Goal: Task Accomplishment & Management: Complete application form

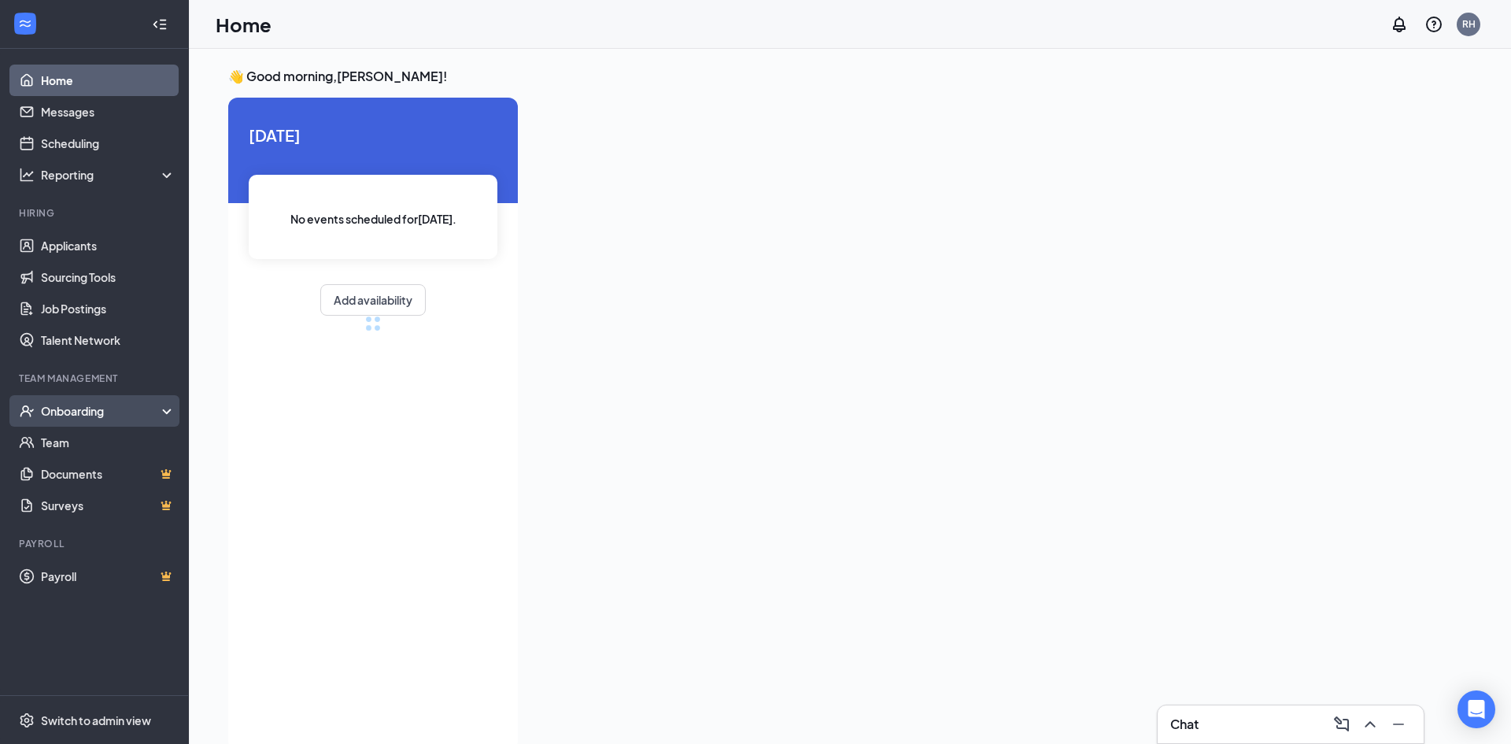
click at [108, 397] on div "Onboarding" at bounding box center [94, 410] width 189 height 31
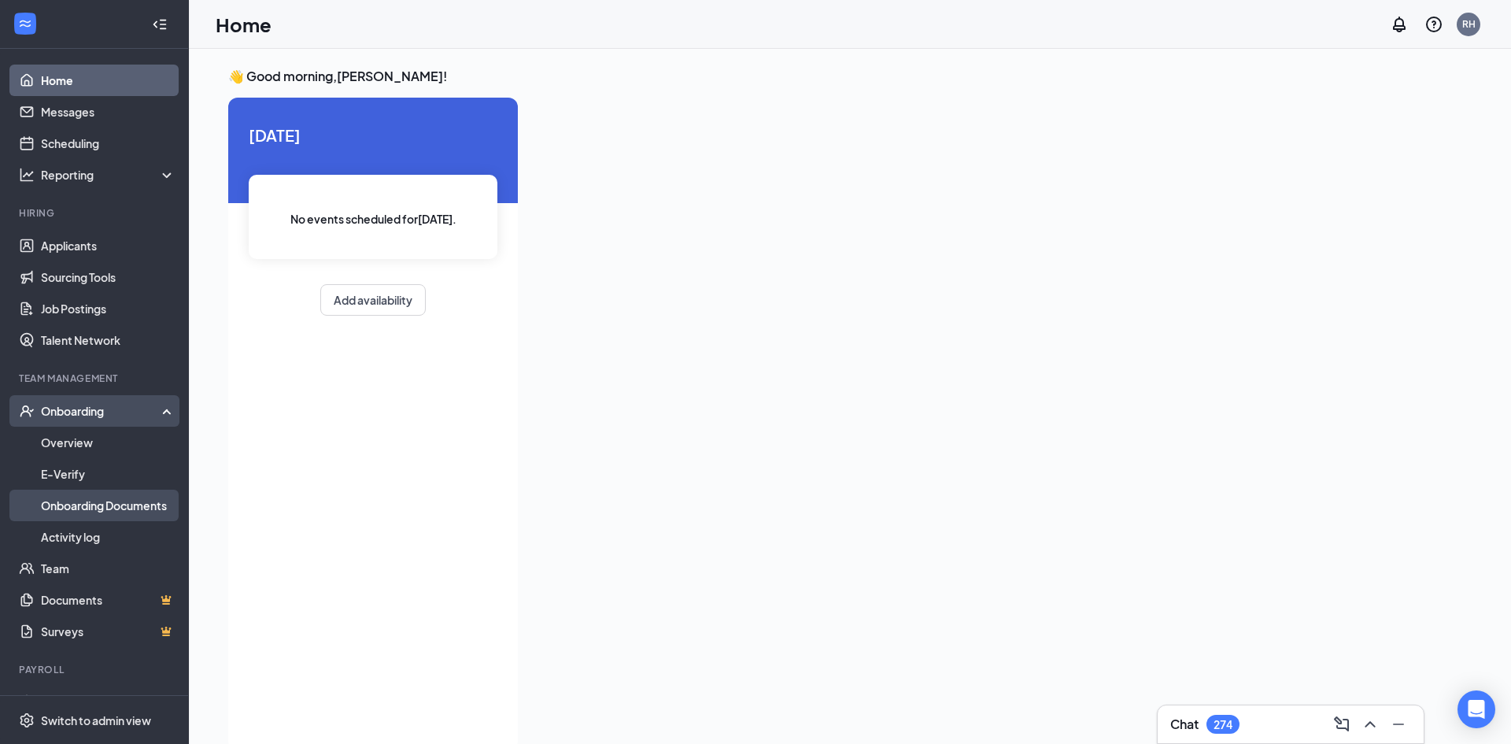
click at [94, 491] on link "Onboarding Documents" at bounding box center [108, 504] width 135 height 31
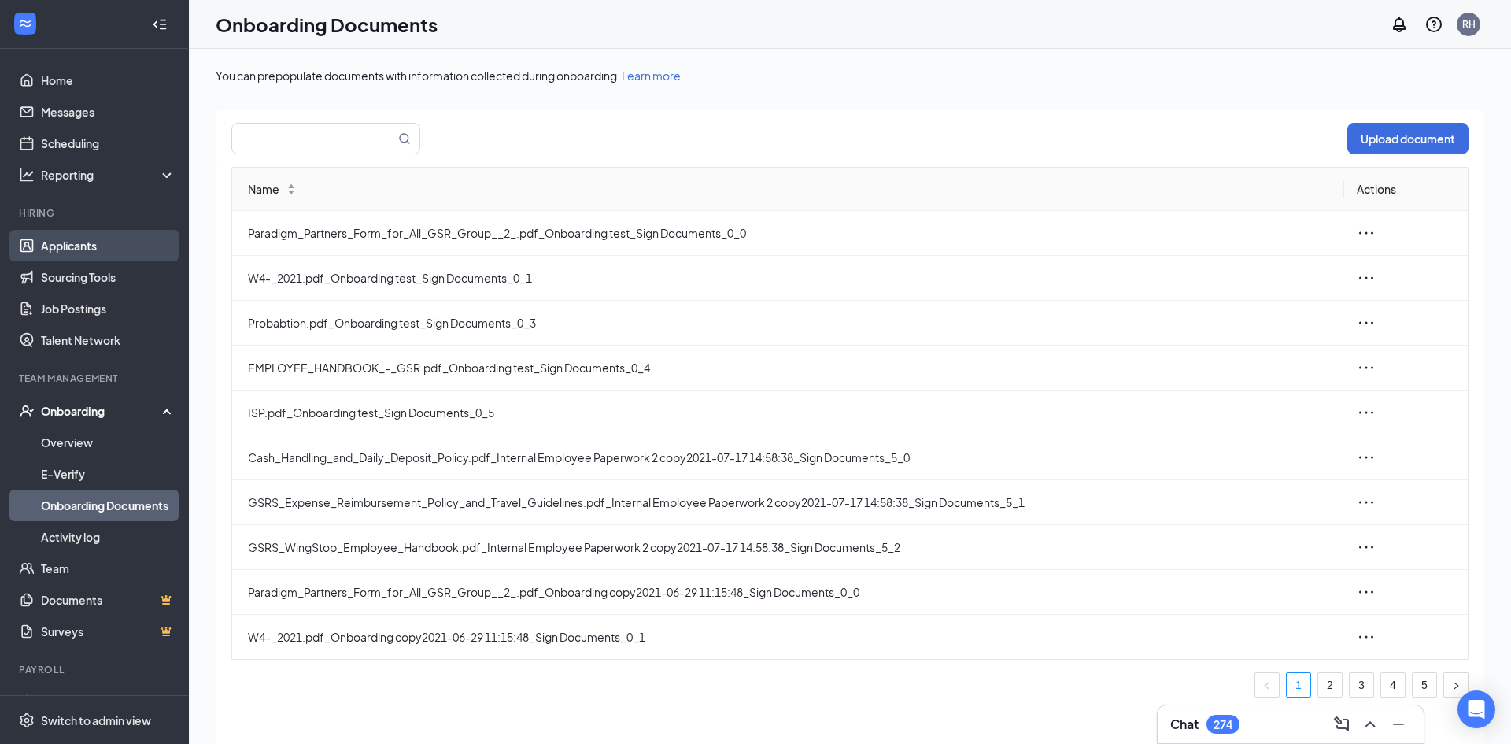
click at [95, 257] on link "Applicants" at bounding box center [108, 245] width 135 height 31
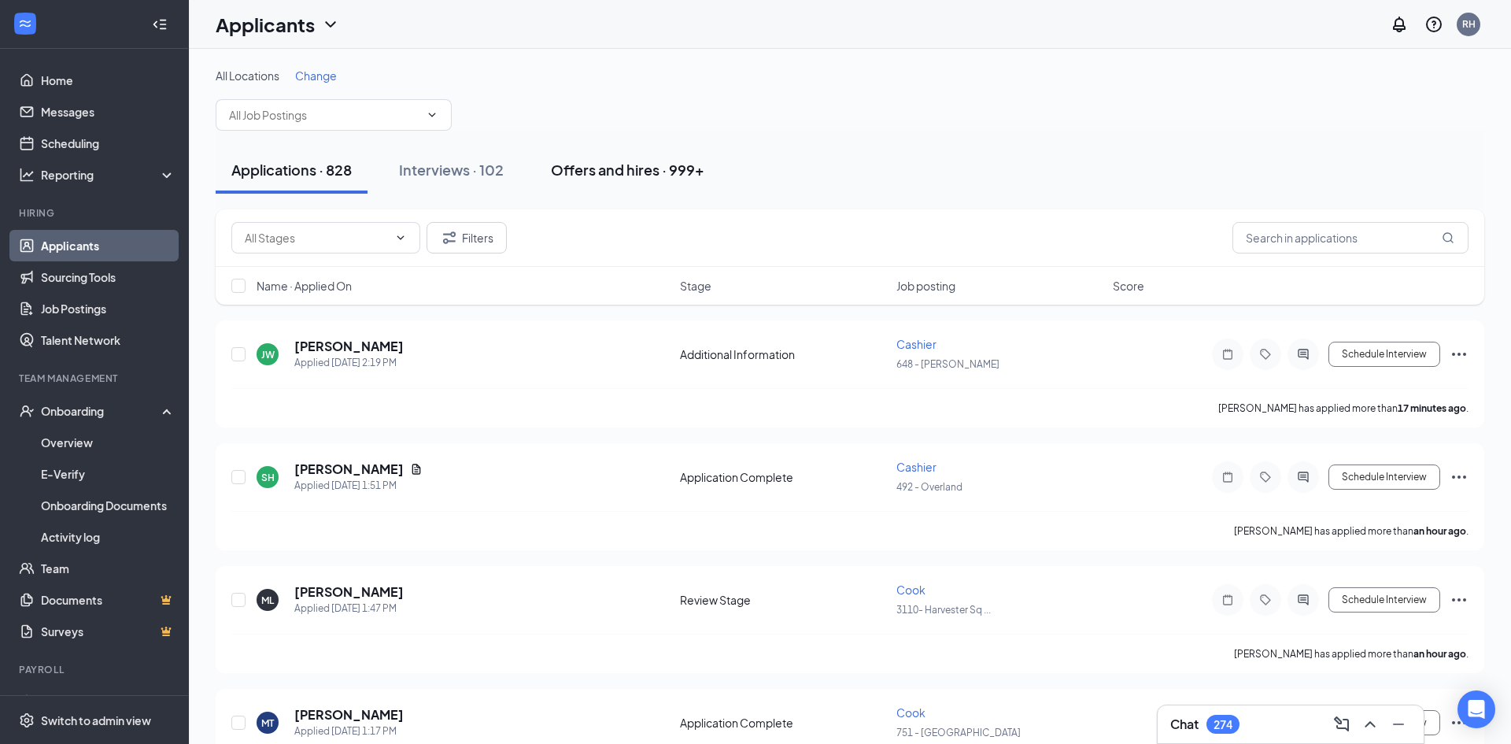
click at [643, 181] on button "Offers and hires · 999+" at bounding box center [627, 169] width 185 height 47
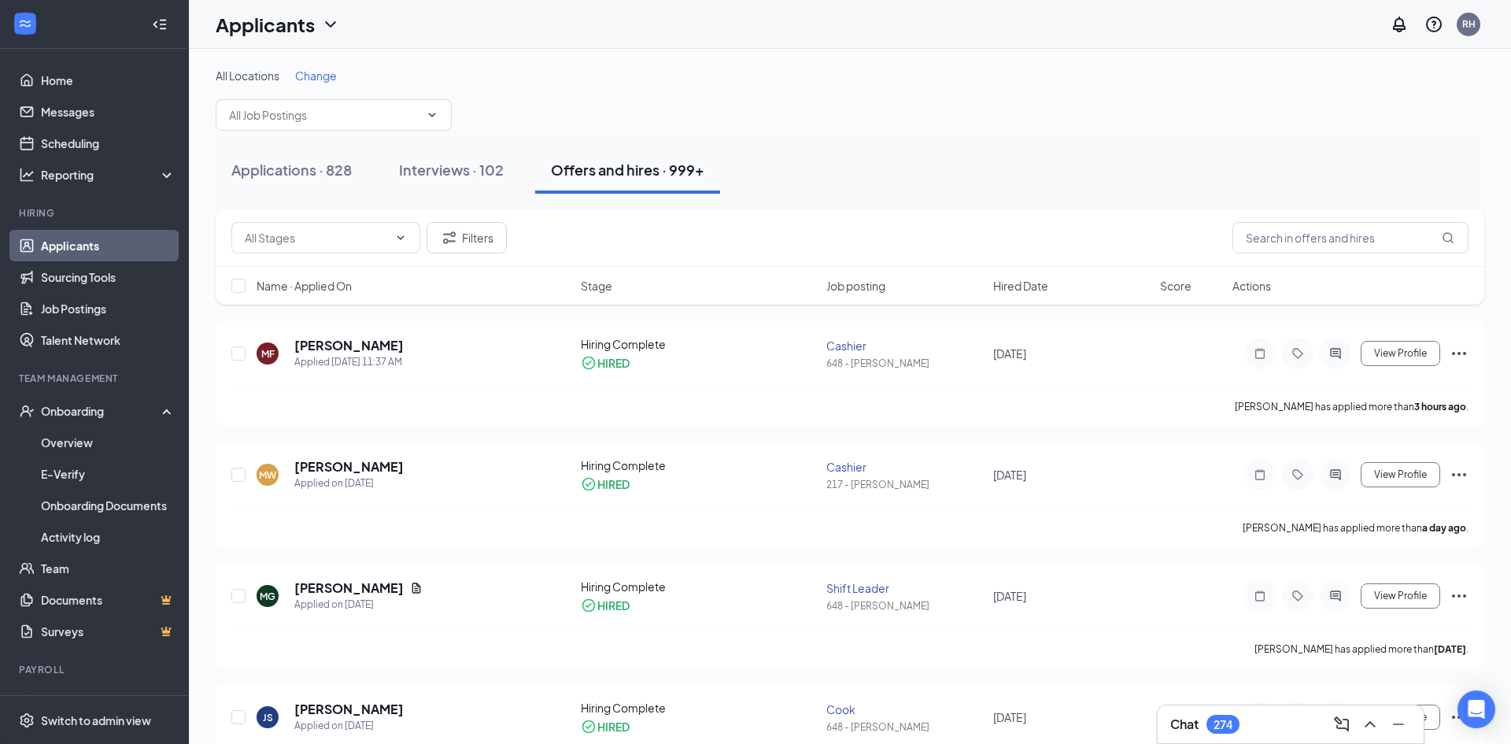
click at [328, 83] on div "Change" at bounding box center [316, 76] width 42 height 16
click at [322, 74] on span "Change" at bounding box center [316, 75] width 42 height 14
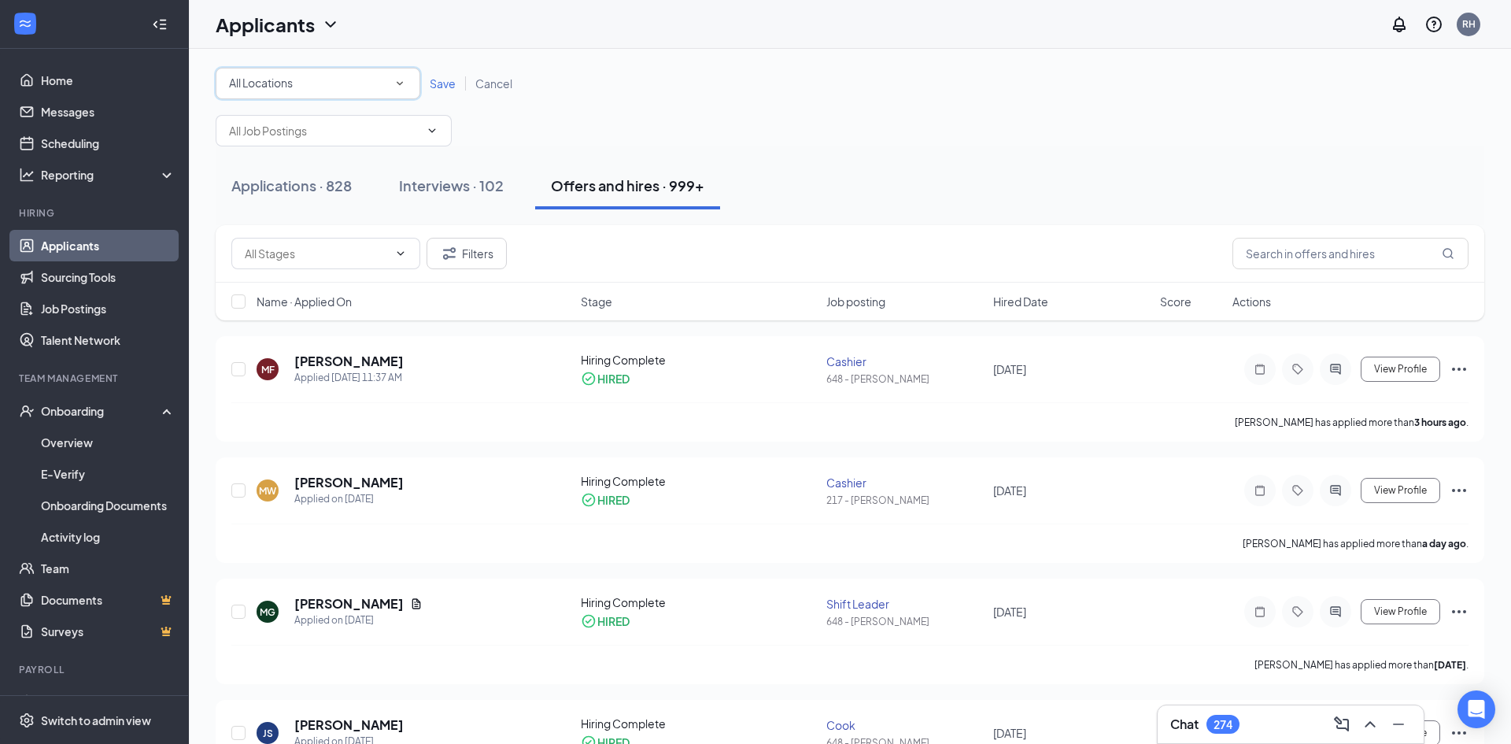
click at [390, 87] on div "All Locations" at bounding box center [318, 83] width 178 height 19
type input "al"
click at [243, 199] on span "[PERSON_NAME]" at bounding box center [273, 203] width 90 height 14
click at [452, 85] on span "Save" at bounding box center [443, 83] width 26 height 14
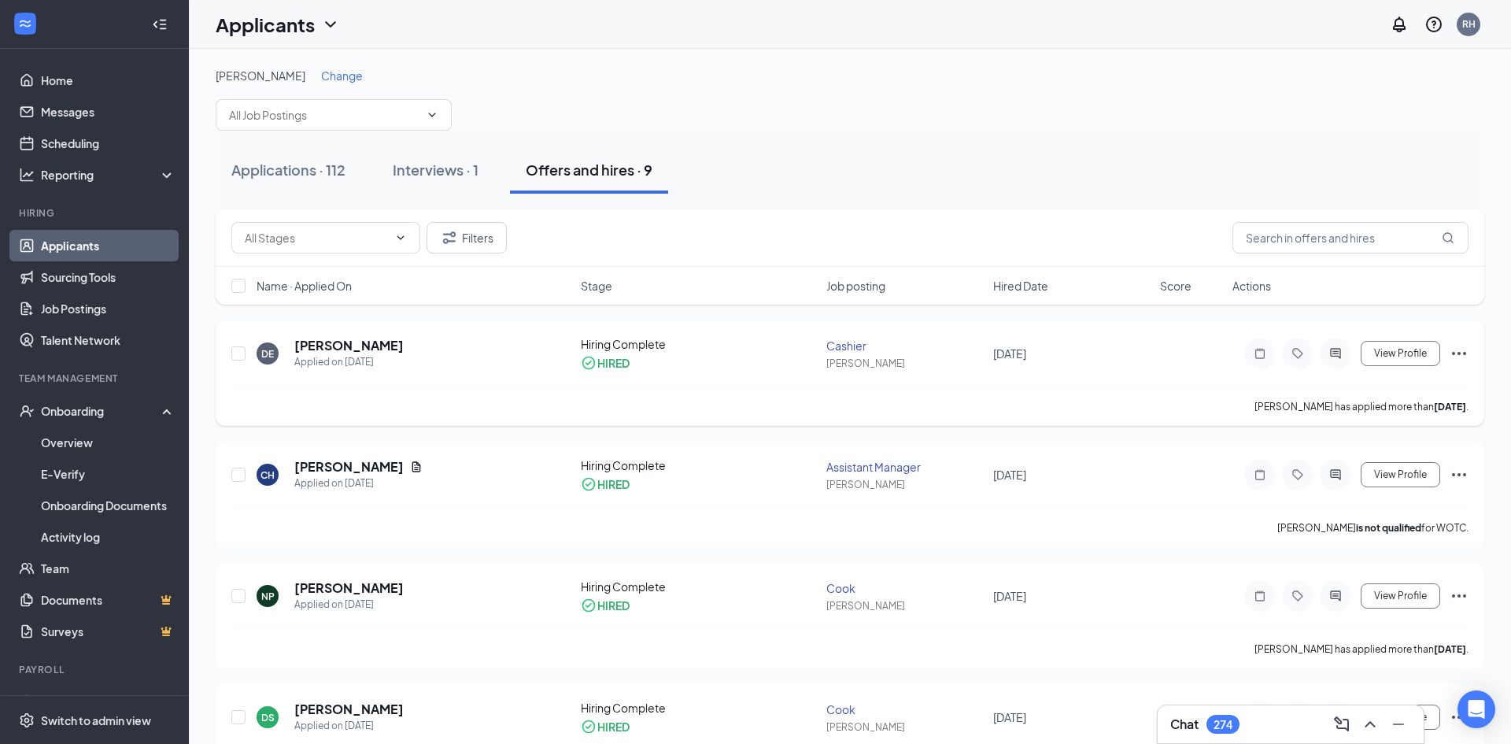
click at [1462, 359] on icon "Ellipses" at bounding box center [1458, 353] width 19 height 19
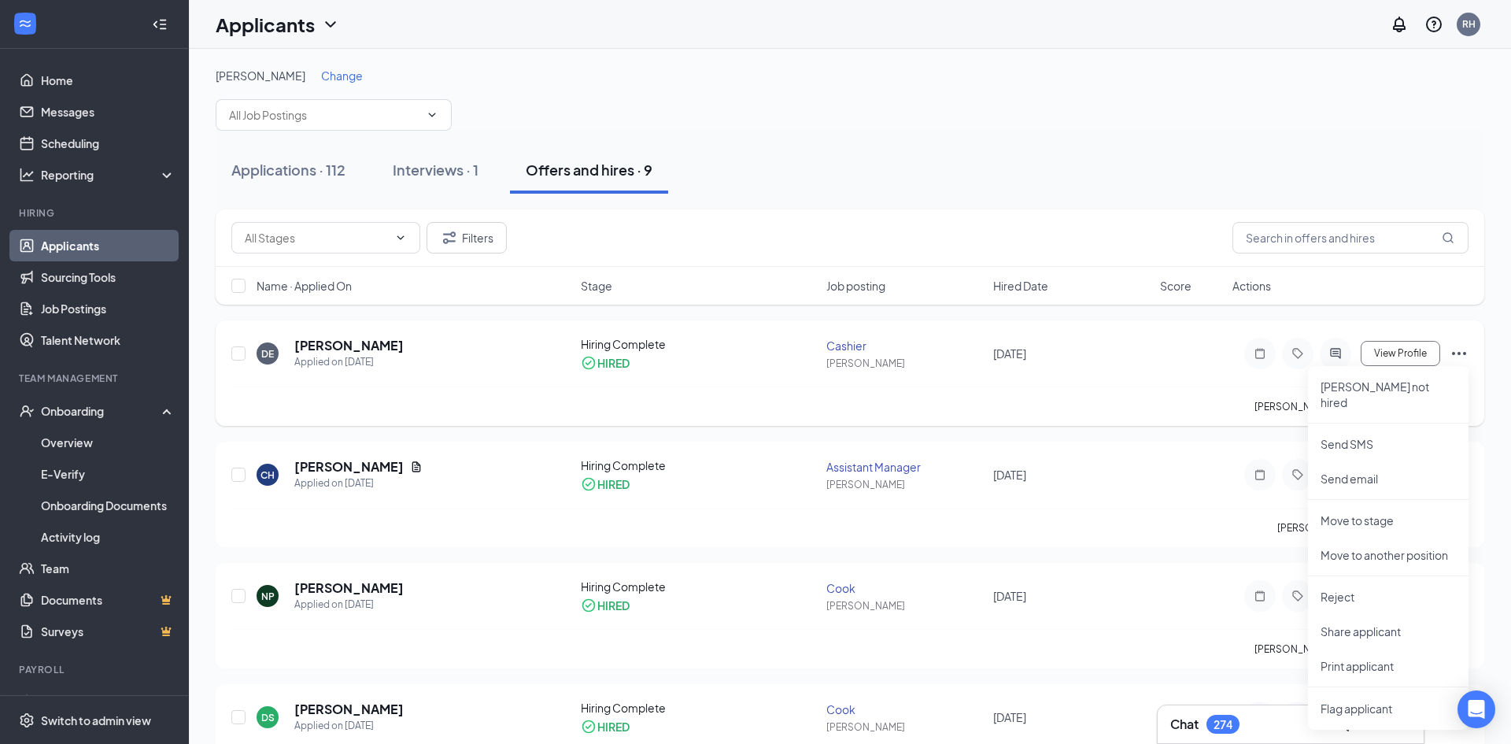
click at [1259, 398] on div "Danielle Endicott has applied more than 5 days ago ." at bounding box center [849, 405] width 1237 height 39
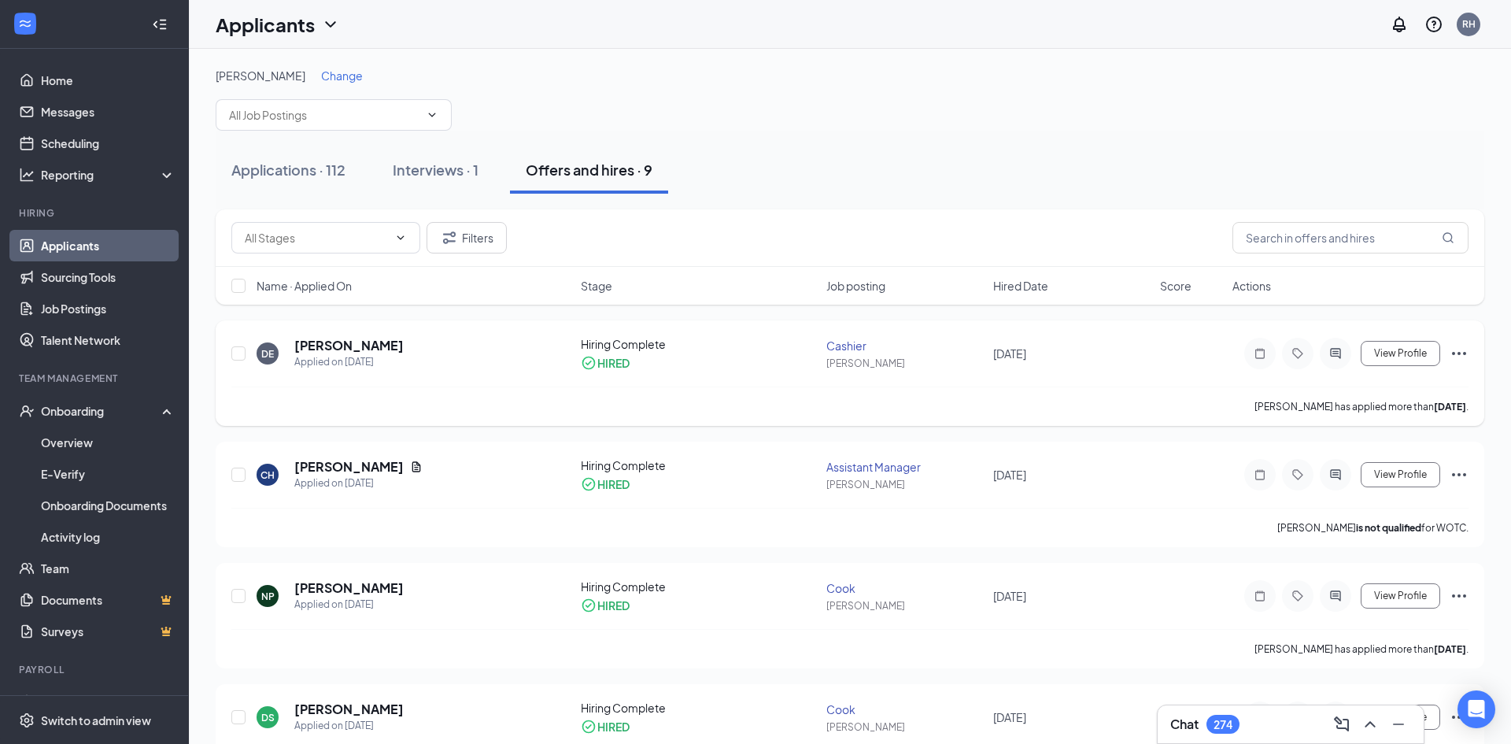
click at [1285, 353] on div at bounding box center [1297, 353] width 31 height 31
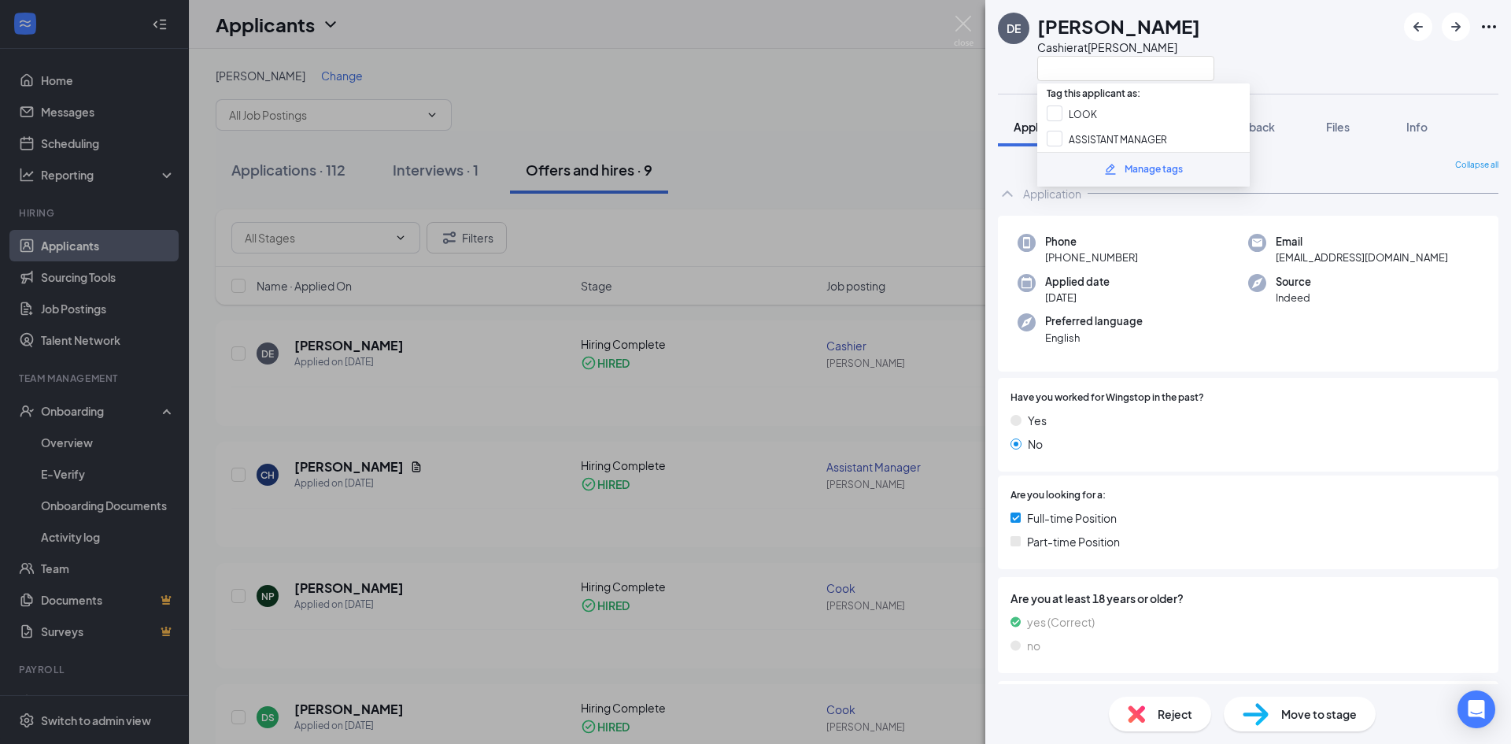
click at [1269, 360] on div "Phone +1 5572136730 Email daniendicott87@gmail.com Applied date Sep 10 Source I…" at bounding box center [1248, 294] width 500 height 157
click at [1335, 723] on div "Move to stage" at bounding box center [1300, 713] width 152 height 35
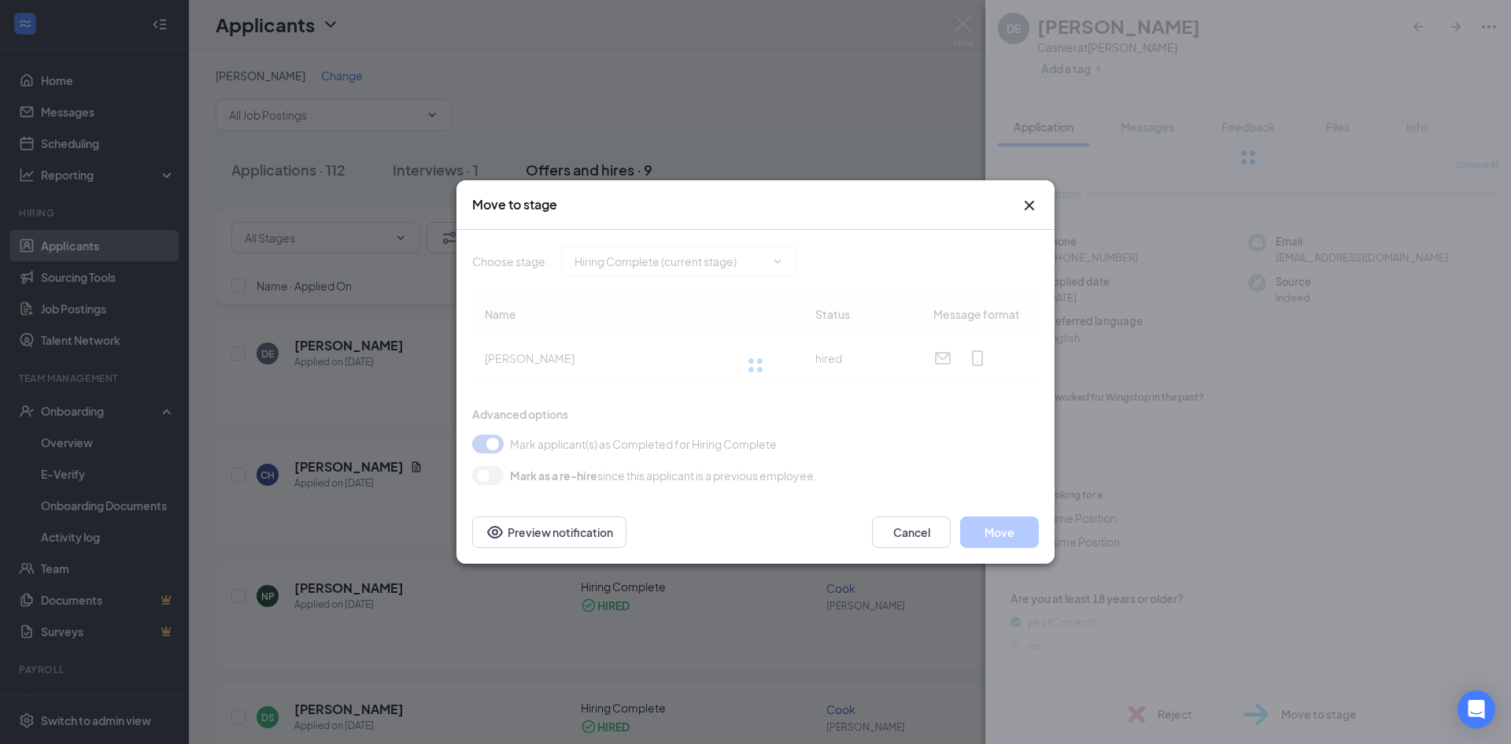
type input "Hiring Complete (current stage)"
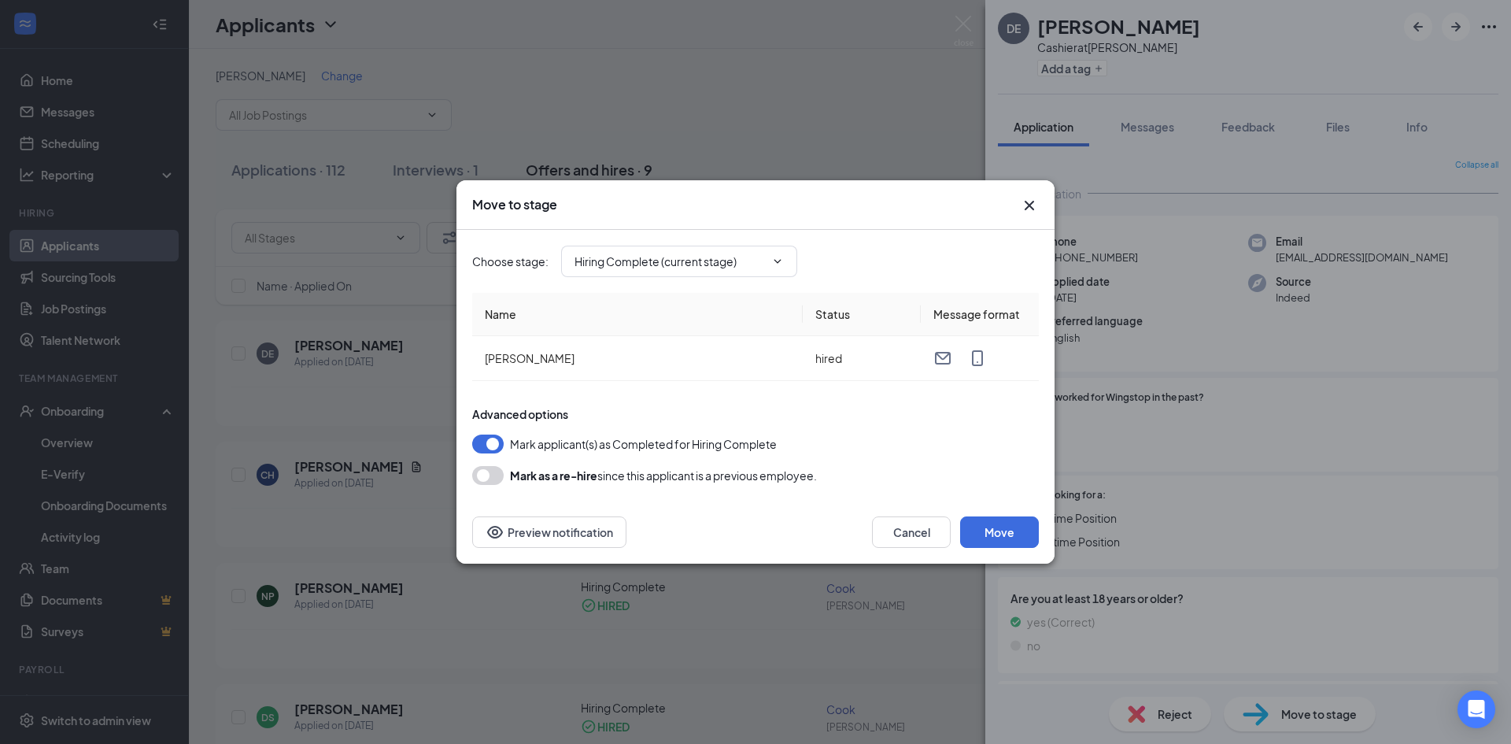
click at [1035, 211] on icon "Cross" at bounding box center [1029, 205] width 19 height 19
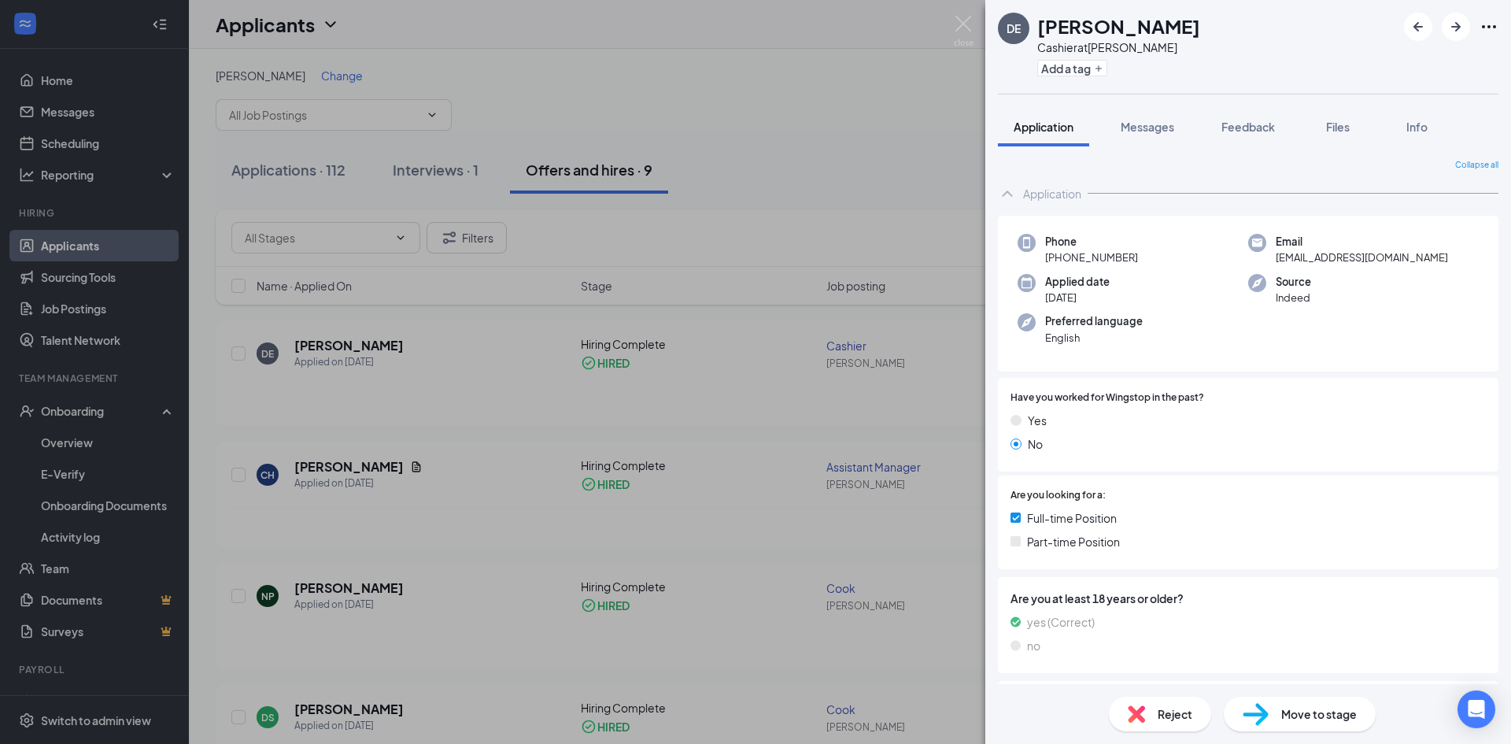
click at [574, 445] on div "DE Danielle Endicott Cashier at Alton Add a tag Application Messages Feedback F…" at bounding box center [755, 372] width 1511 height 744
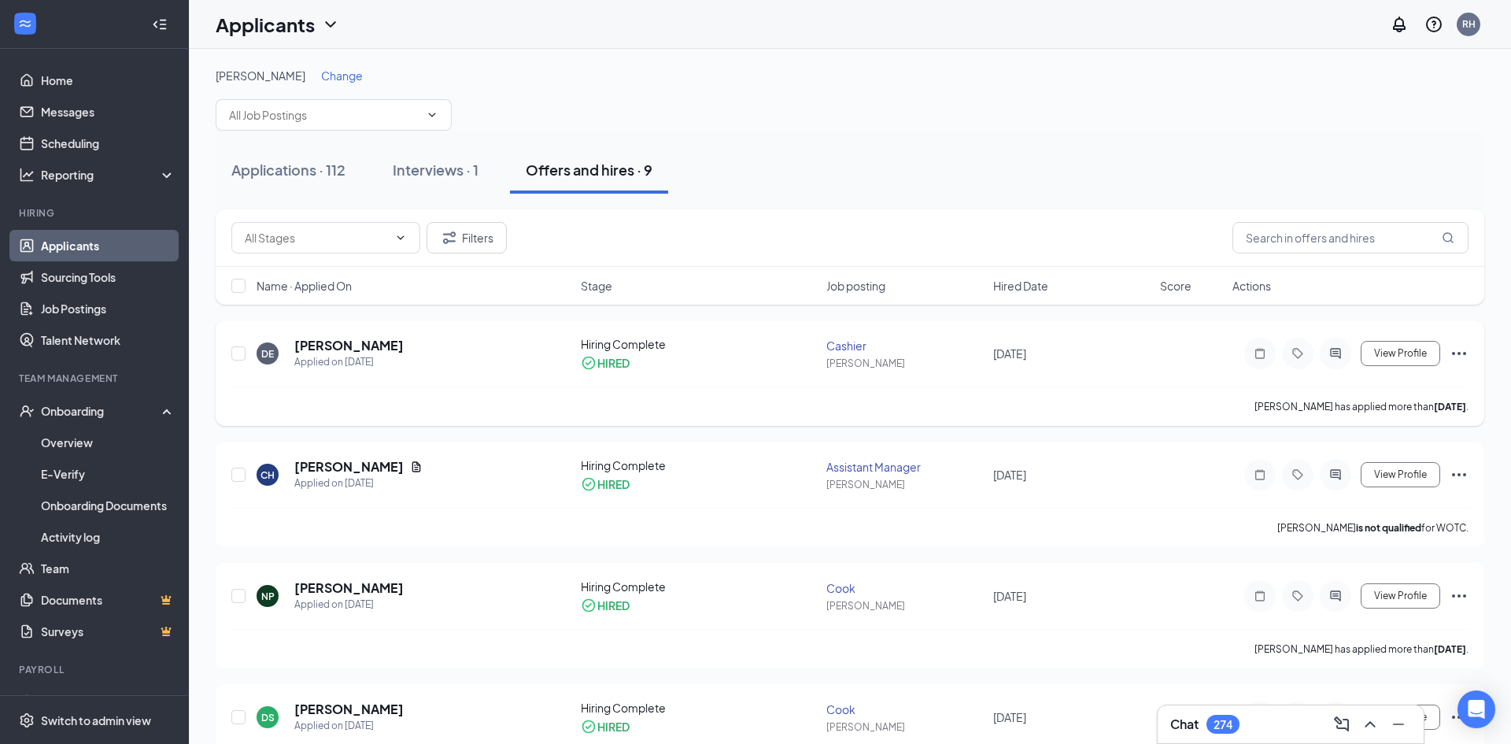
click at [1460, 357] on icon "Ellipses" at bounding box center [1458, 353] width 19 height 19
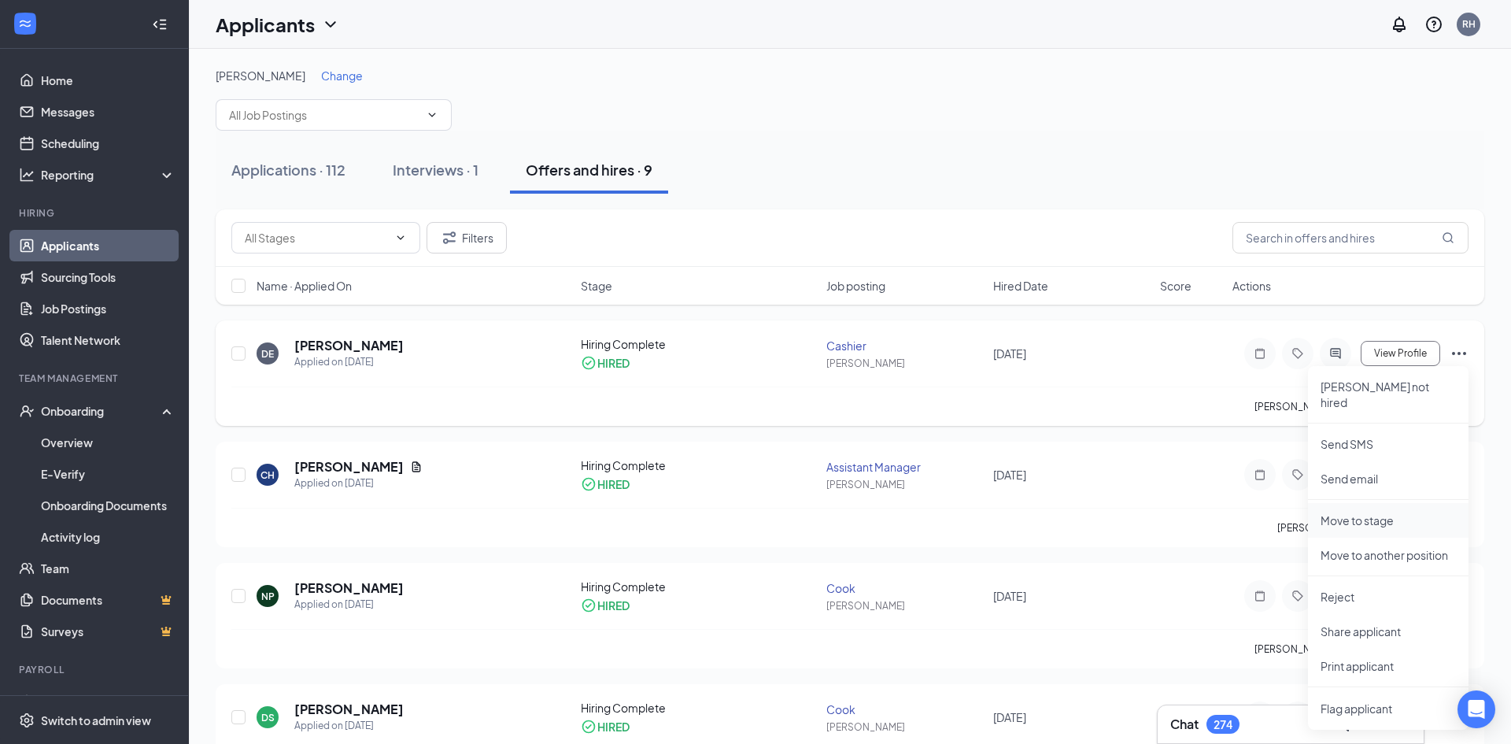
click at [1360, 515] on li "Move to stage" at bounding box center [1388, 520] width 161 height 35
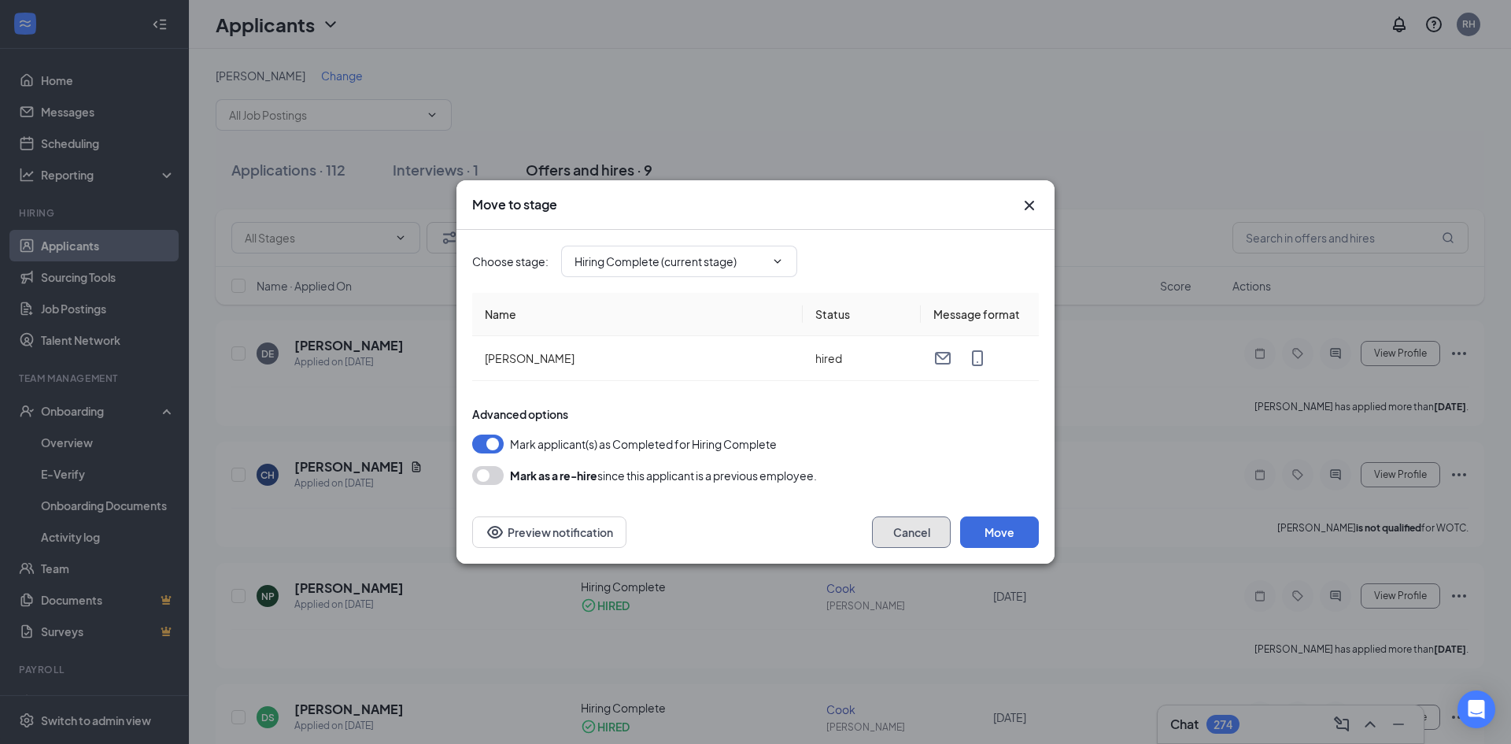
click at [925, 533] on button "Cancel" at bounding box center [911, 531] width 79 height 31
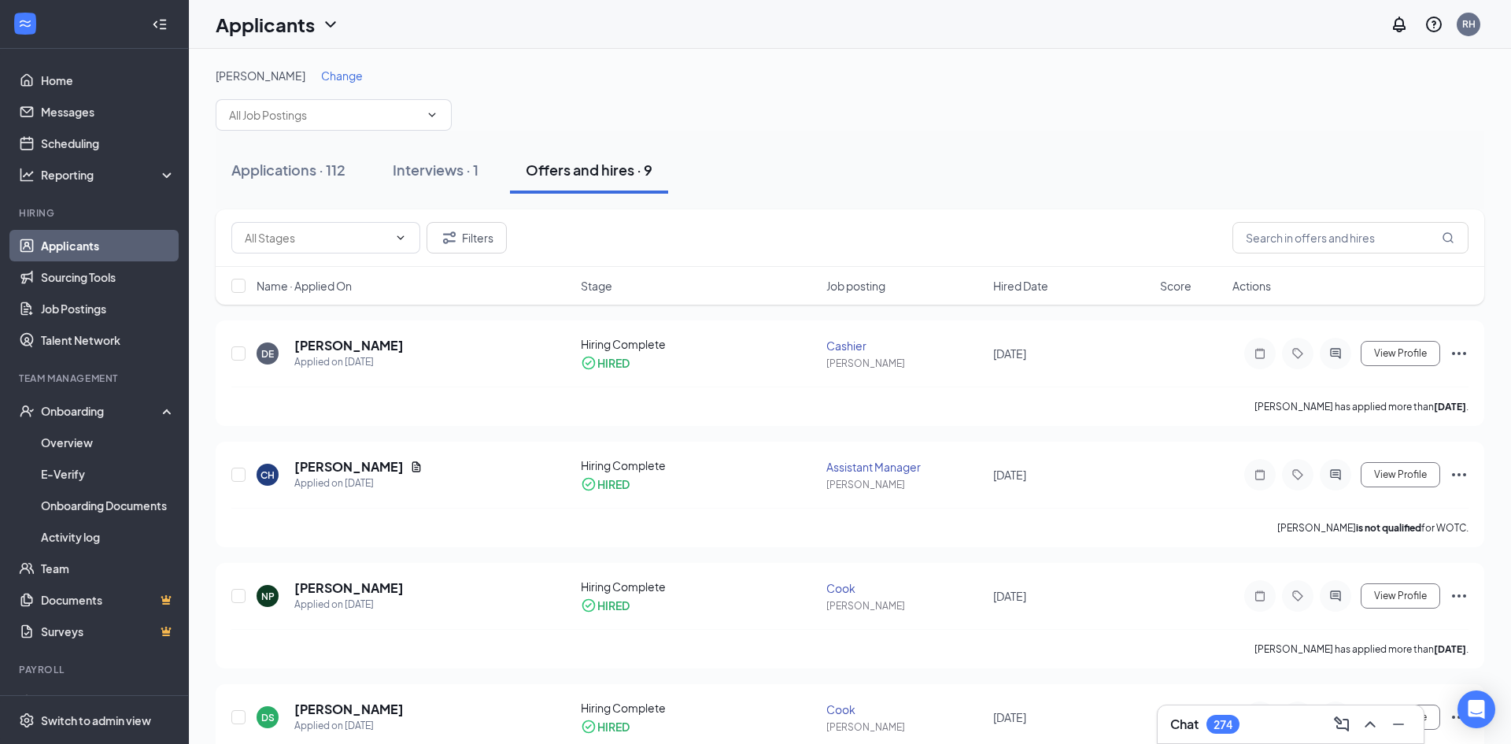
click at [925, 533] on div "Chantelle Holliday is not qualified for WOTC." at bounding box center [849, 527] width 1237 height 39
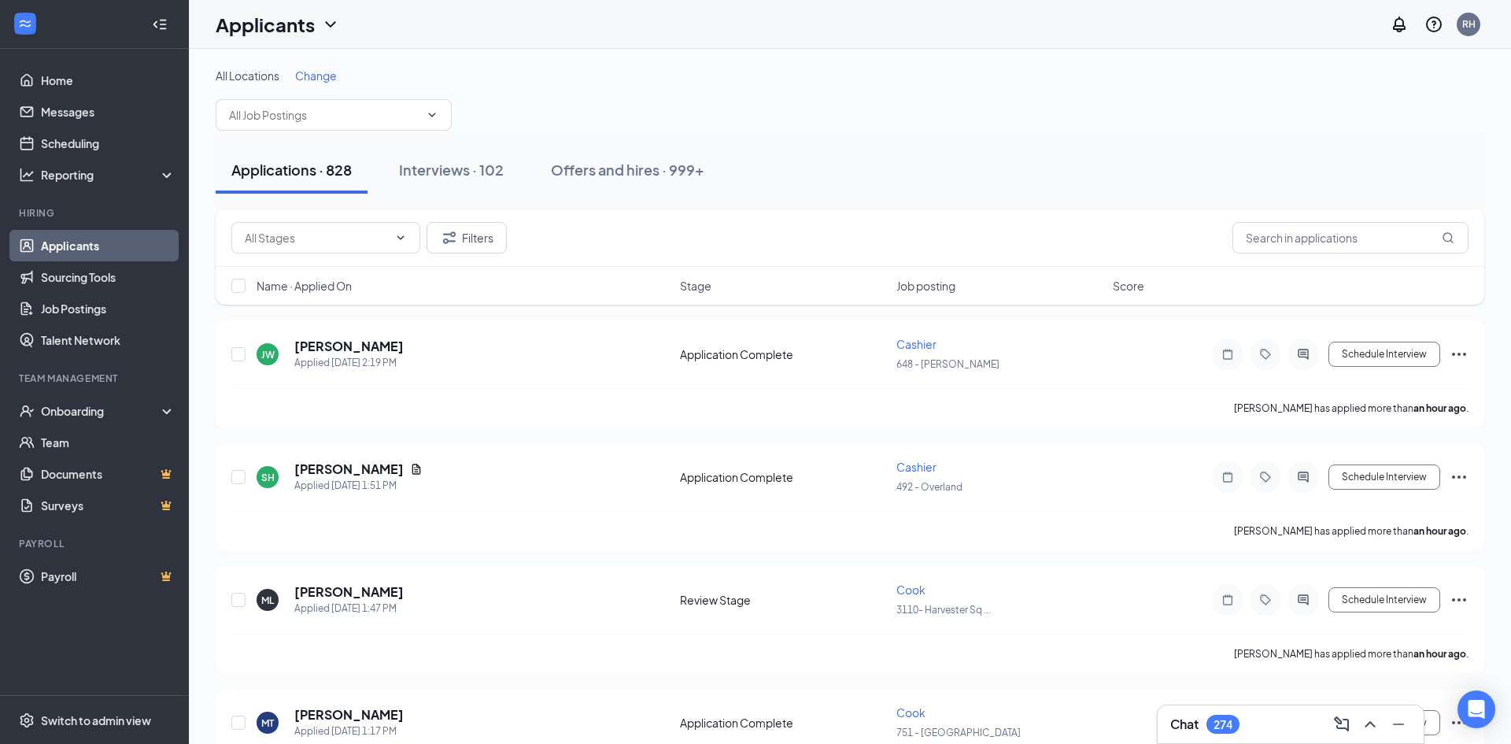
click at [306, 76] on span "Change" at bounding box center [316, 75] width 42 height 14
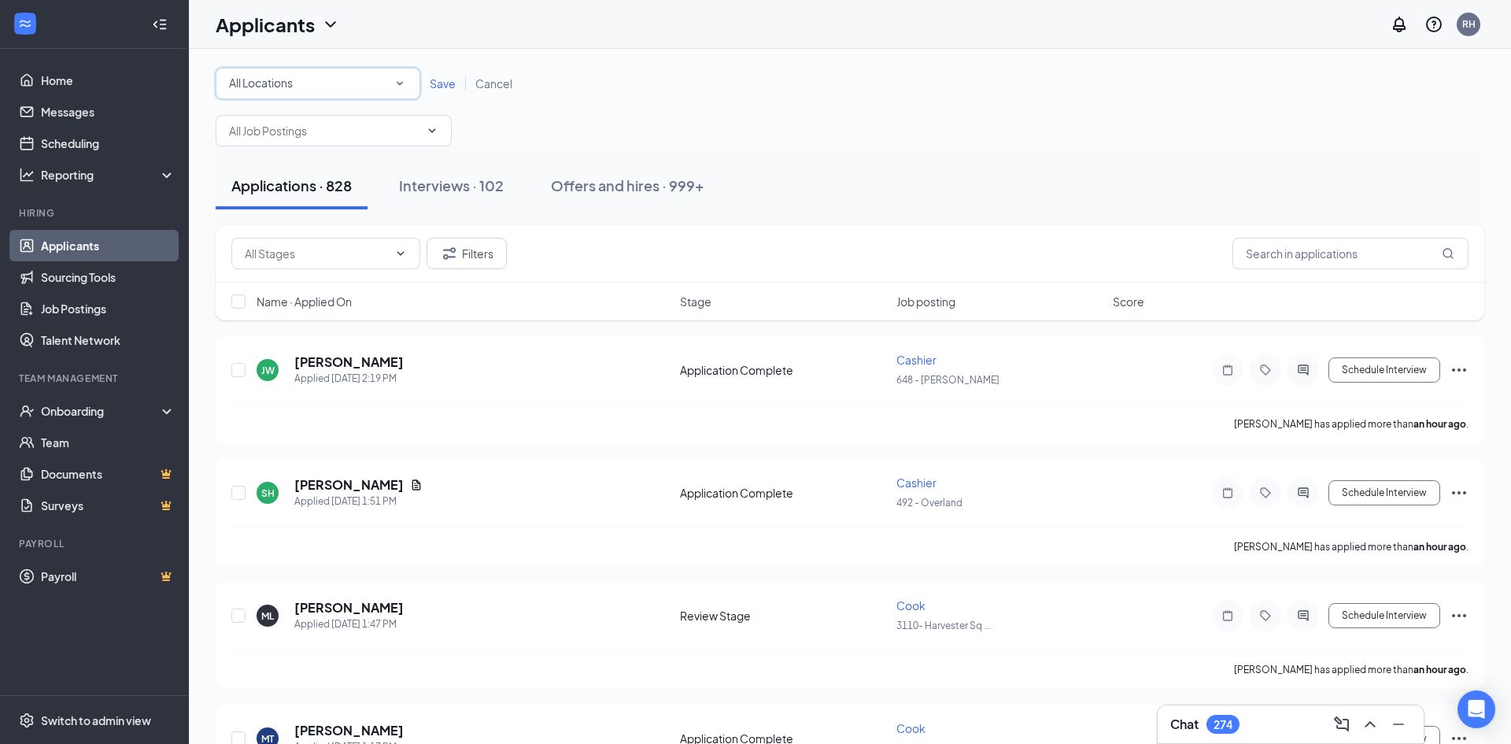
click at [333, 80] on div "All Locations" at bounding box center [318, 83] width 178 height 19
type input "al"
click at [268, 203] on div "[PERSON_NAME]" at bounding box center [317, 203] width 179 height 19
click at [441, 85] on span "Save" at bounding box center [443, 83] width 26 height 14
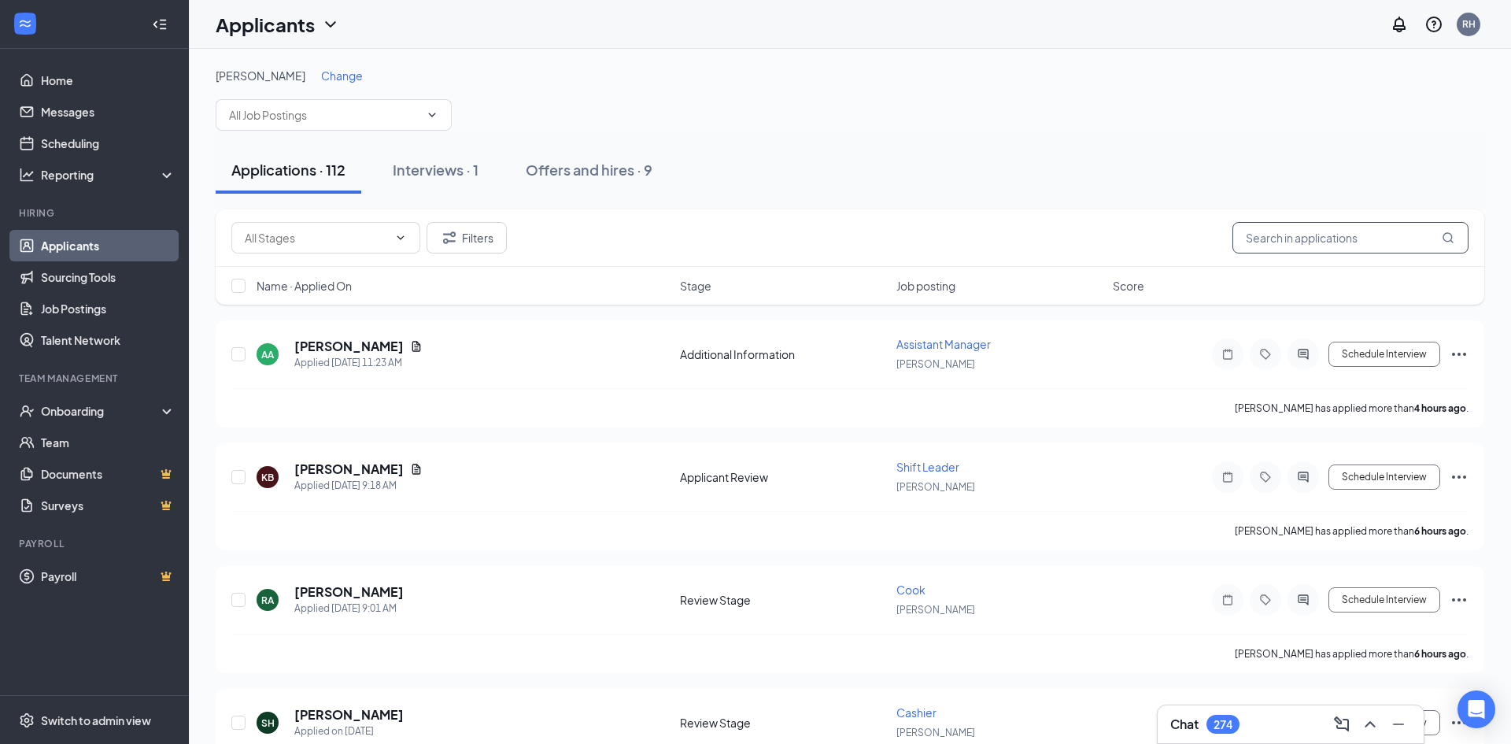
click at [1349, 246] on input "text" at bounding box center [1350, 237] width 236 height 31
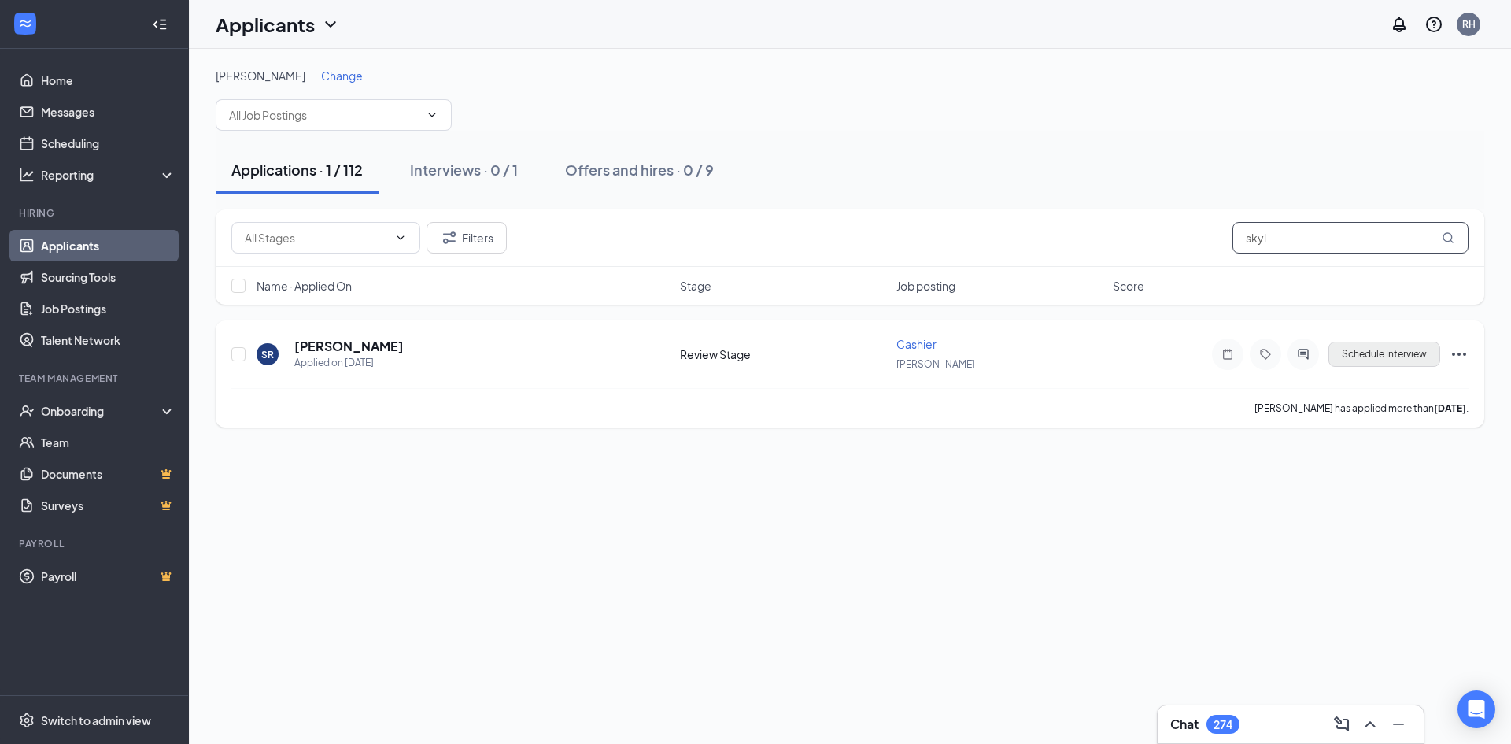
type input "skyl"
click at [1393, 356] on button "Schedule Interview" at bounding box center [1384, 354] width 112 height 25
click at [362, 345] on h5 "[PERSON_NAME]" at bounding box center [348, 346] width 109 height 17
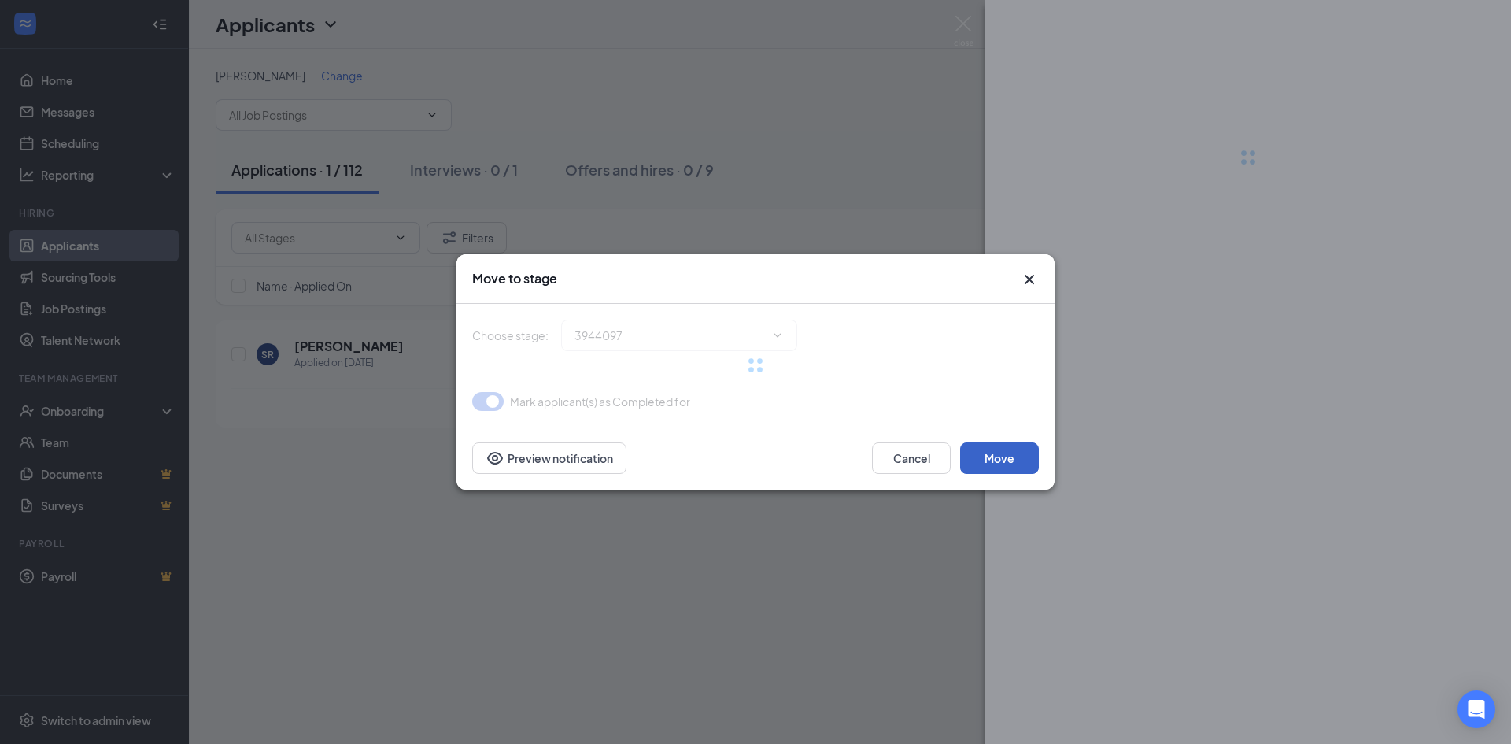
click at [980, 471] on button "Move" at bounding box center [999, 457] width 79 height 31
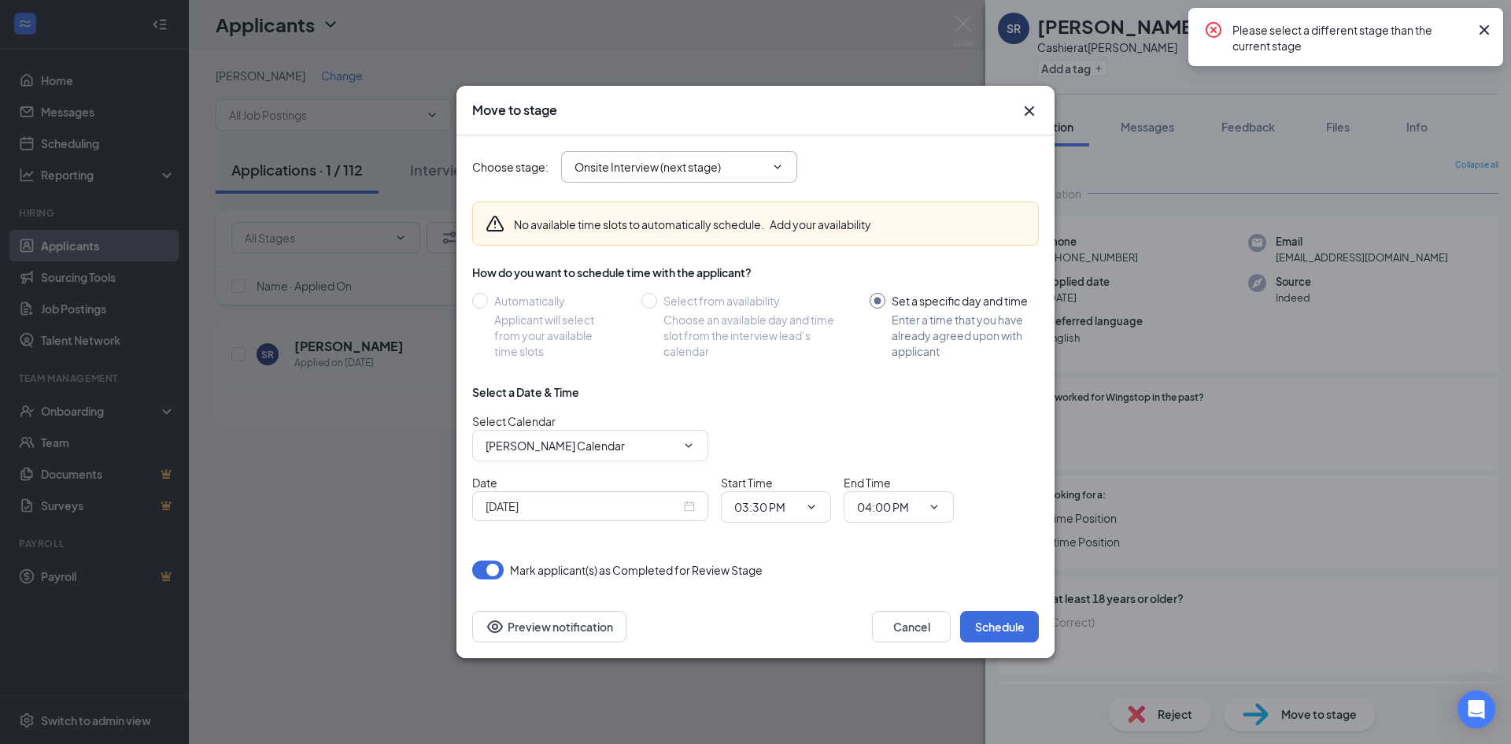
click at [773, 162] on icon "ChevronDown" at bounding box center [777, 167] width 13 height 13
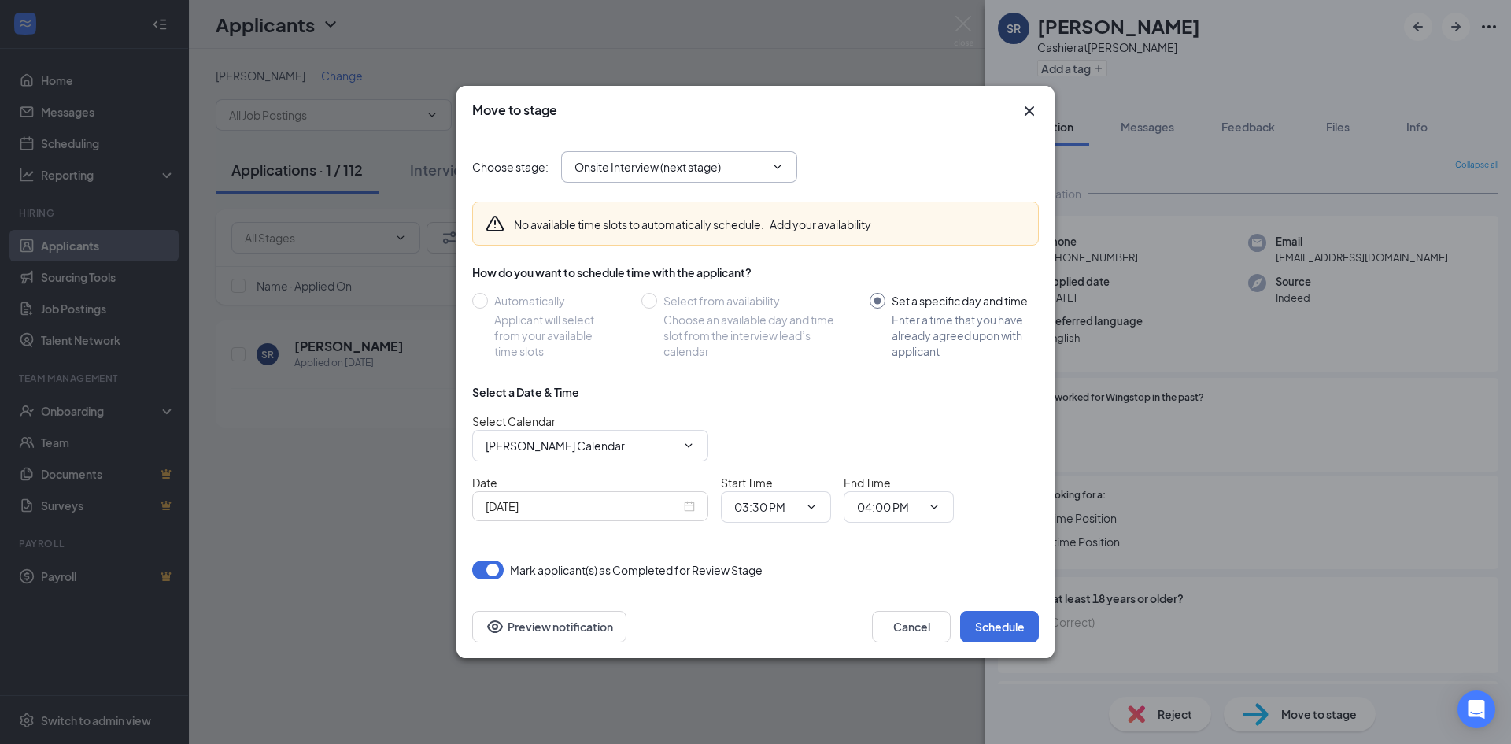
click at [749, 171] on input "Onsite Interview (next stage)" at bounding box center [669, 166] width 190 height 17
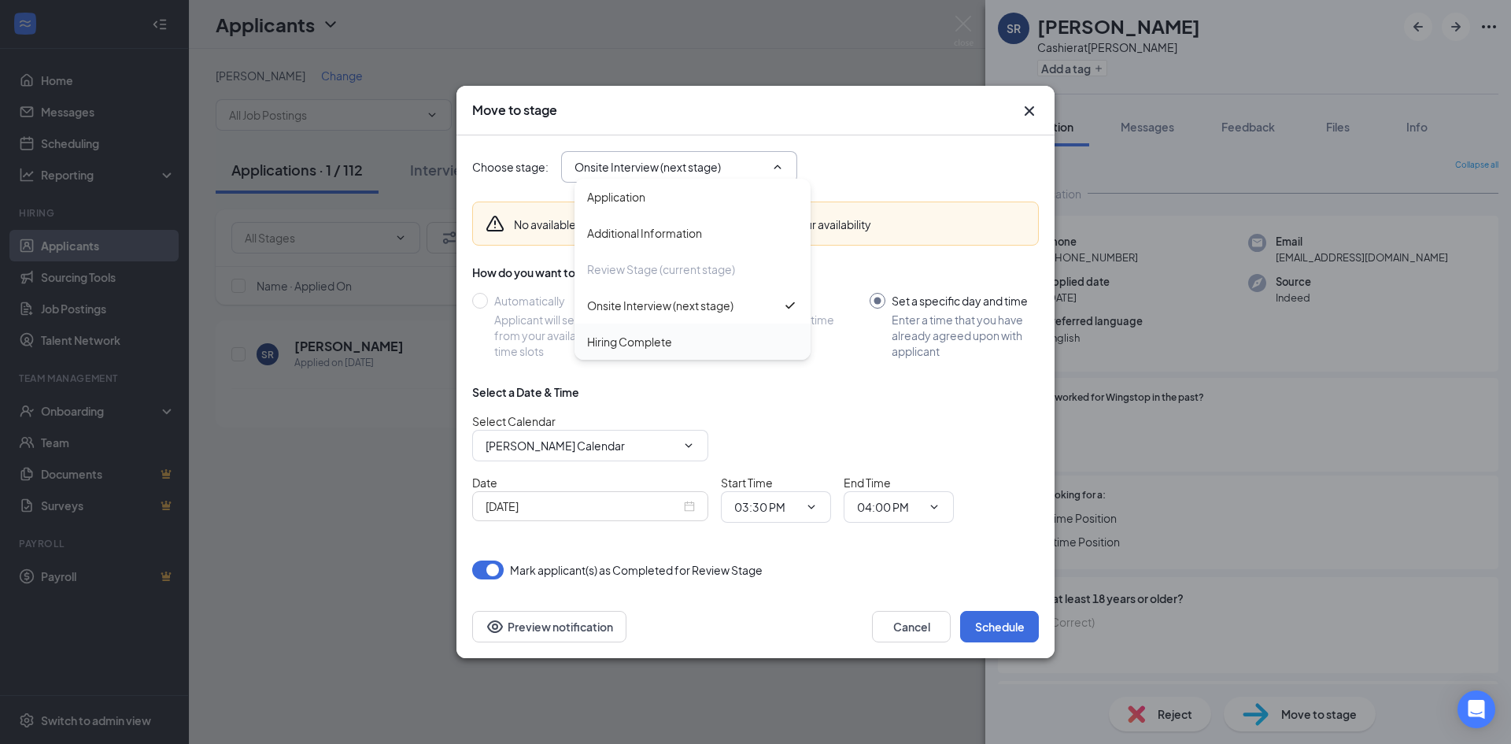
click at [619, 345] on div "Hiring Complete" at bounding box center [629, 341] width 85 height 17
type input "Hiring Complete"
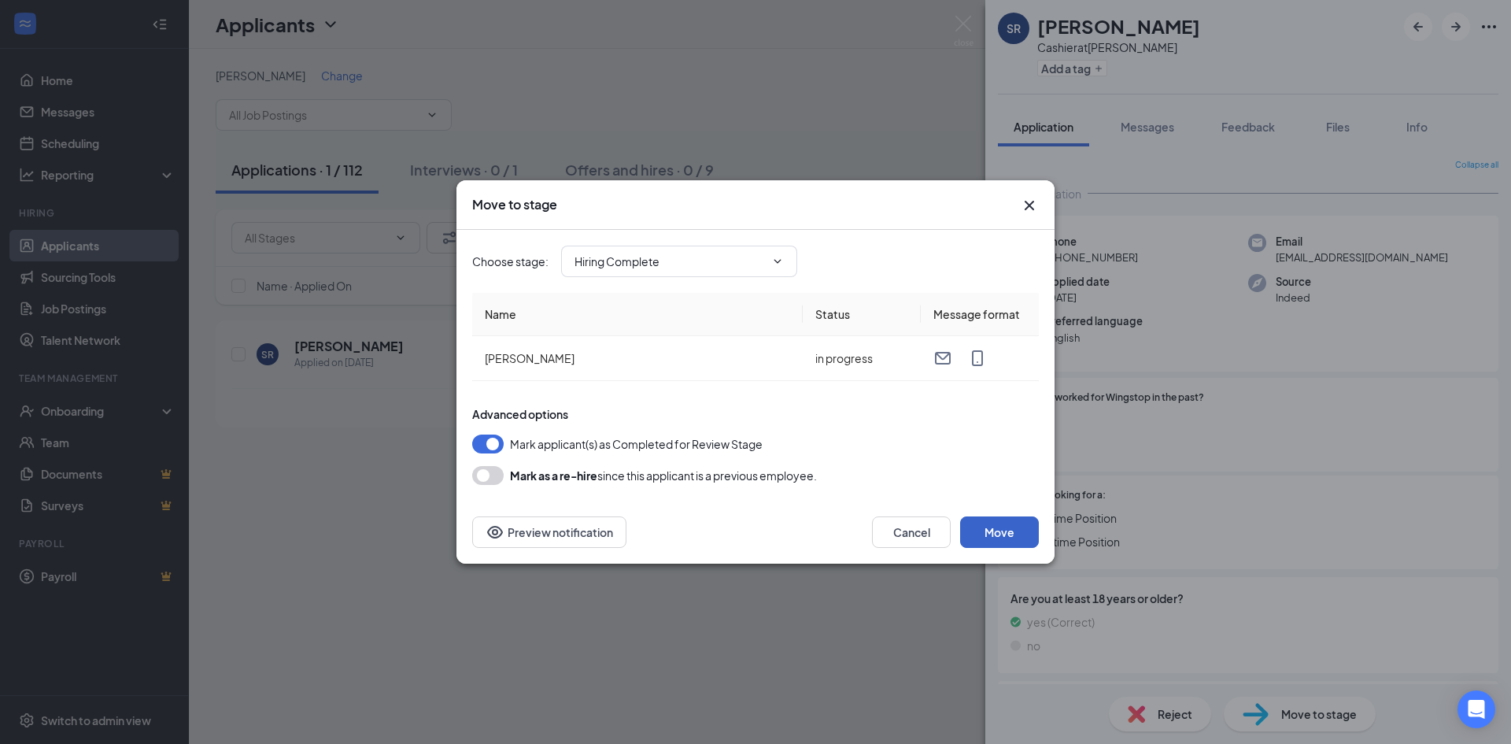
click at [988, 520] on button "Move" at bounding box center [999, 531] width 79 height 31
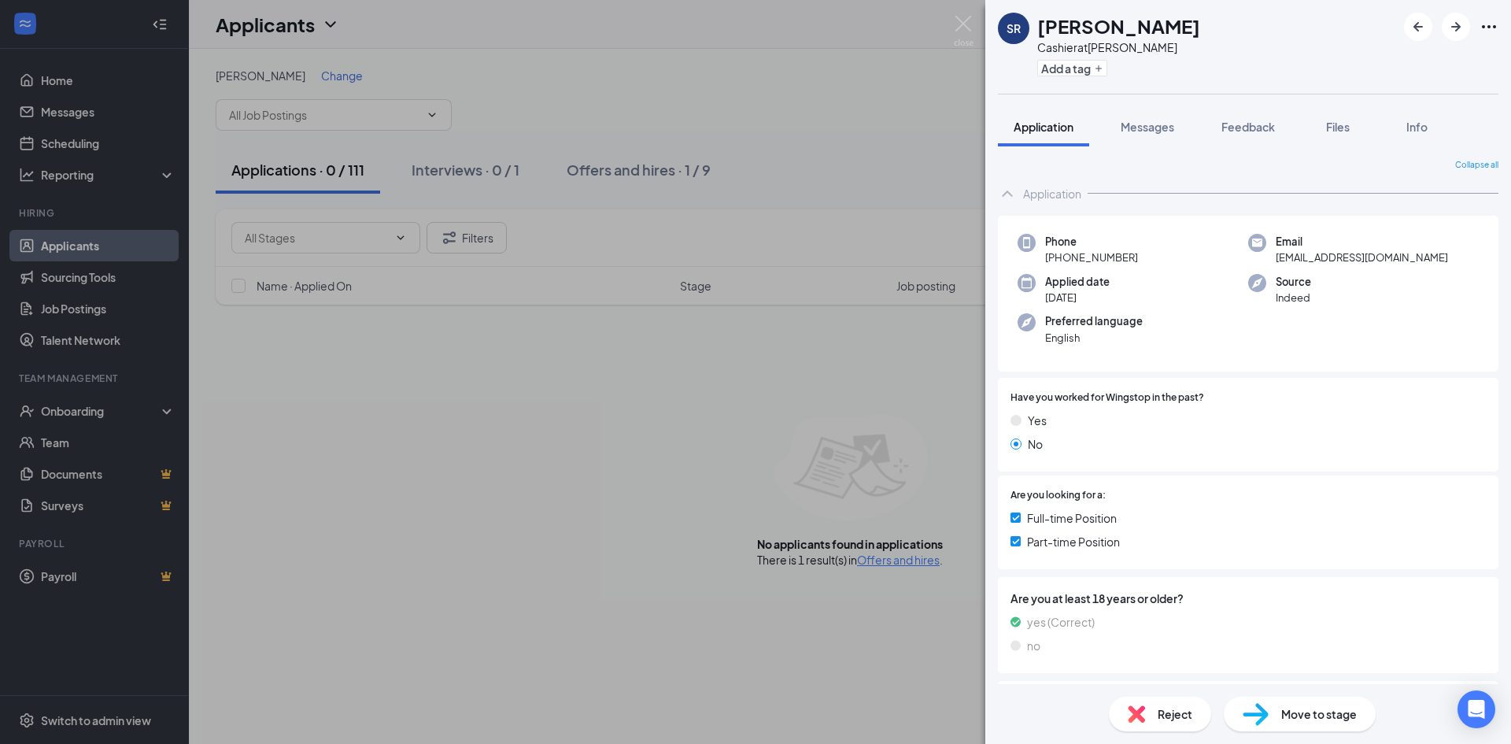
click at [833, 585] on div "SR [PERSON_NAME] Cashier at [PERSON_NAME] Add a tag Application Messages Feedba…" at bounding box center [755, 372] width 1511 height 744
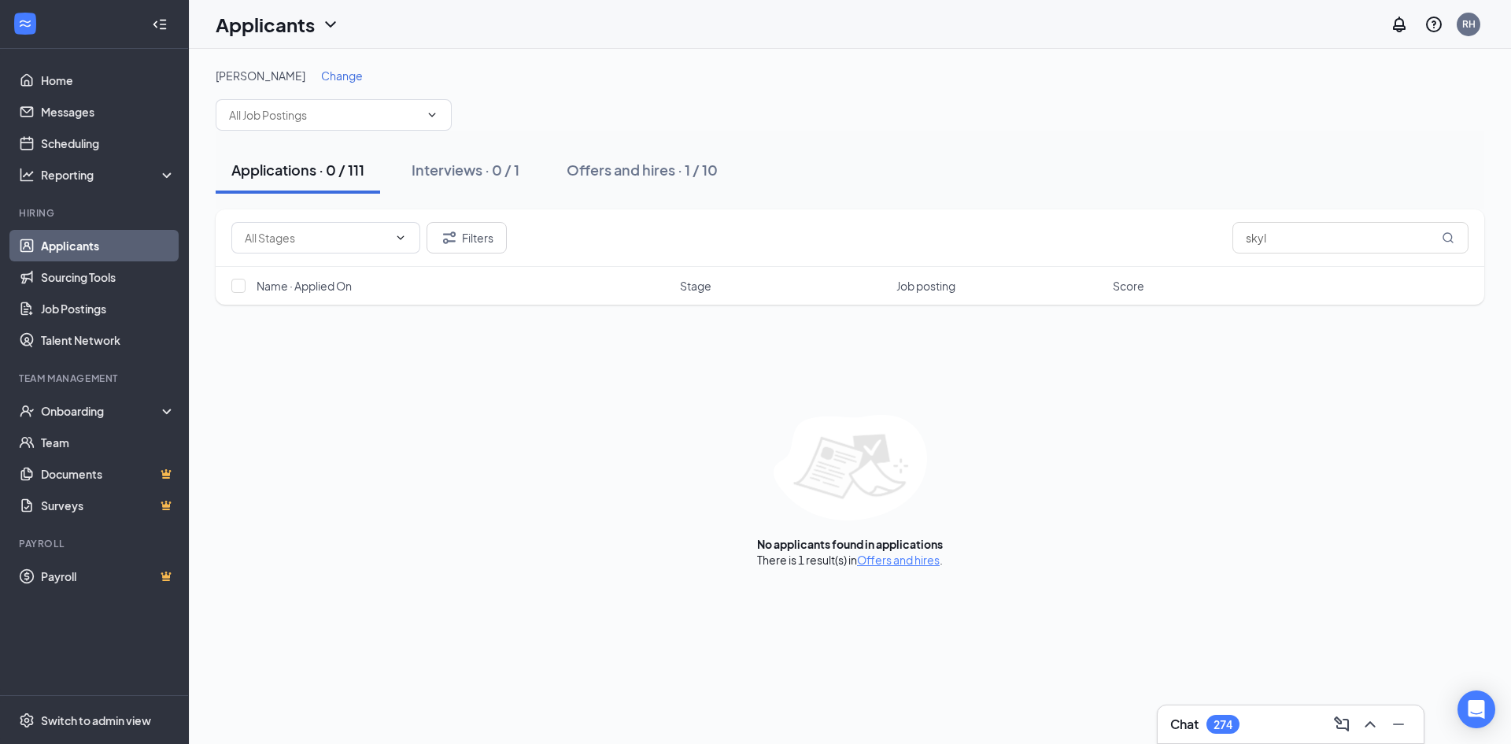
click at [937, 361] on div "Filters skyl Name · Applied On Stage Job posting Score No applicants found in a…" at bounding box center [850, 388] width 1268 height 358
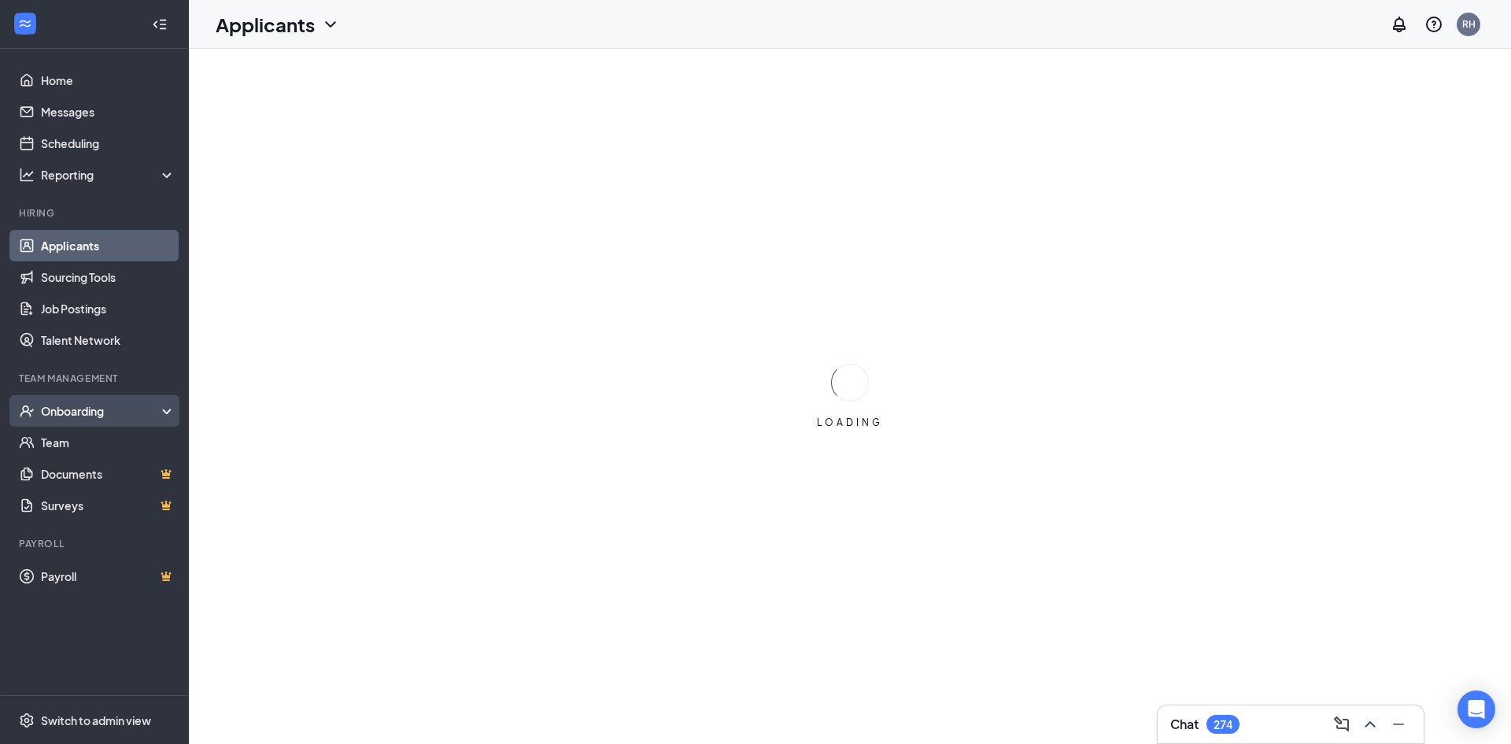
click at [67, 401] on div "Onboarding" at bounding box center [94, 410] width 189 height 31
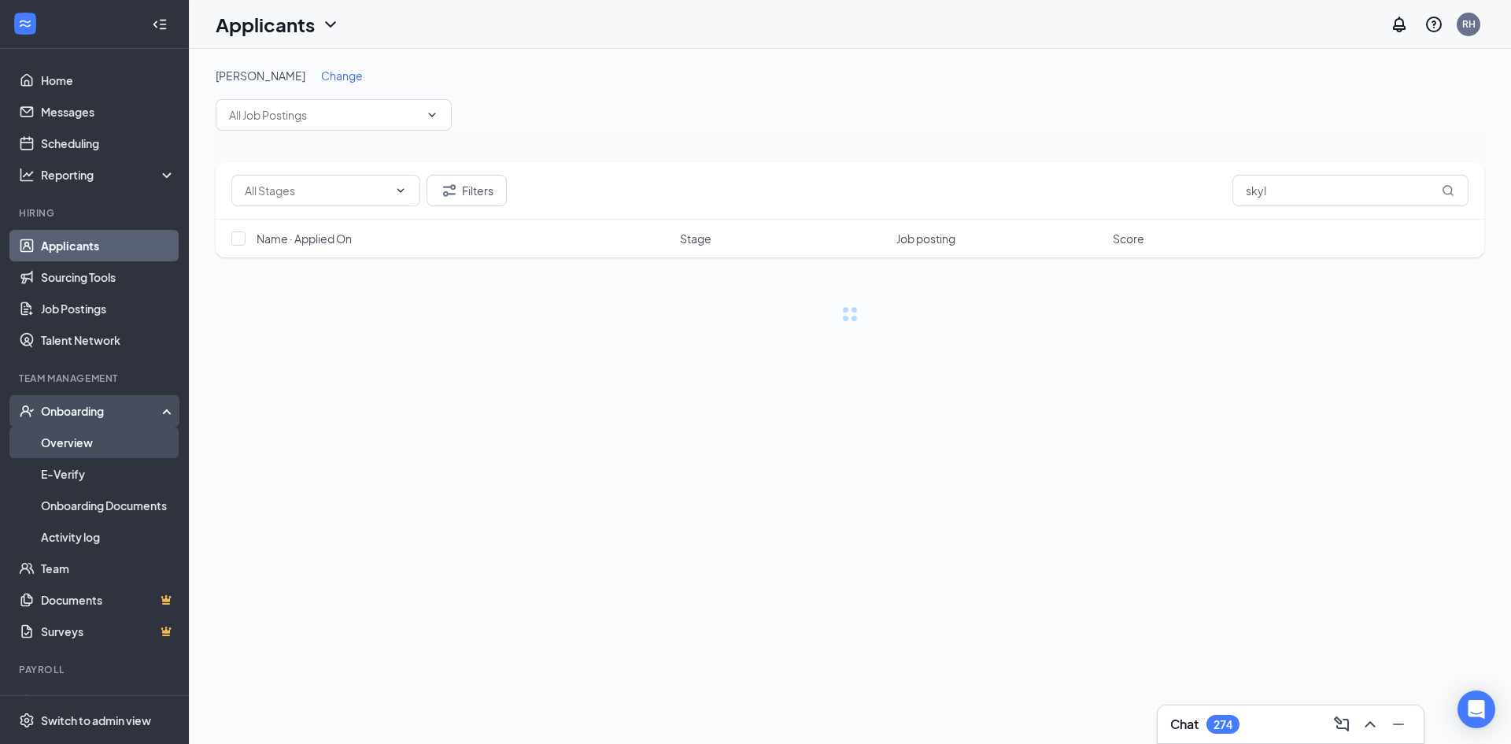
click at [61, 443] on link "Overview" at bounding box center [108, 441] width 135 height 31
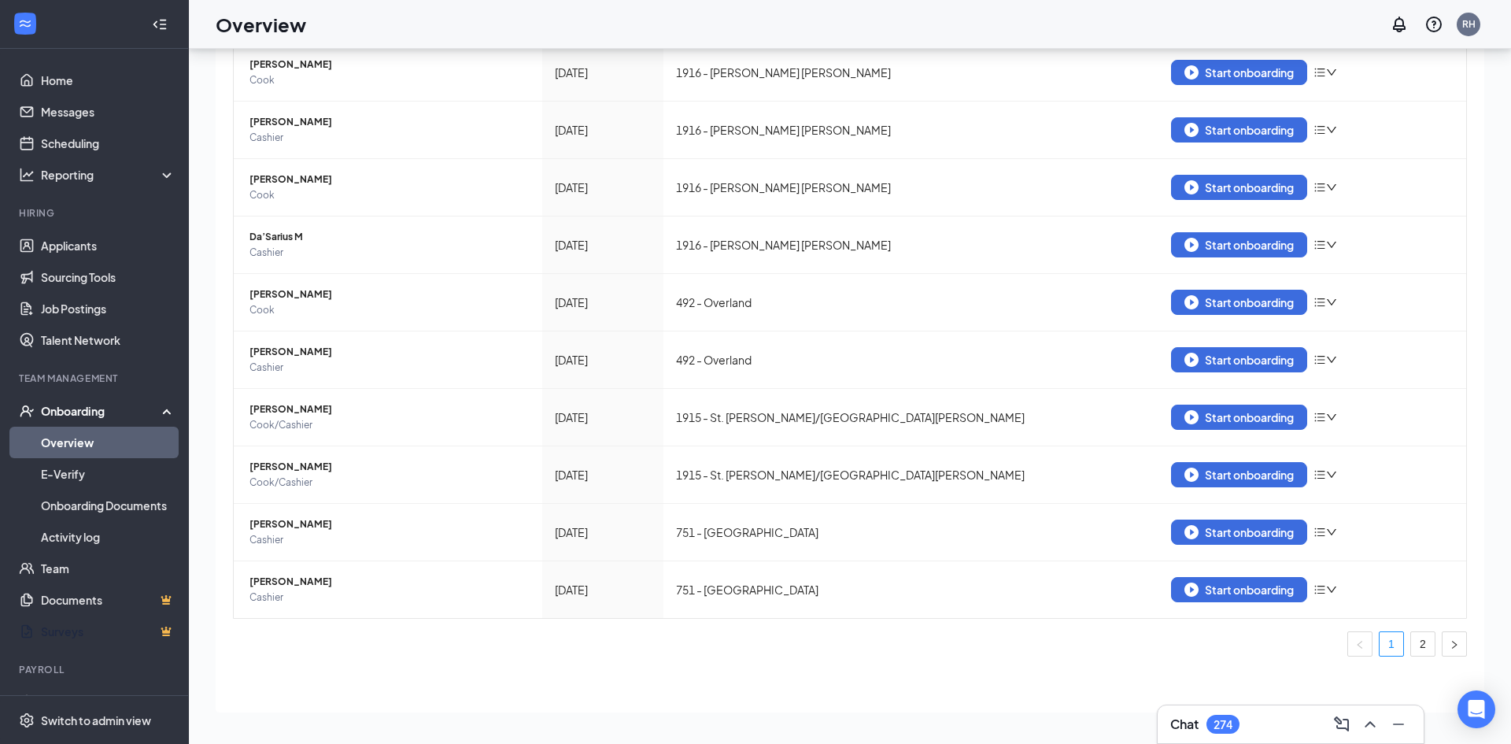
scroll to position [119, 0]
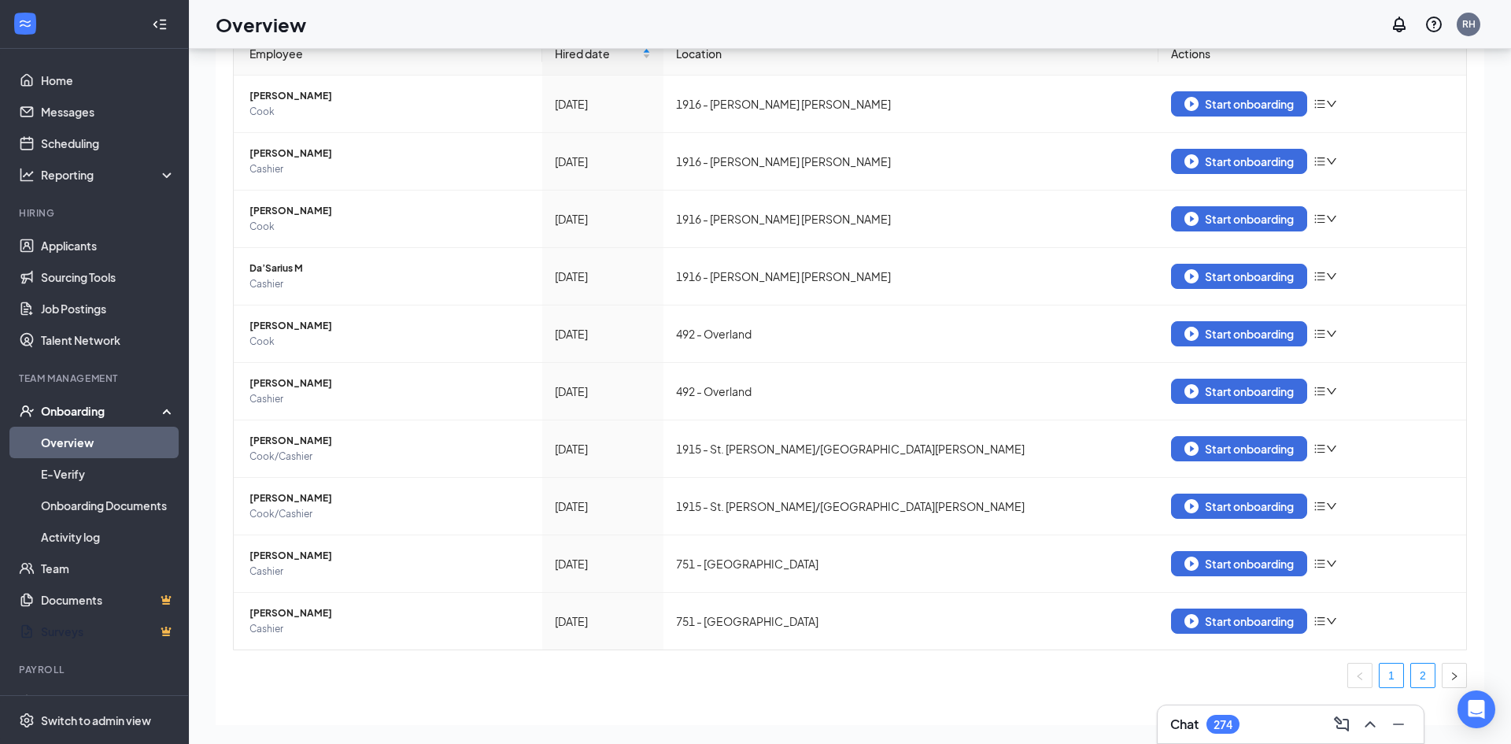
click at [1428, 677] on link "2" at bounding box center [1423, 675] width 24 height 24
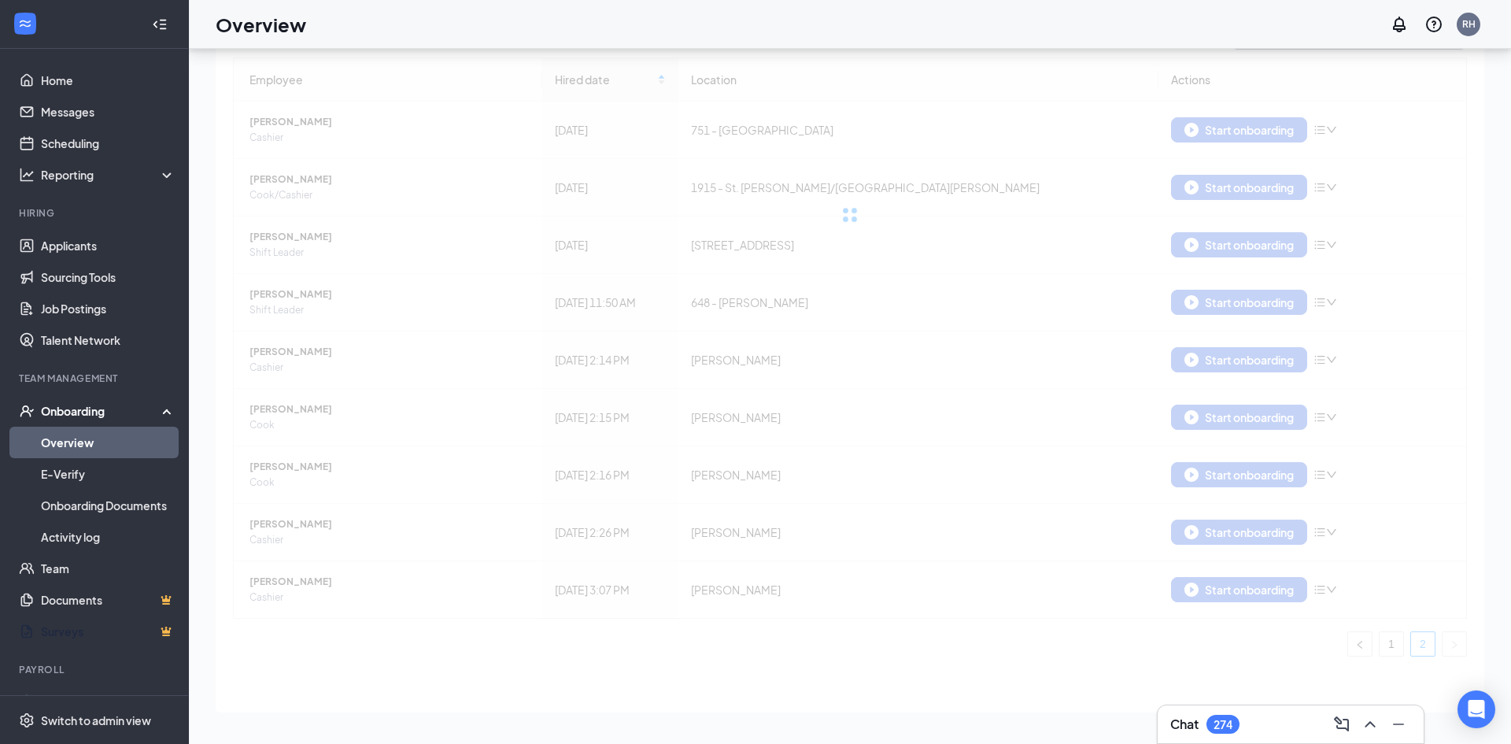
scroll to position [93, 0]
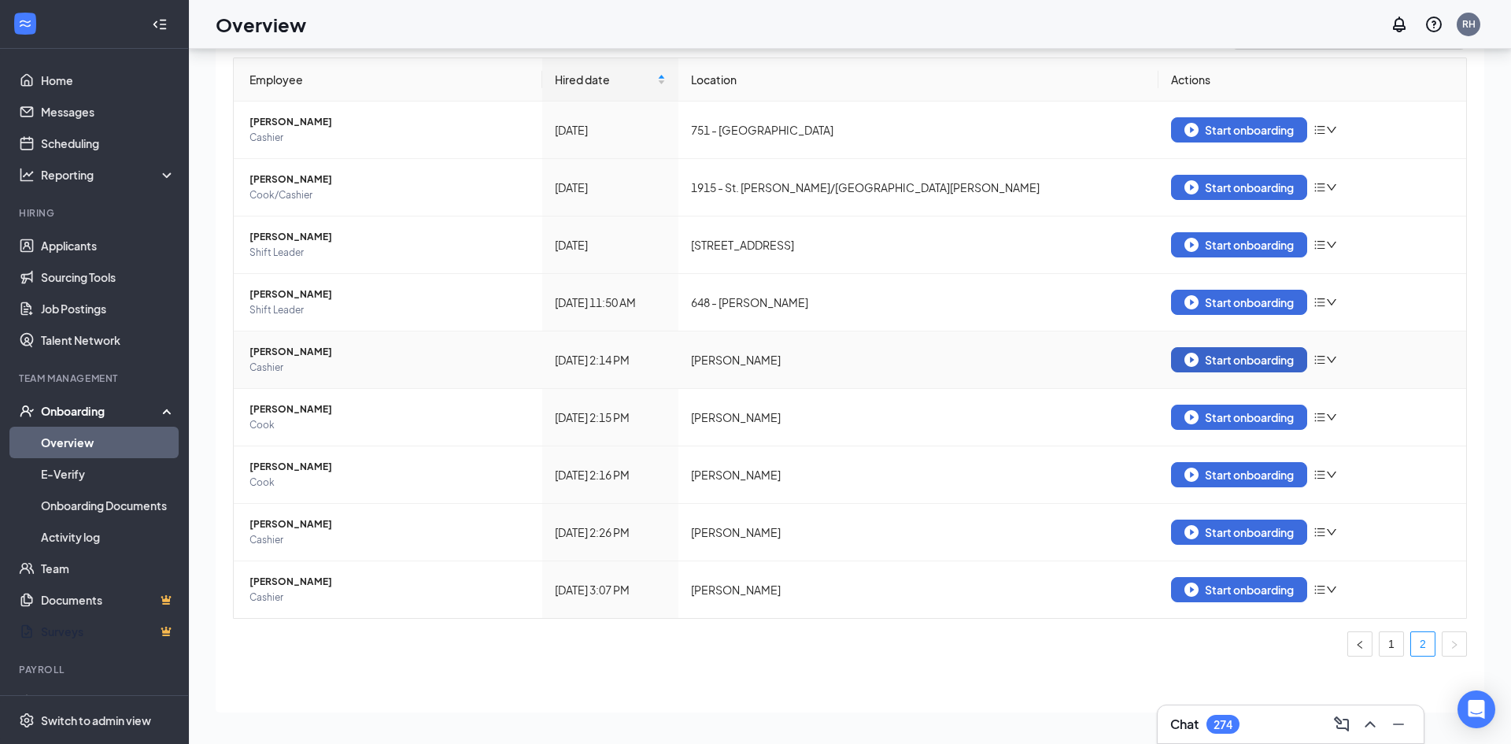
click at [1195, 358] on img "button" at bounding box center [1191, 360] width 14 height 14
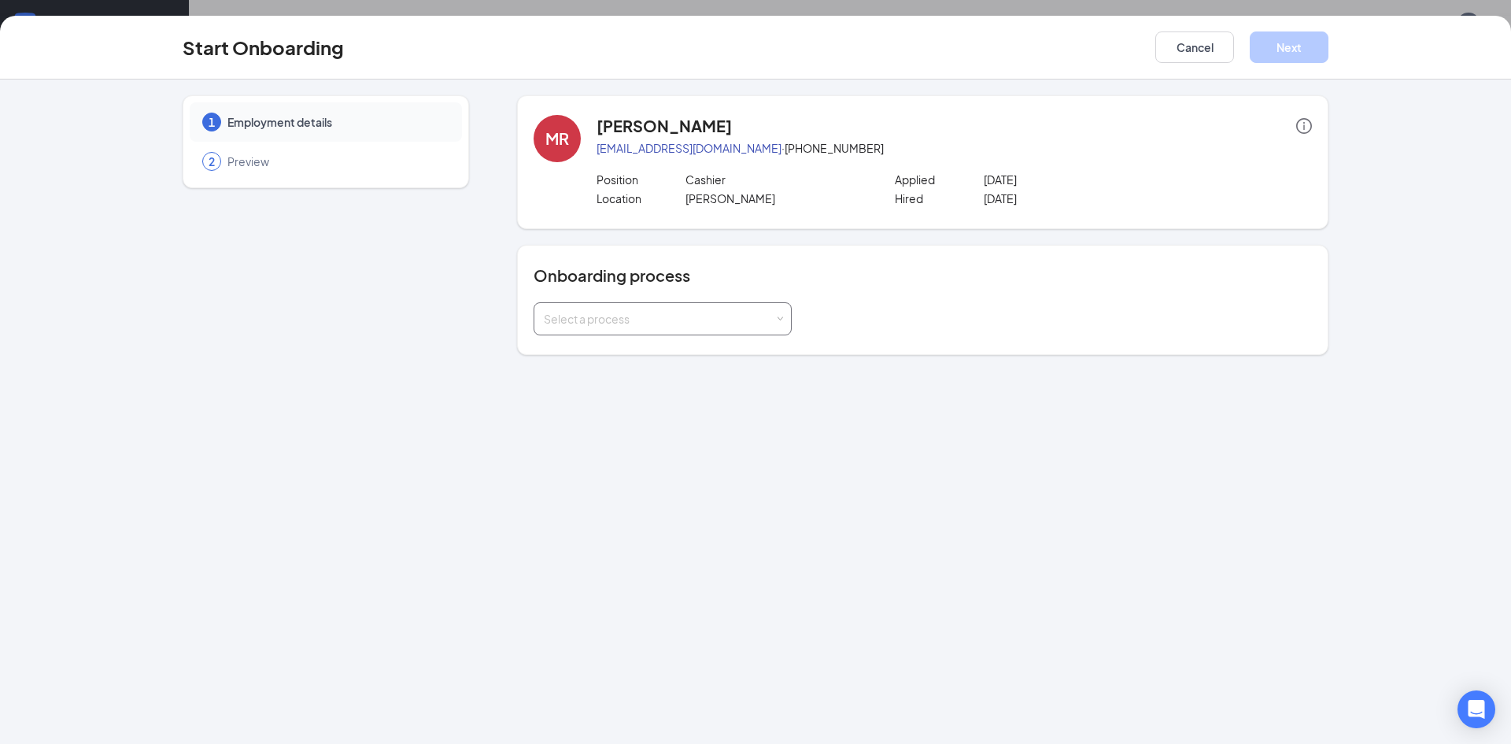
click at [759, 318] on div "Select a process" at bounding box center [659, 319] width 231 height 16
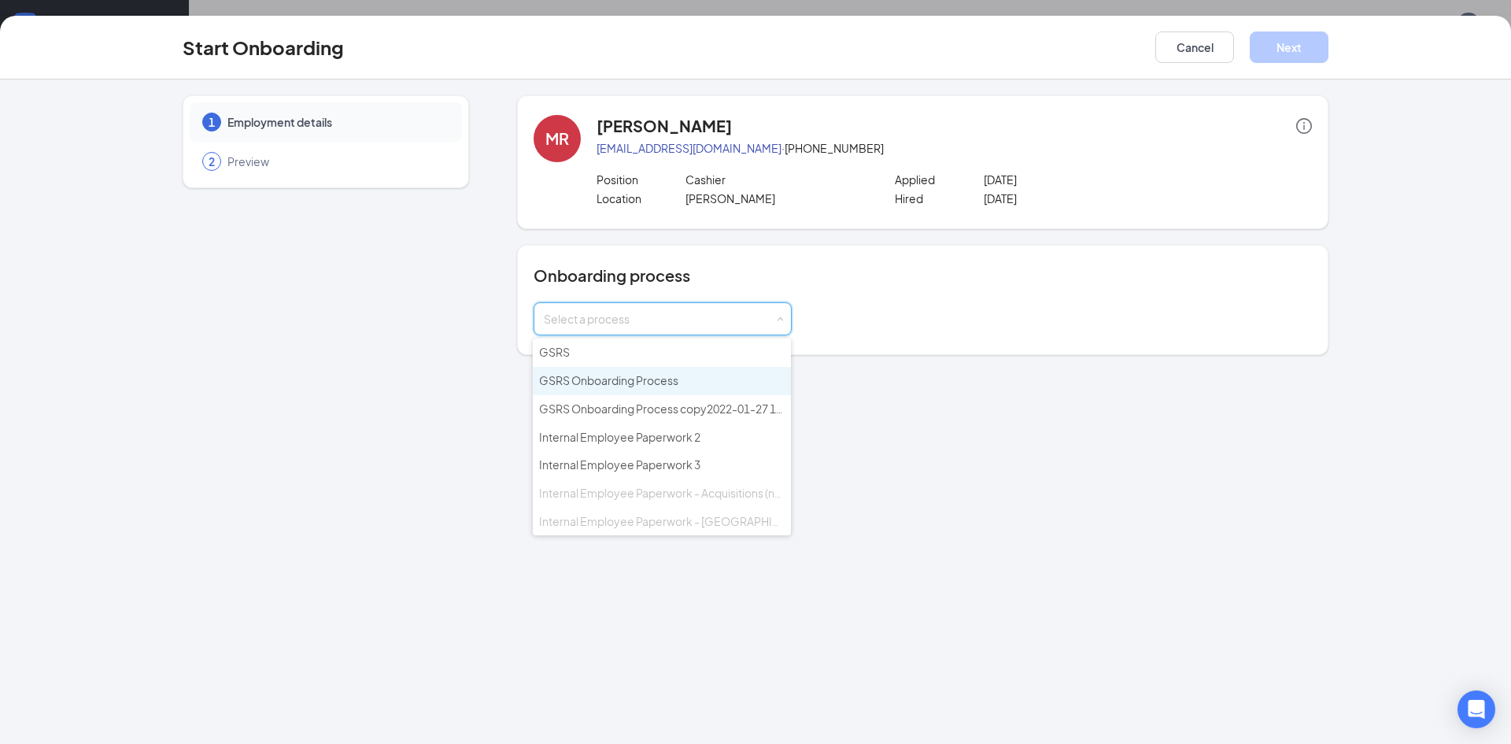
click at [659, 390] on li "GSRS Onboarding Process" at bounding box center [662, 381] width 258 height 28
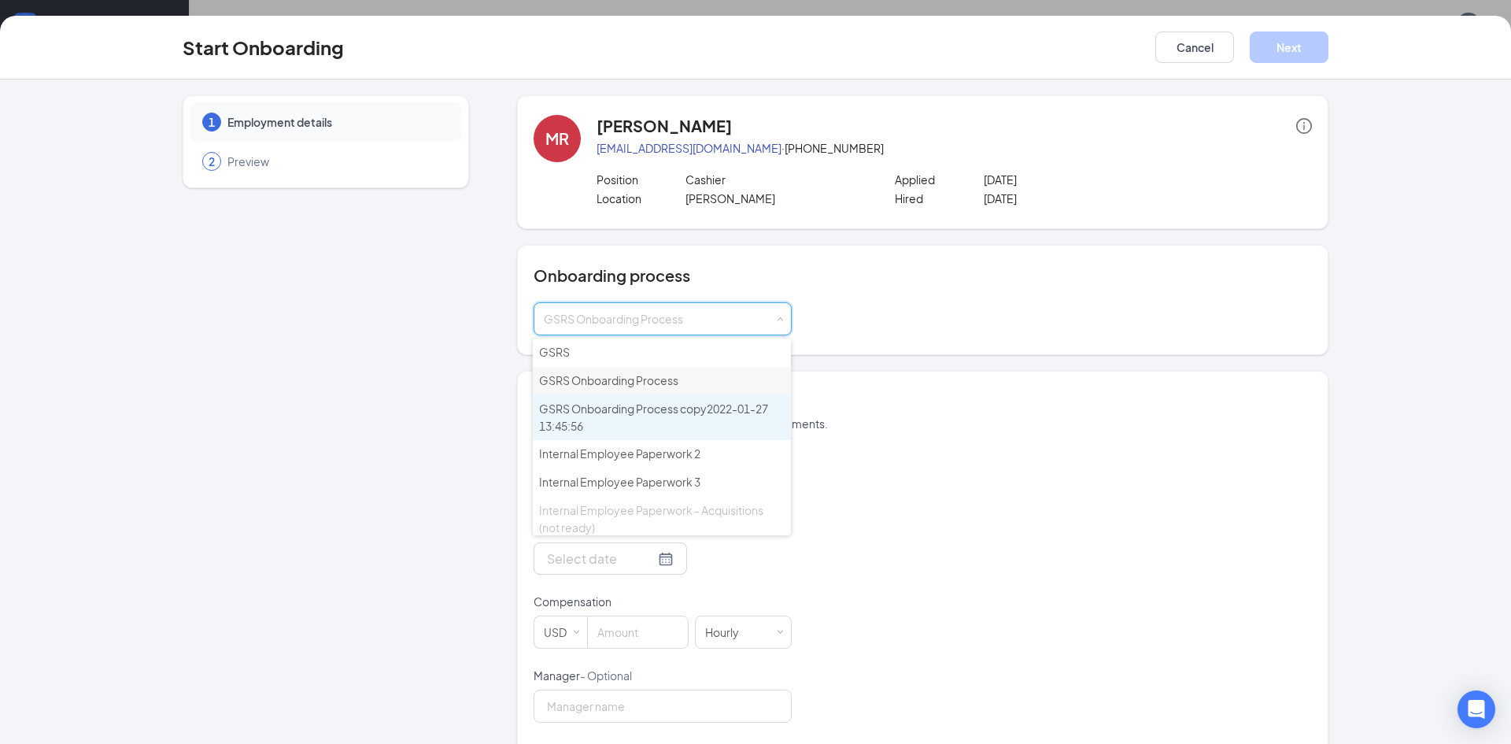
click at [670, 415] on span "GSRS Onboarding Process copy2022-01-27 13:45:56" at bounding box center [653, 416] width 229 height 31
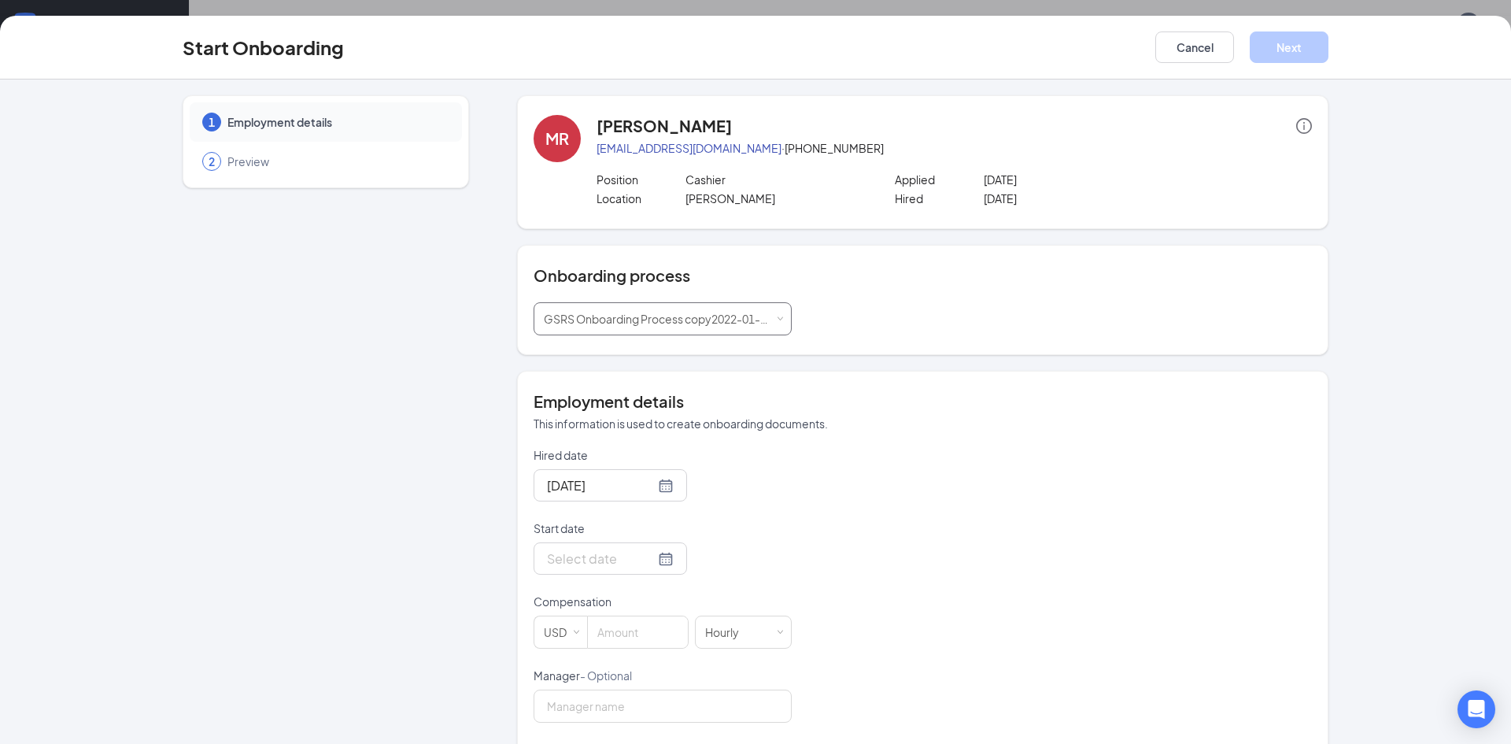
click at [770, 326] on div "GSRS Onboarding Process copy2022-01-27 13:45:56" at bounding box center [663, 318] width 238 height 31
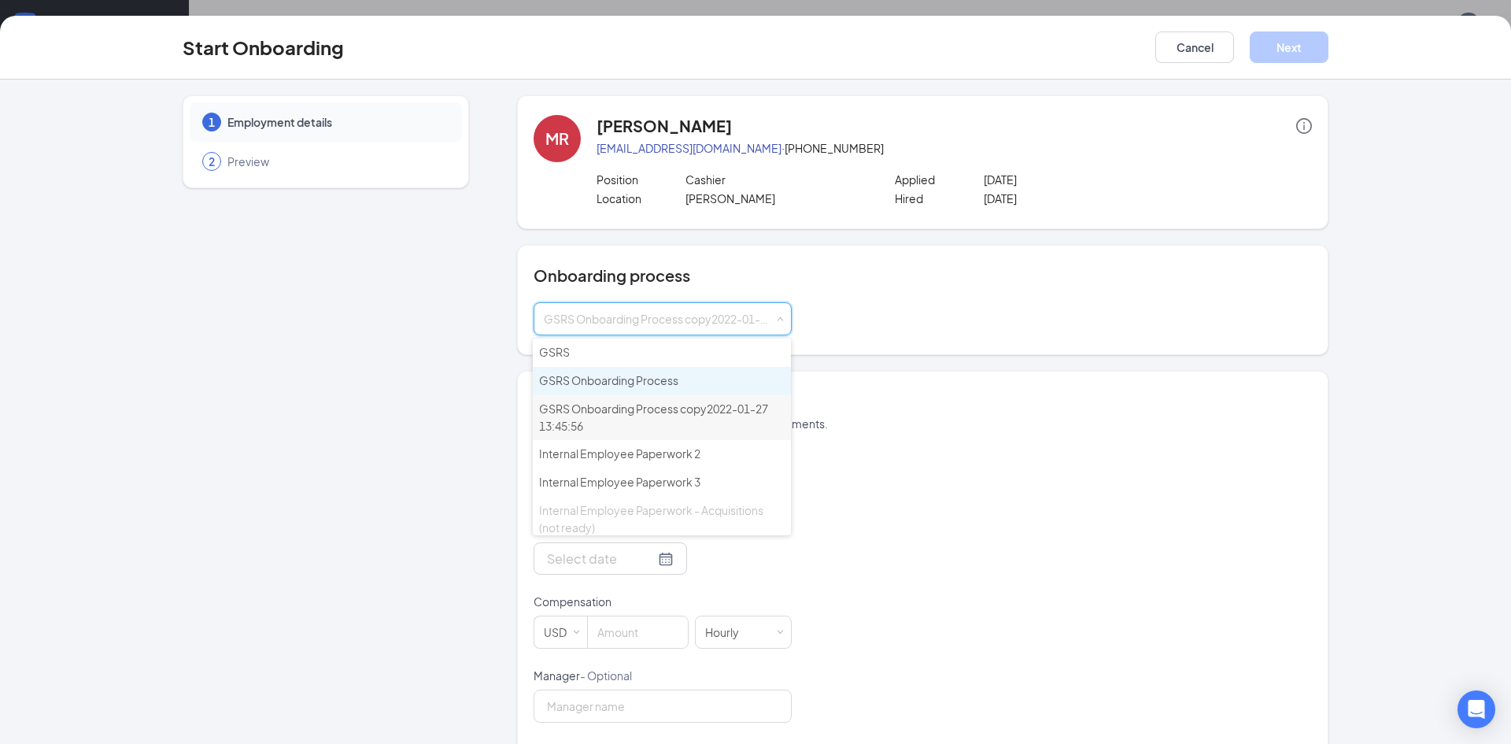
click at [675, 386] on span "GSRS Onboarding Process" at bounding box center [608, 380] width 139 height 14
click at [819, 397] on h4 "Employment details" at bounding box center [922, 401] width 778 height 22
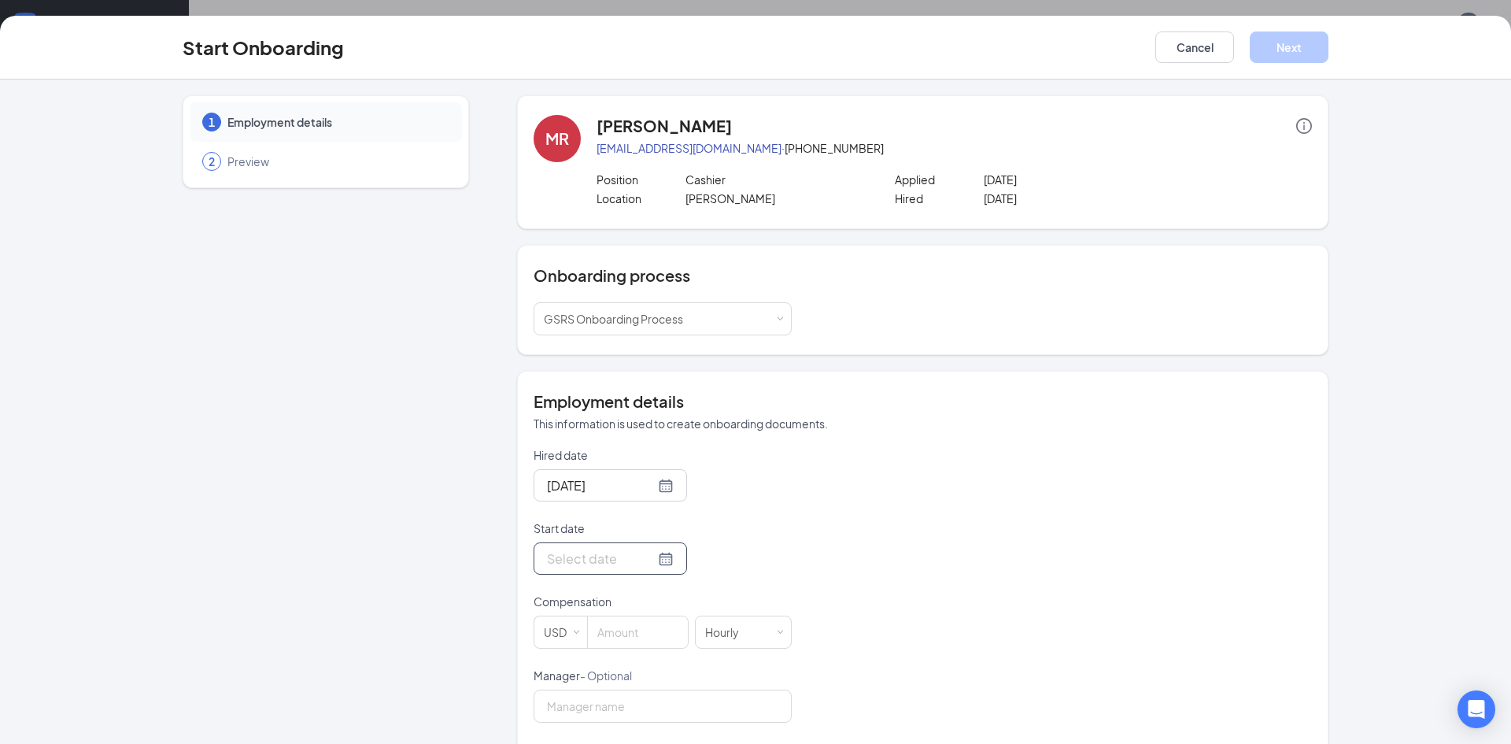
click at [656, 564] on div at bounding box center [610, 558] width 127 height 20
type input "Oct 1, 2025"
type input "[DATE]"
click at [592, 423] on div "15" at bounding box center [585, 417] width 19 height 19
click at [759, 594] on p "Compensation" at bounding box center [662, 601] width 258 height 16
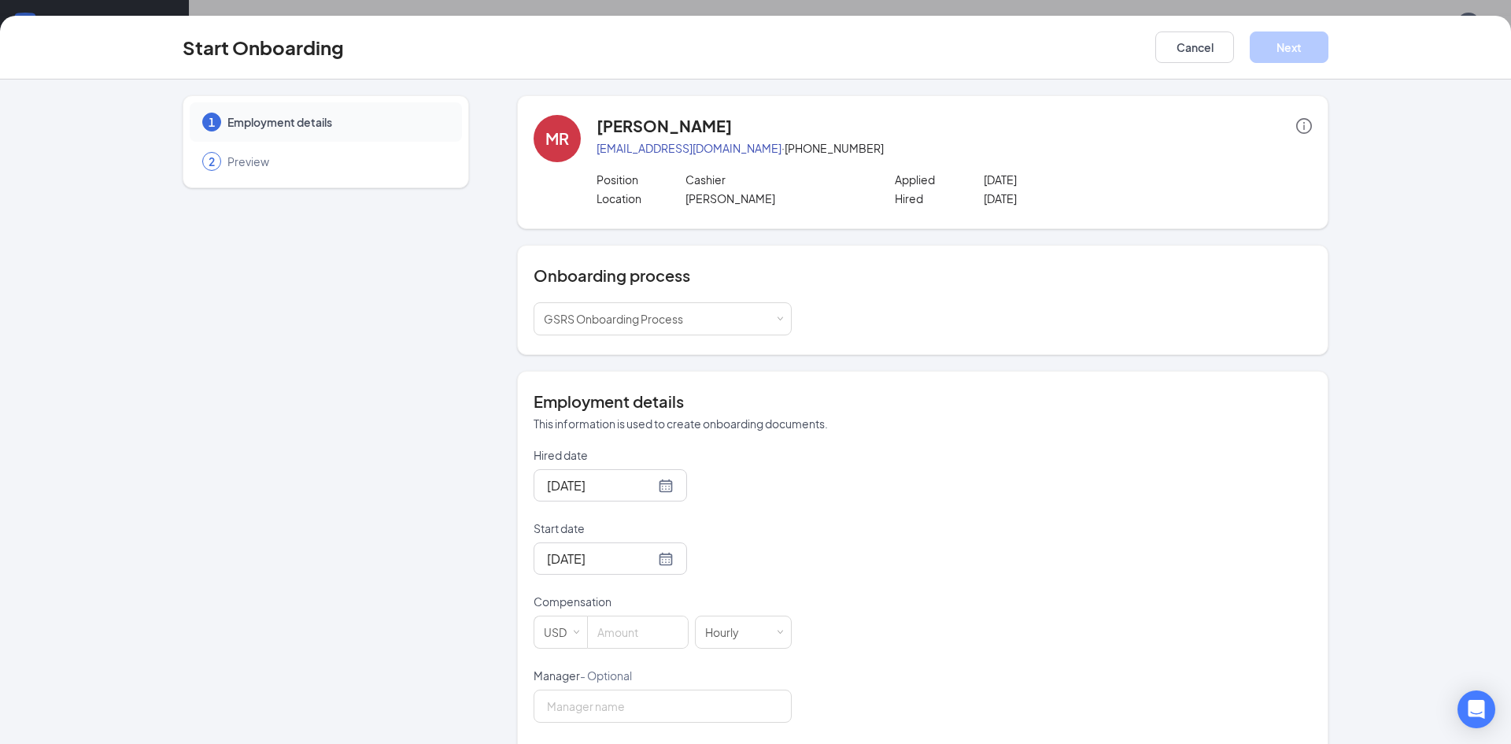
click at [1396, 492] on div "1 Employment details 2 Preview MR Madison Root madiroot420@gmail.com · (618) 92…" at bounding box center [755, 411] width 1511 height 664
click at [618, 708] on input "Manager - Optional" at bounding box center [662, 705] width 258 height 33
type input "Deriyan Alexander"
click at [663, 633] on input at bounding box center [638, 631] width 100 height 31
type input "15"
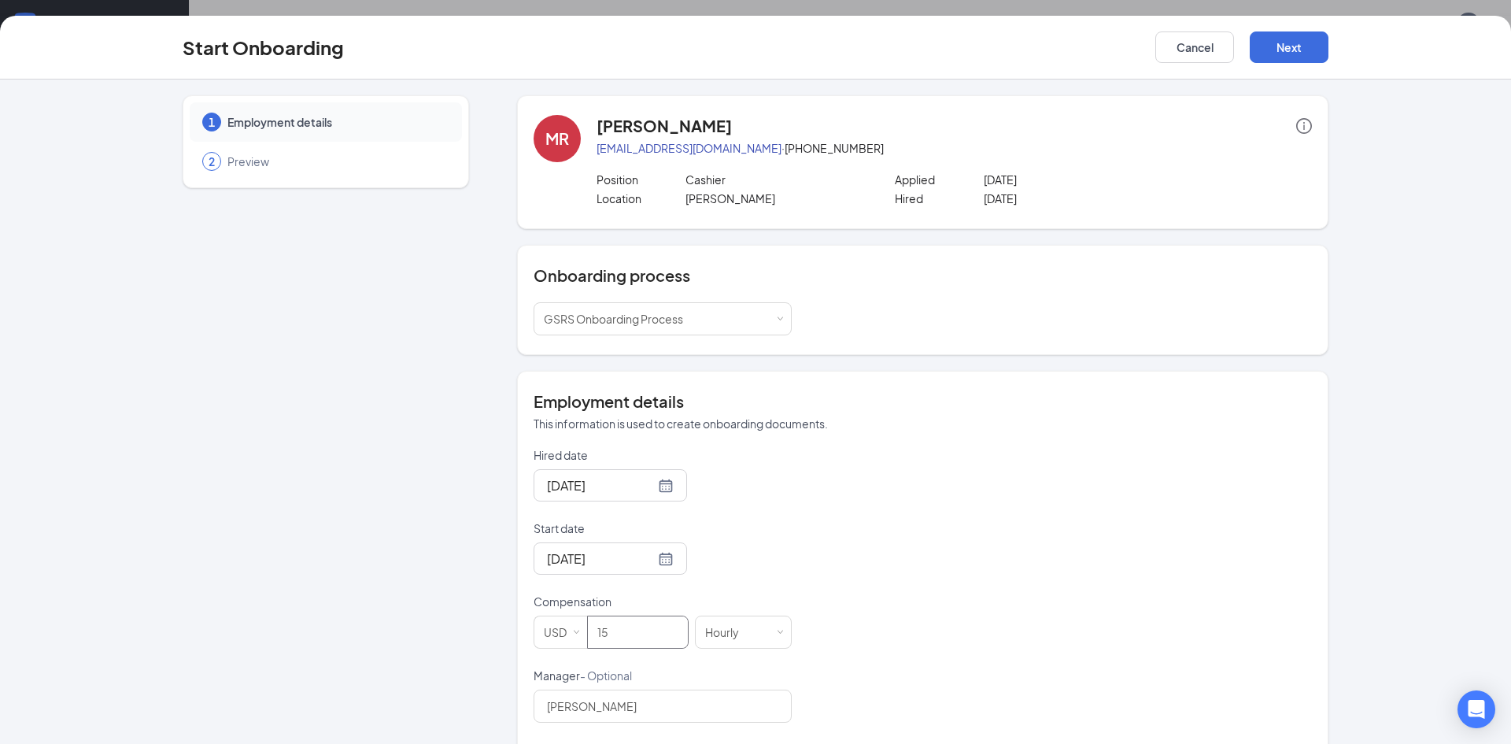
click at [859, 667] on div "Hired date Sep 15, 2025 Start date Sep 15, 2025 Sep 2025 Su Mo Tu We Th Fr Sa 3…" at bounding box center [922, 704] width 778 height 515
click at [1250, 54] on button "Next" at bounding box center [1289, 46] width 79 height 31
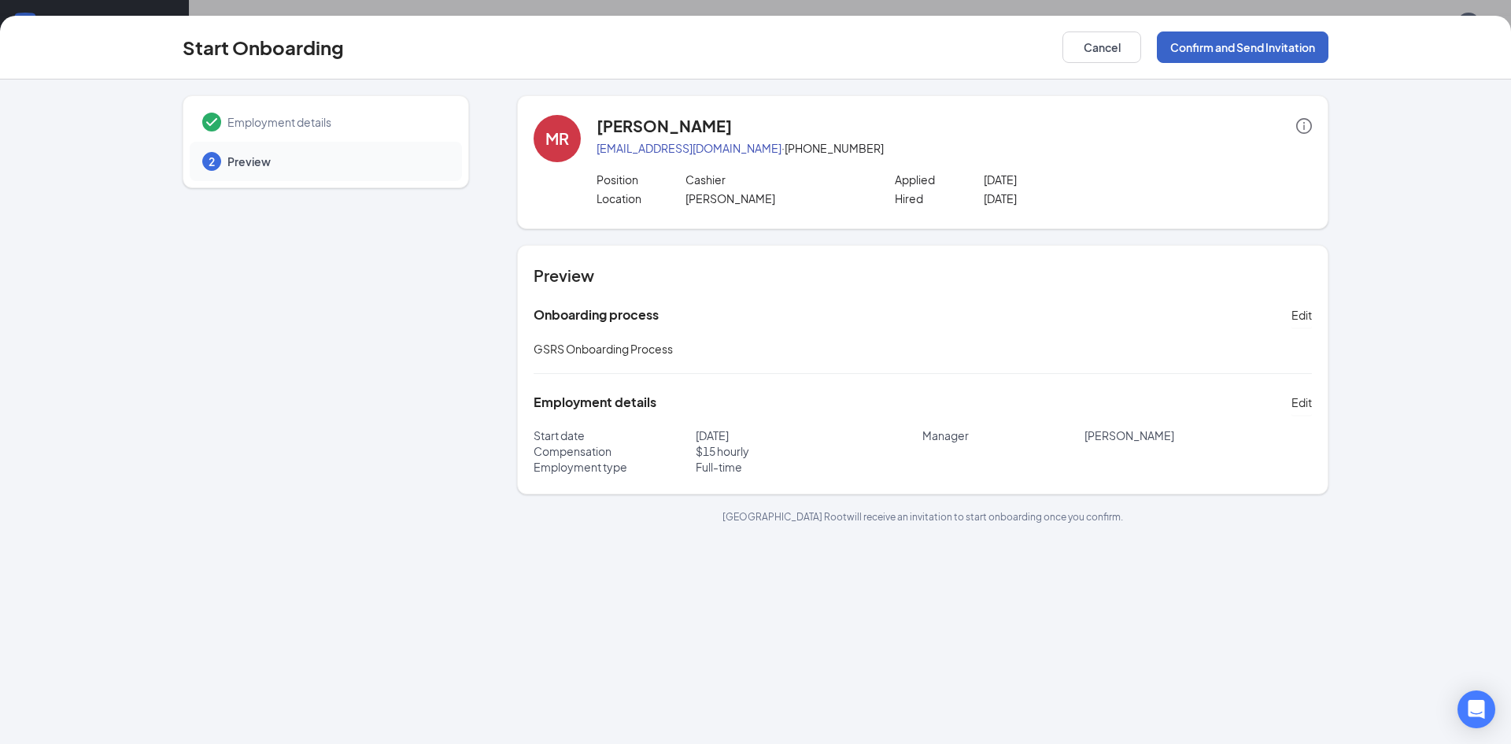
click at [1253, 59] on button "Confirm and Send Invitation" at bounding box center [1243, 46] width 172 height 31
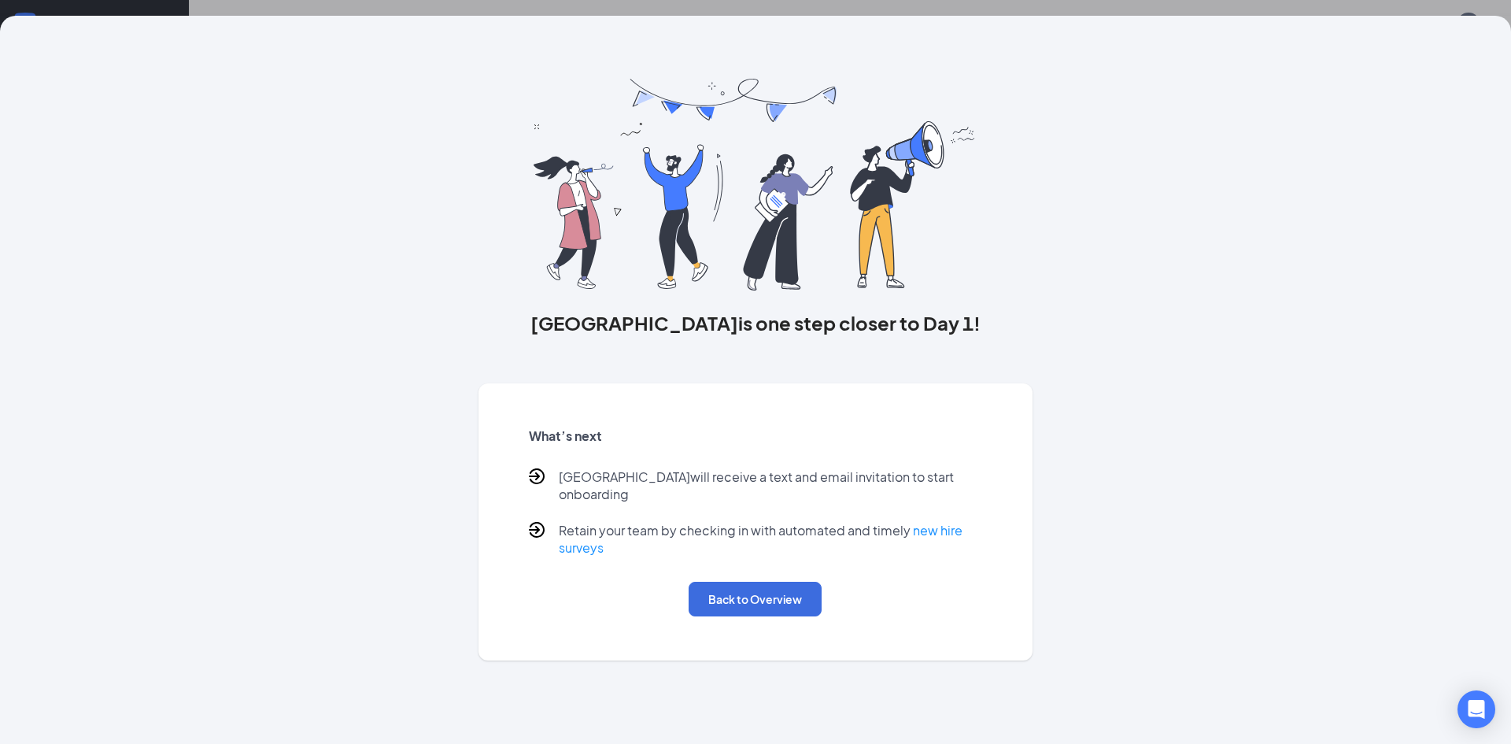
scroll to position [35, 0]
click at [760, 586] on button "Back to Overview" at bounding box center [755, 598] width 133 height 35
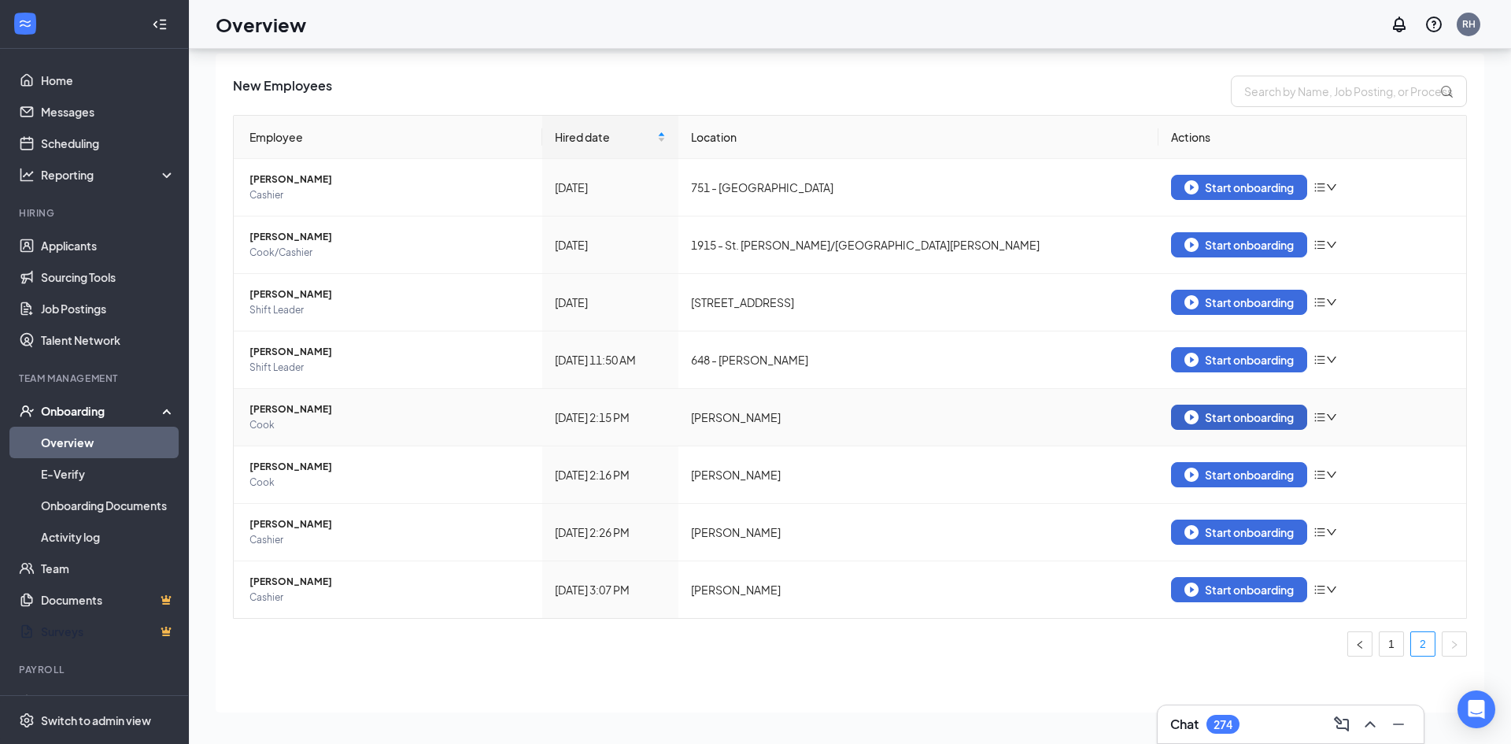
click at [1192, 423] on img "button" at bounding box center [1191, 417] width 14 height 14
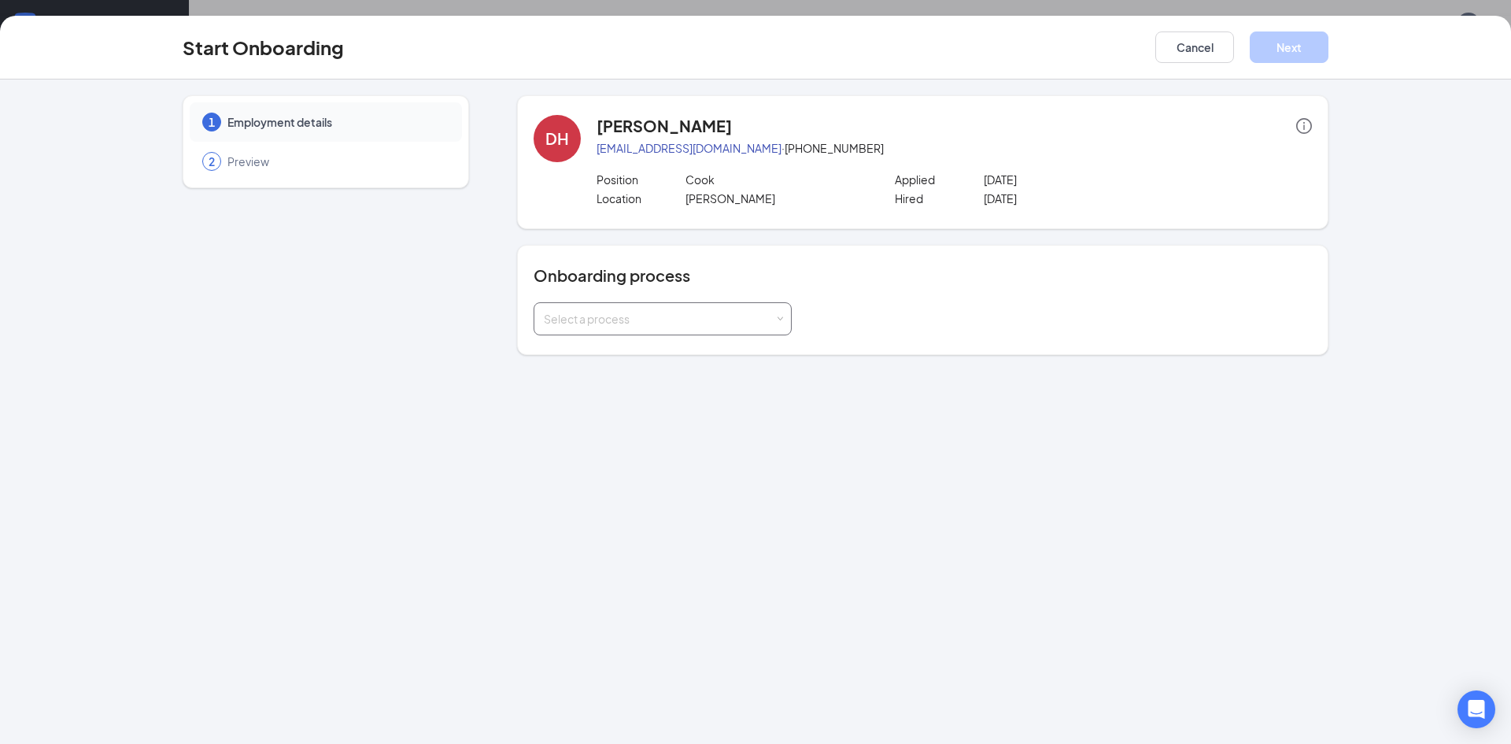
click at [770, 312] on div "Select a process" at bounding box center [659, 319] width 231 height 16
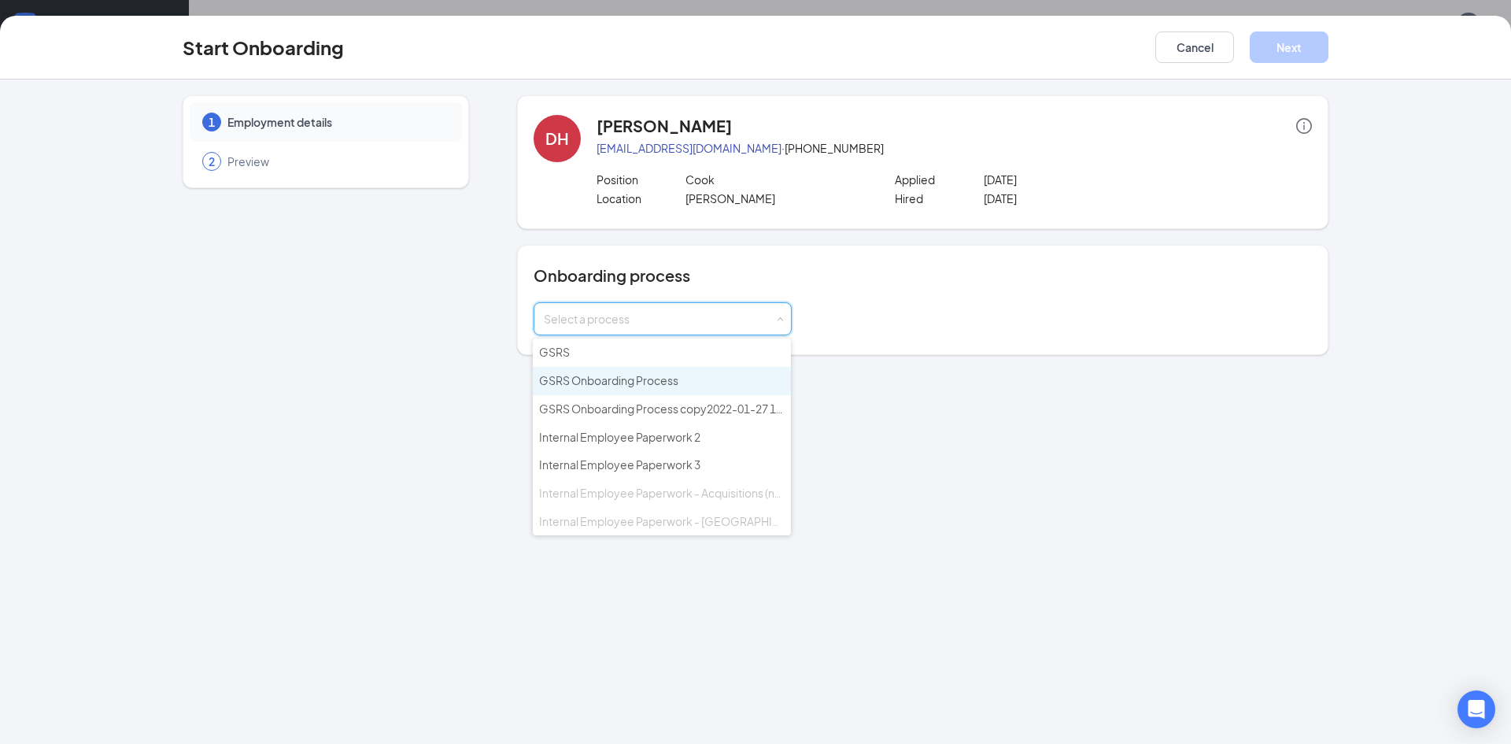
click at [711, 390] on li "GSRS Onboarding Process" at bounding box center [662, 381] width 258 height 28
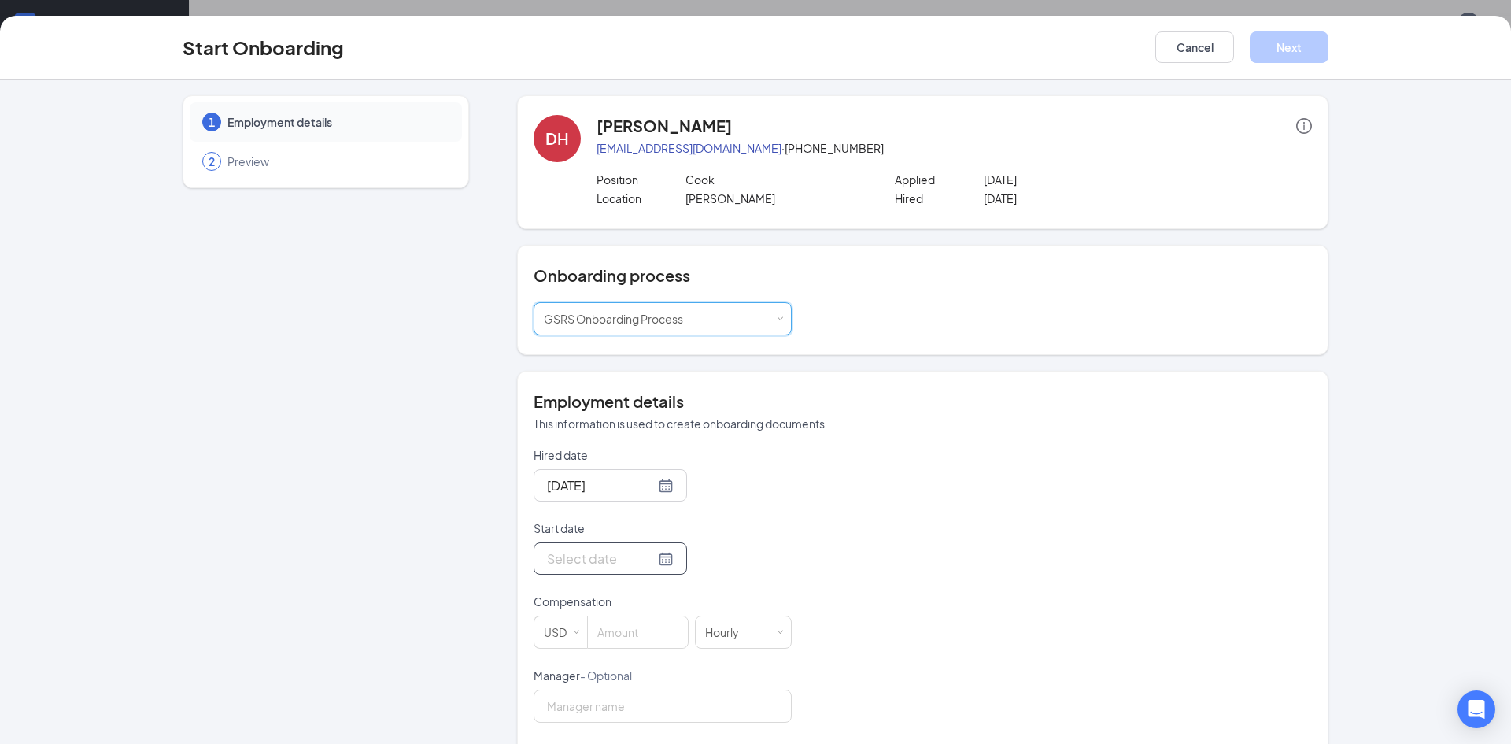
click at [590, 566] on input "Start date" at bounding box center [601, 558] width 108 height 20
type input "[DATE]"
click at [589, 418] on div "15" at bounding box center [585, 417] width 19 height 19
click at [667, 631] on input at bounding box center [638, 631] width 100 height 31
type input "15"
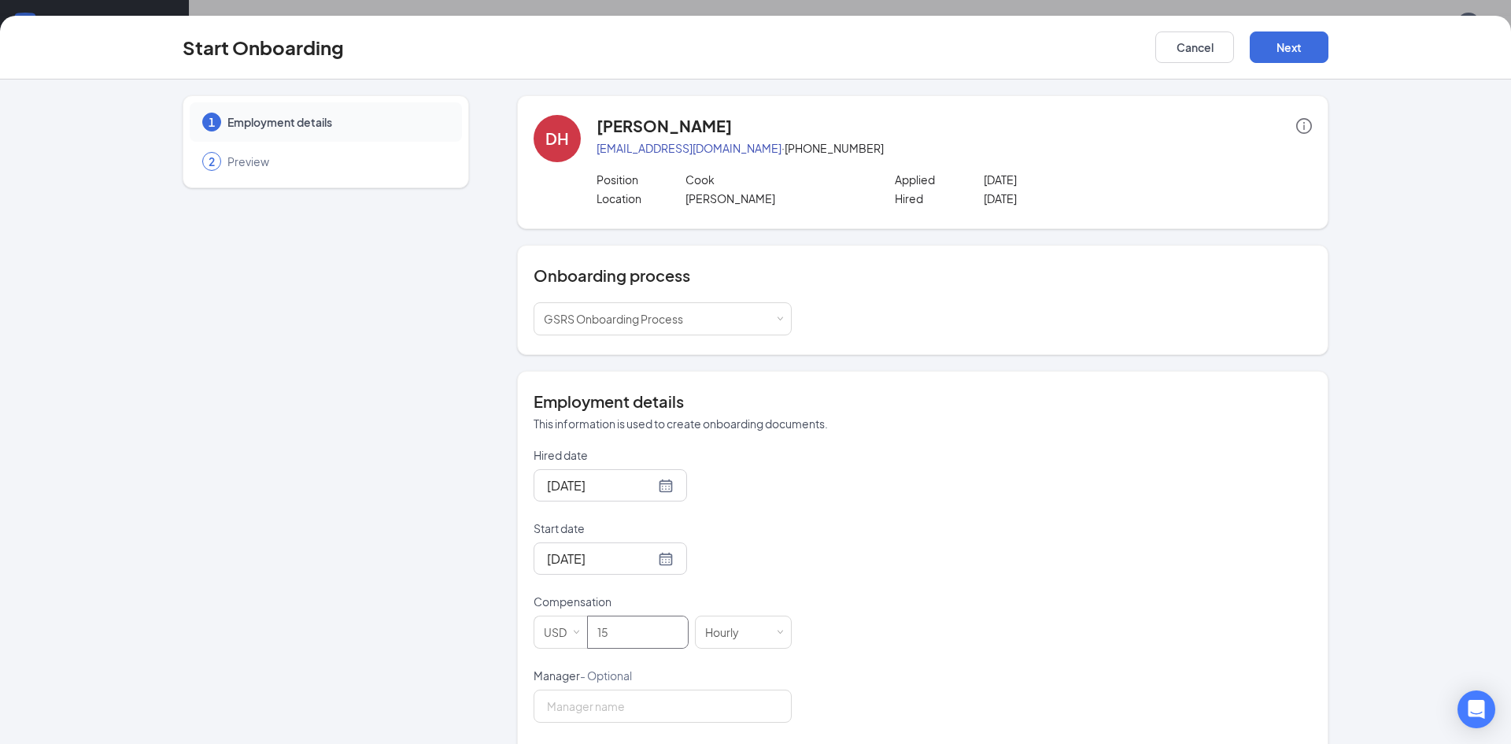
click at [899, 660] on div "Hired date Sep 15, 2025 Start date Sep 15, 2025 Sep 2025 Su Mo Tu We Th Fr Sa 3…" at bounding box center [922, 704] width 778 height 515
click at [730, 707] on input "Manager - Optional" at bounding box center [662, 705] width 258 height 33
type input "Deriyan Alexander"
click at [1277, 45] on button "Next" at bounding box center [1289, 46] width 79 height 31
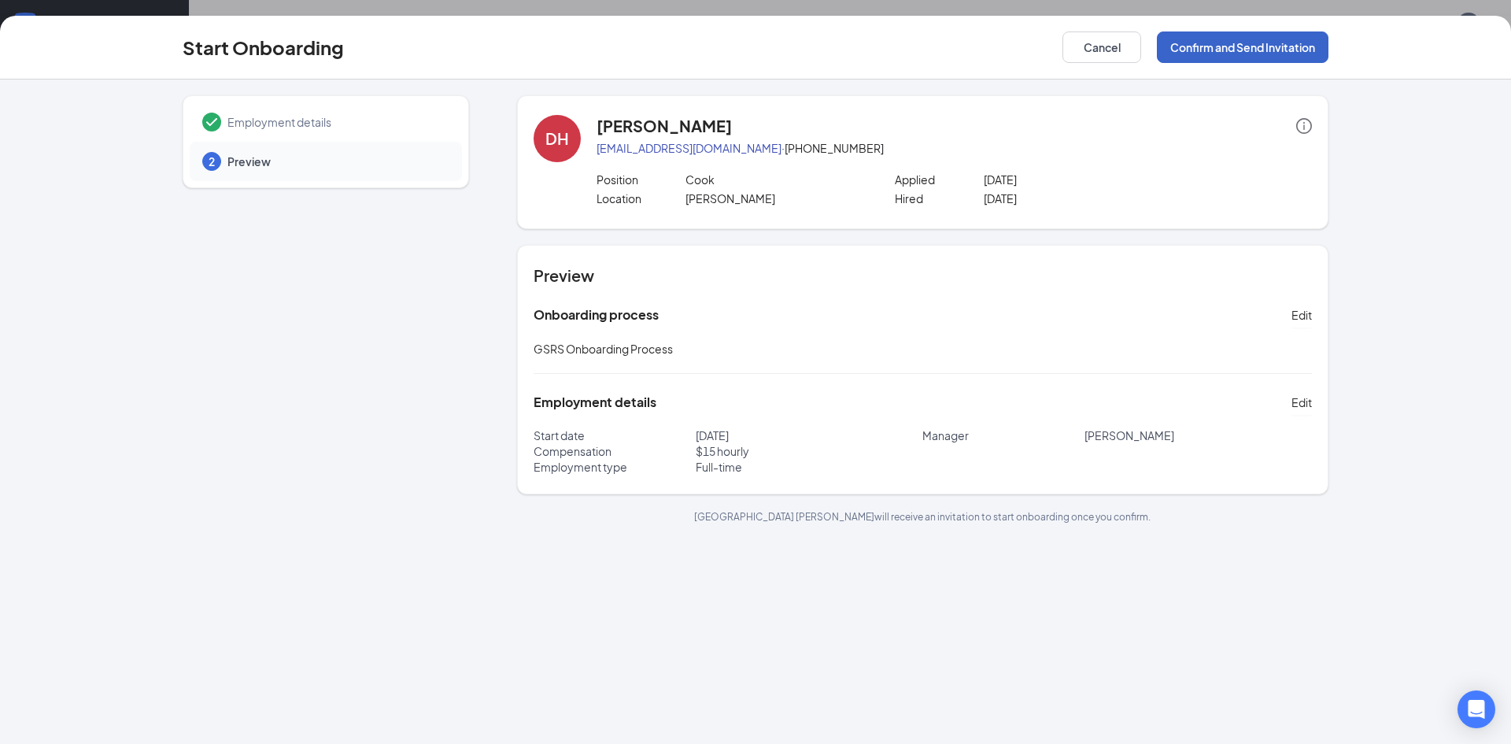
click at [1277, 45] on button "Confirm and Send Invitation" at bounding box center [1243, 46] width 172 height 31
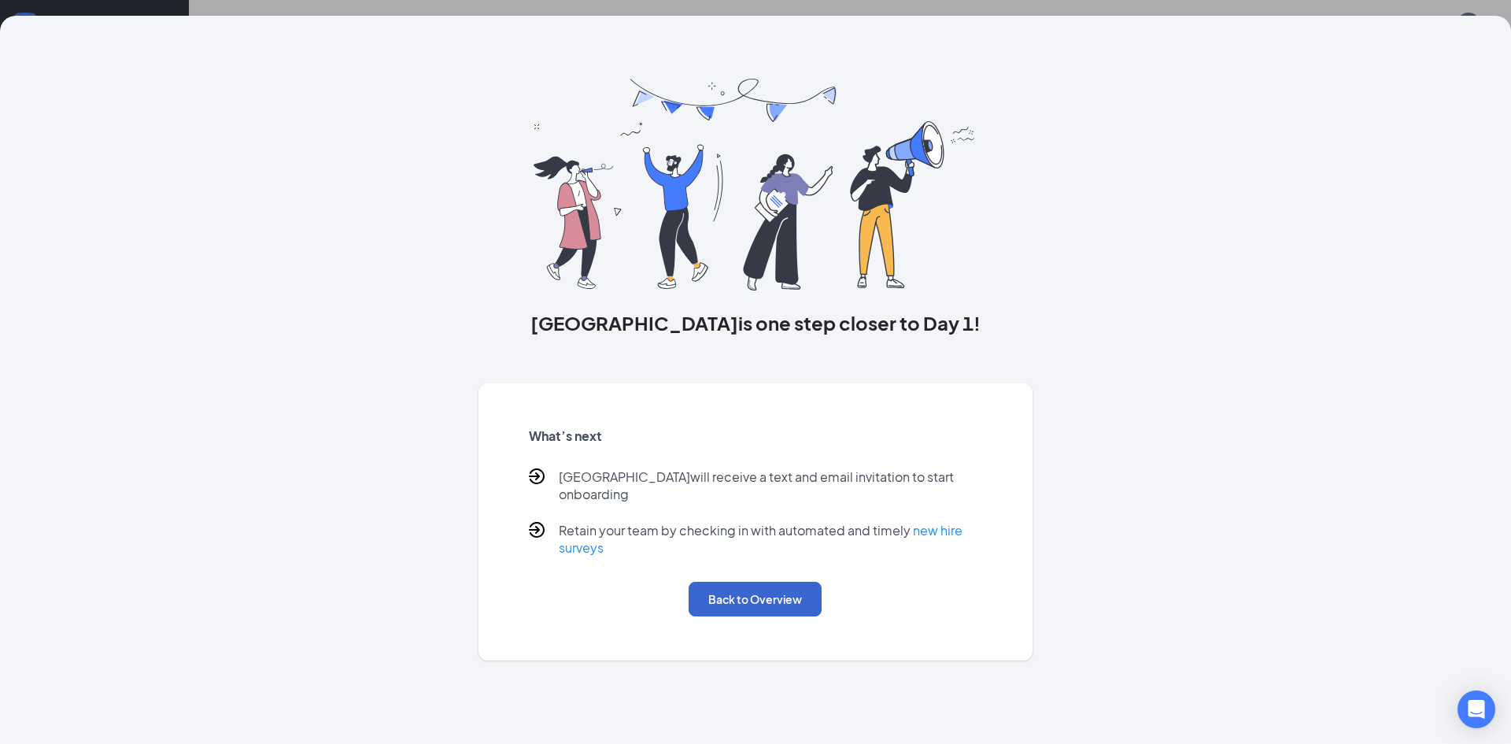
scroll to position [0, 0]
click at [730, 581] on button "Back to Overview" at bounding box center [755, 598] width 133 height 35
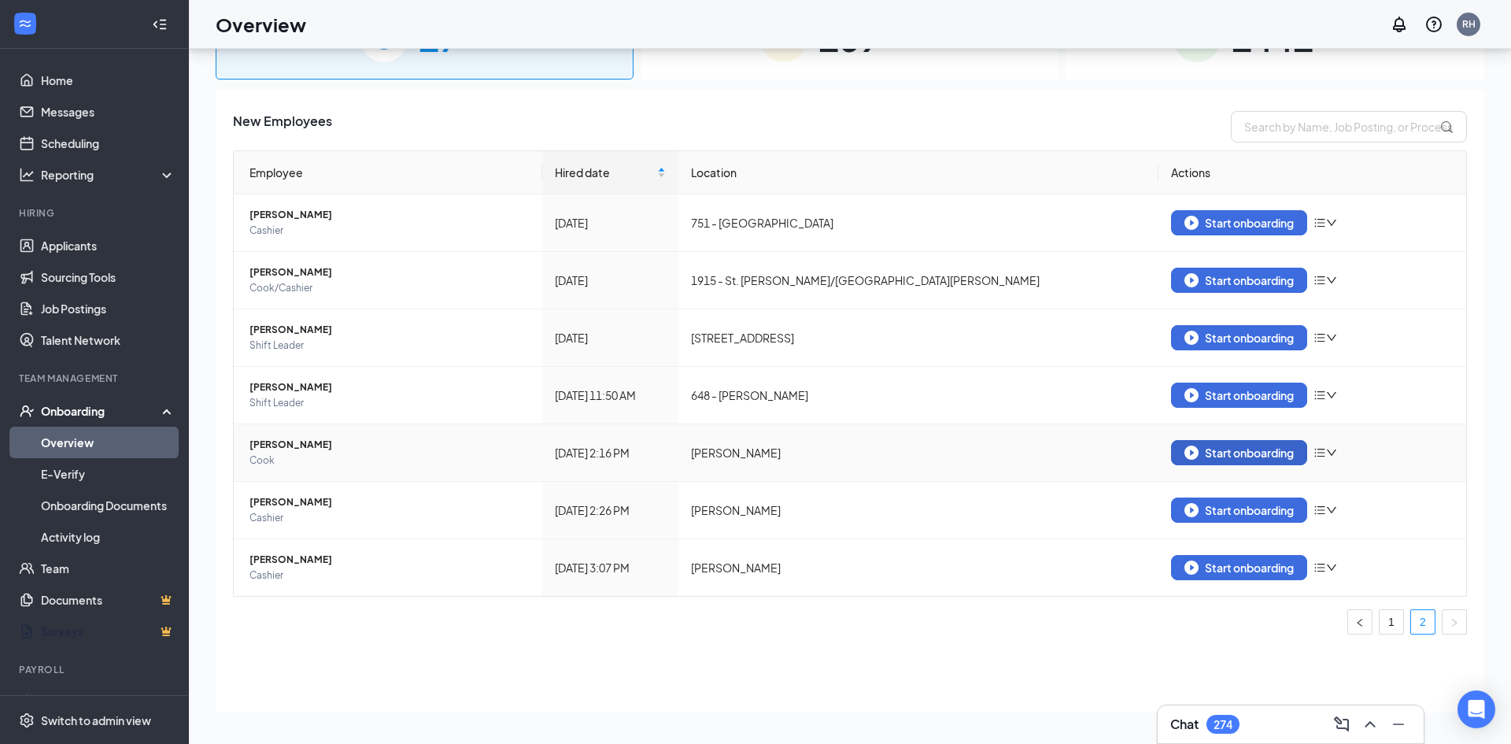
click at [1184, 450] on img "button" at bounding box center [1191, 452] width 14 height 14
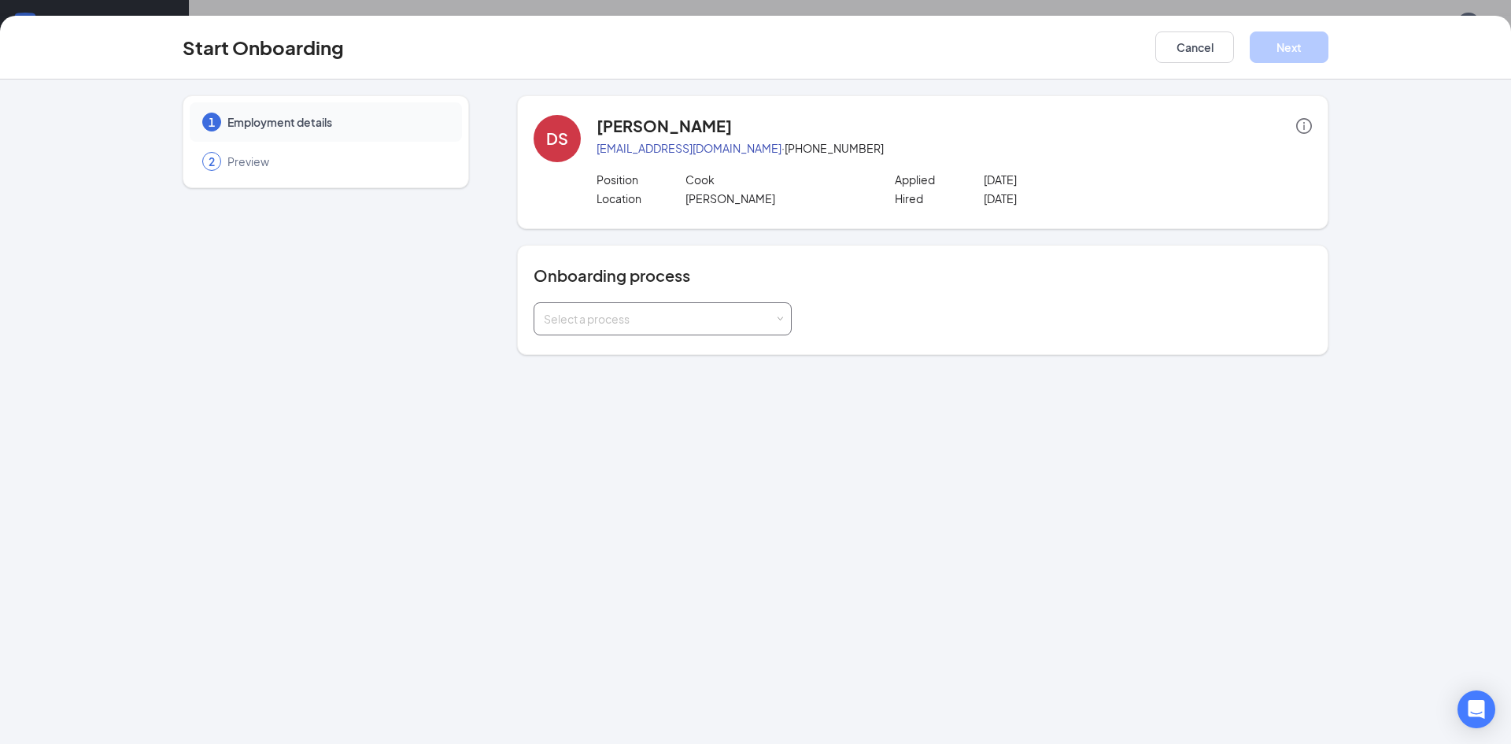
click at [717, 311] on div "Select a process" at bounding box center [659, 319] width 231 height 16
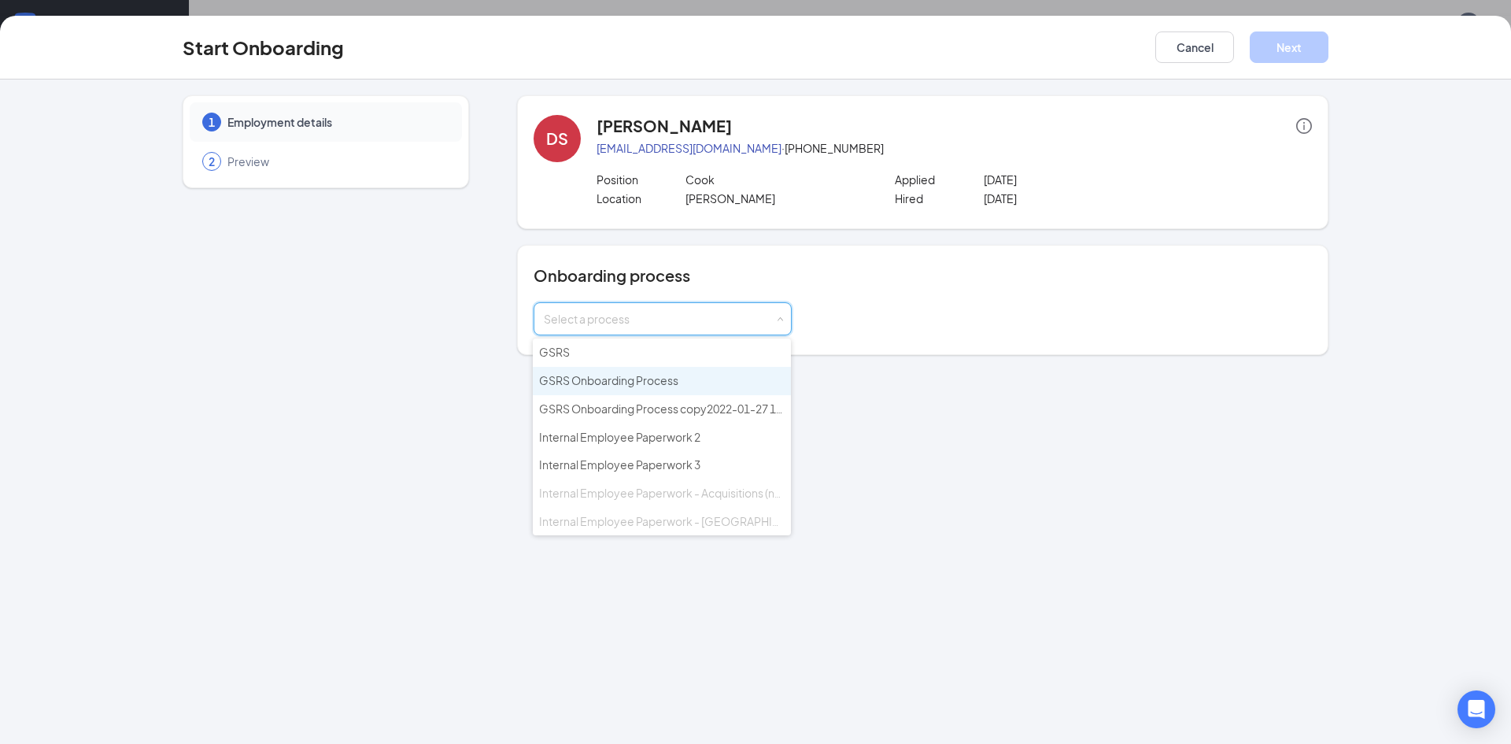
click at [665, 392] on li "GSRS Onboarding Process" at bounding box center [662, 381] width 258 height 28
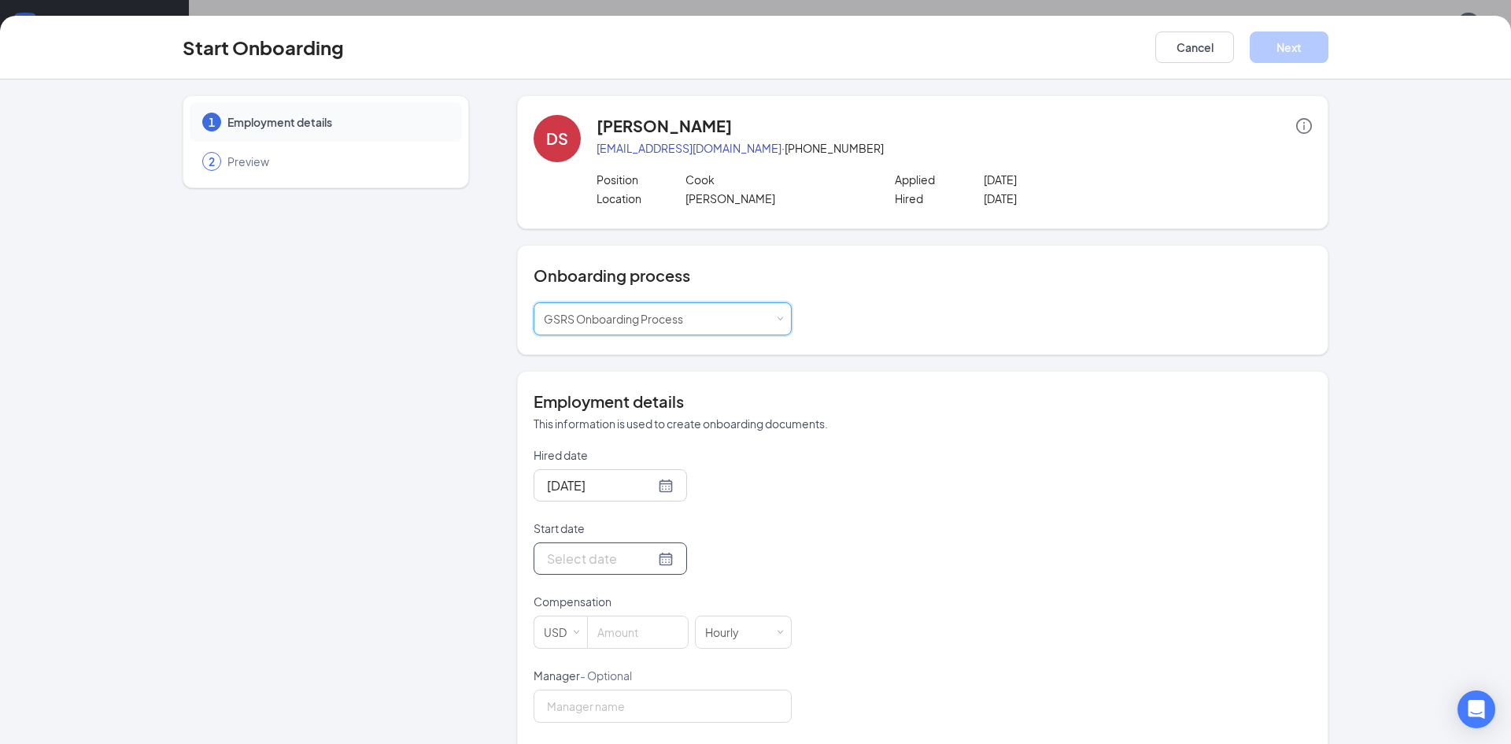
click at [667, 560] on div at bounding box center [610, 558] width 127 height 20
type input "[DATE]"
click at [582, 420] on div "15" at bounding box center [585, 417] width 19 height 19
click at [653, 637] on input at bounding box center [638, 631] width 100 height 31
type input "15"
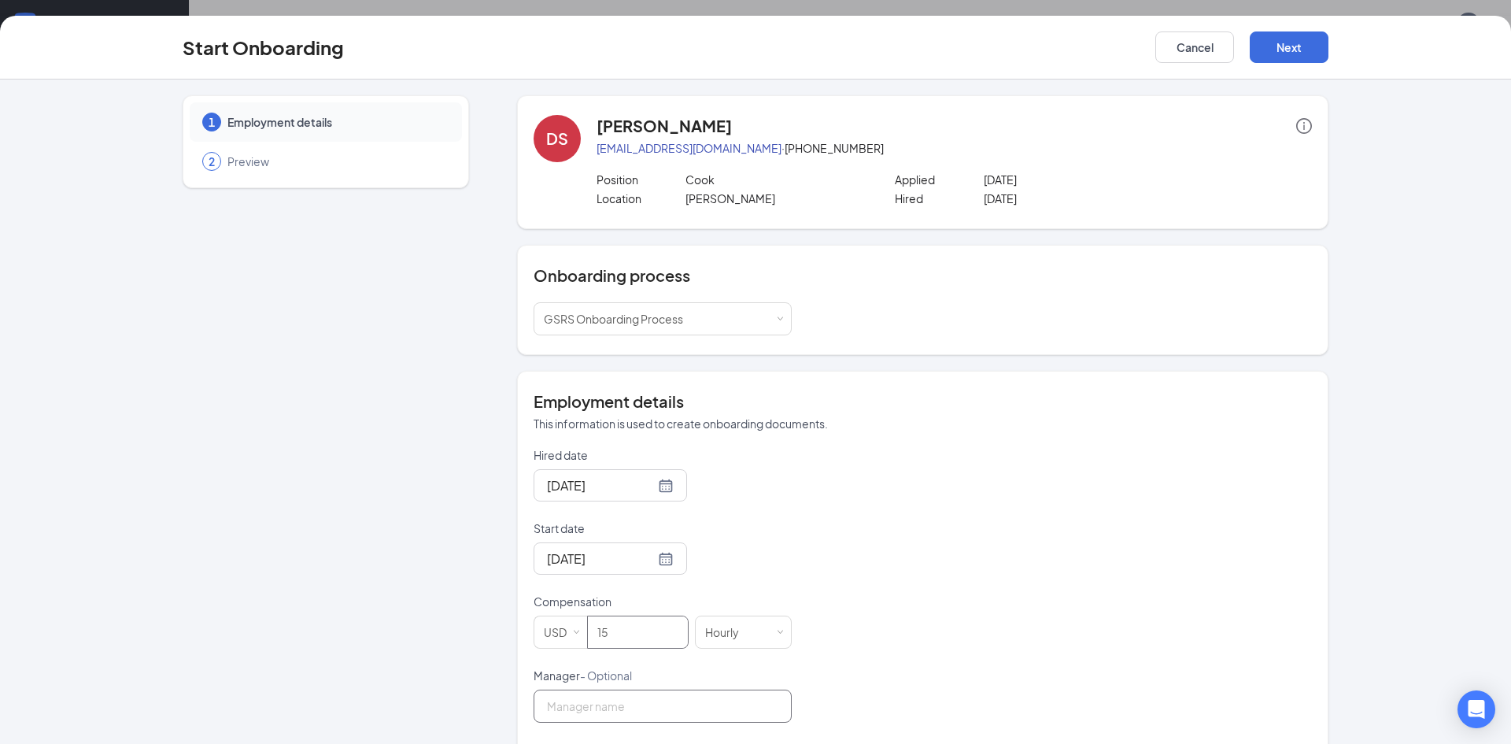
click at [581, 703] on input "Manager - Optional" at bounding box center [662, 705] width 258 height 33
type input "Deriyan Alexander"
click at [1301, 54] on button "Next" at bounding box center [1289, 46] width 79 height 31
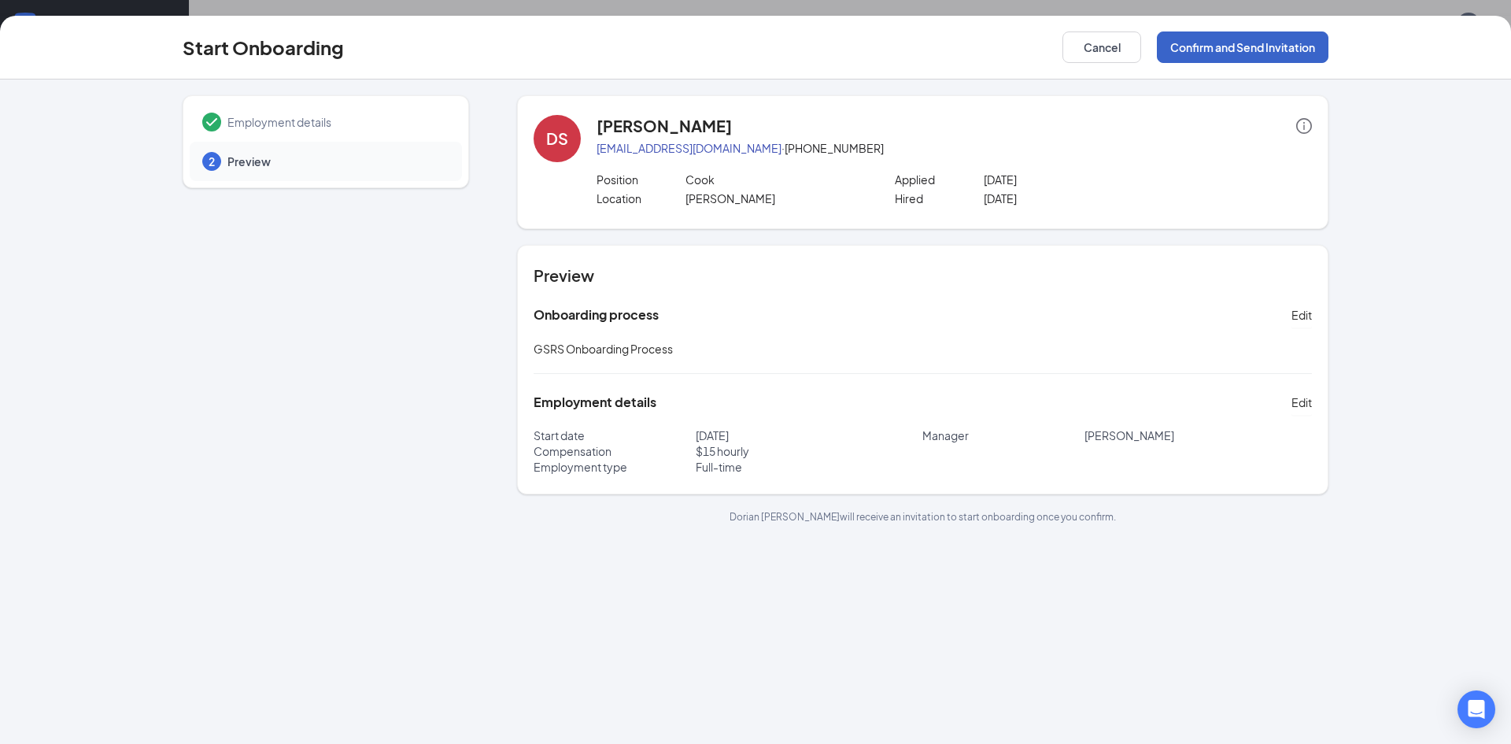
click at [1265, 45] on button "Confirm and Send Invitation" at bounding box center [1243, 46] width 172 height 31
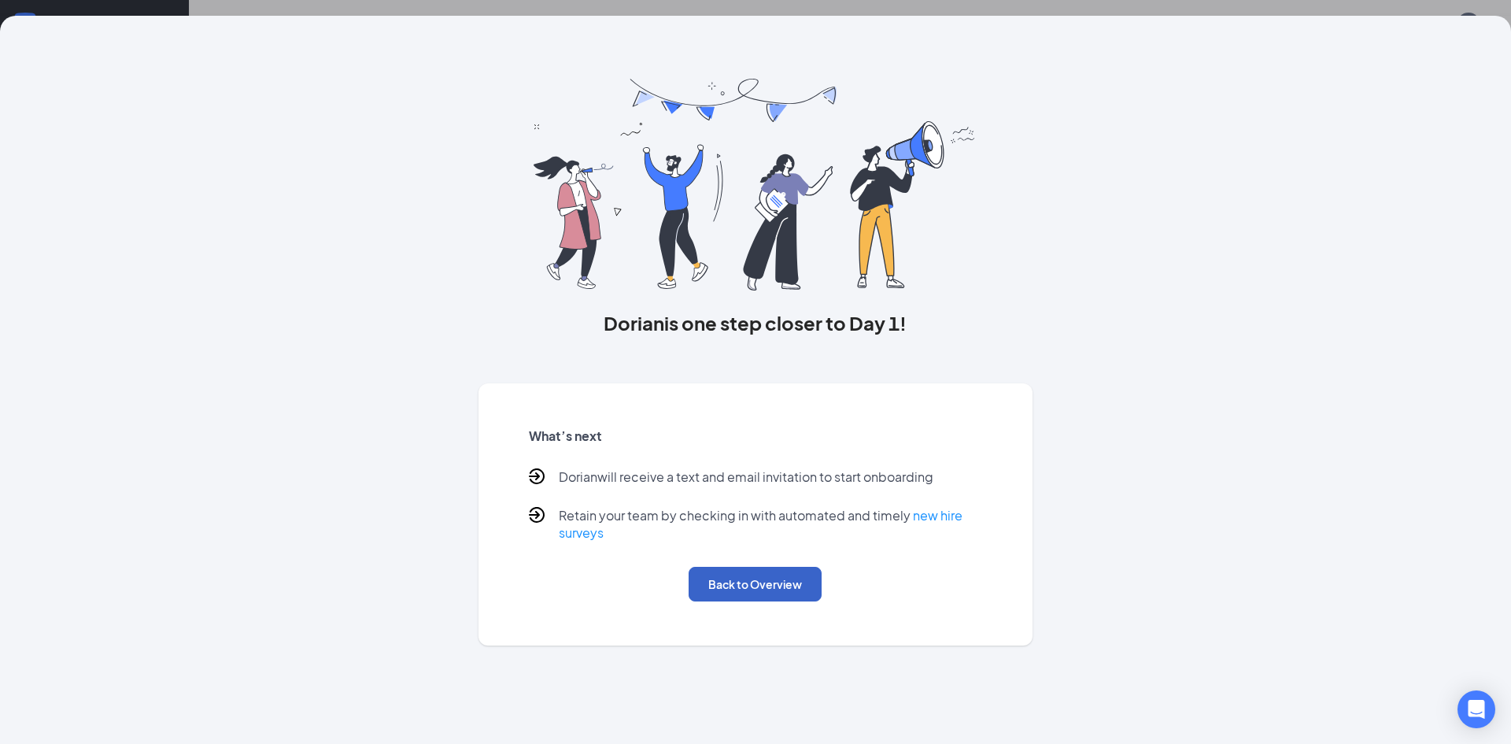
click at [787, 581] on button "Back to Overview" at bounding box center [755, 584] width 133 height 35
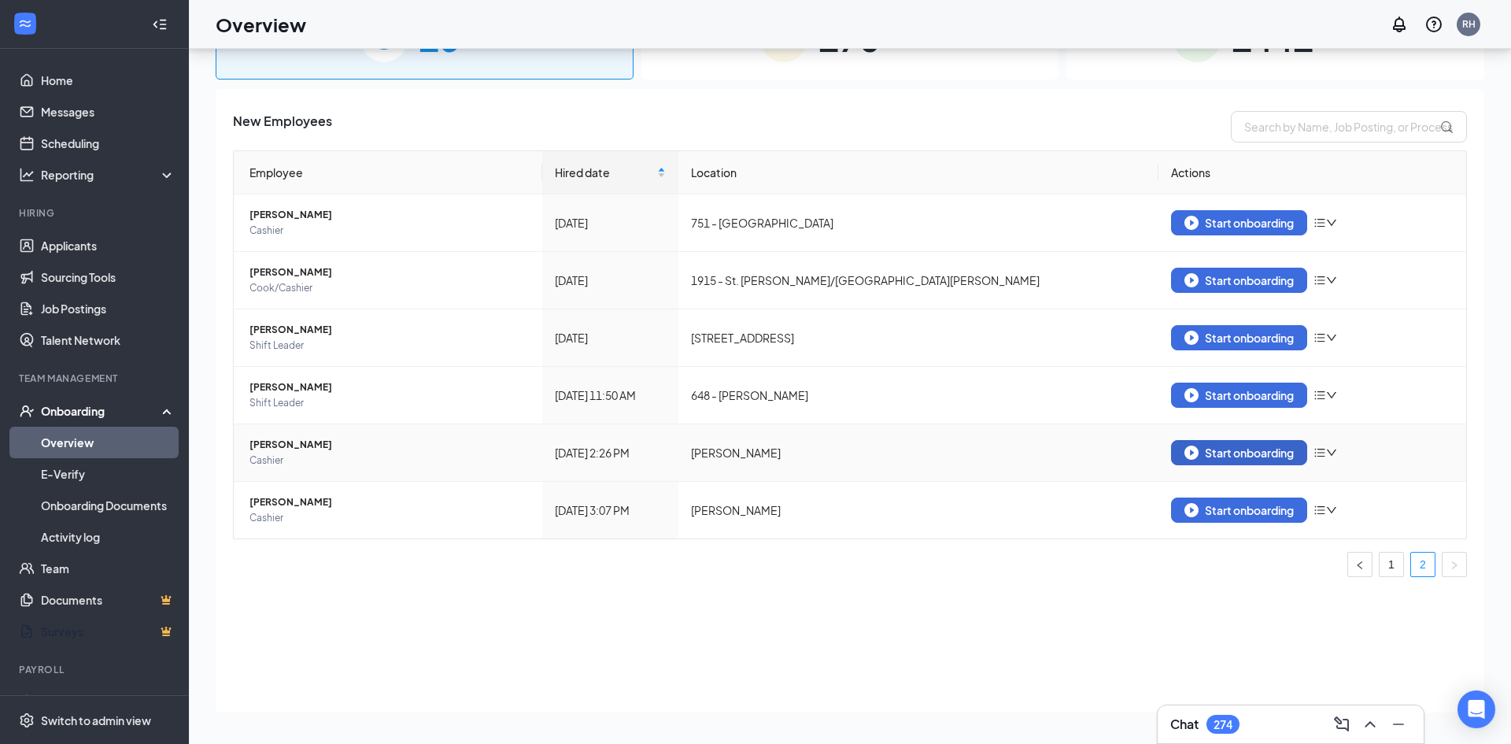
click at [1224, 454] on div "Start onboarding" at bounding box center [1238, 452] width 109 height 14
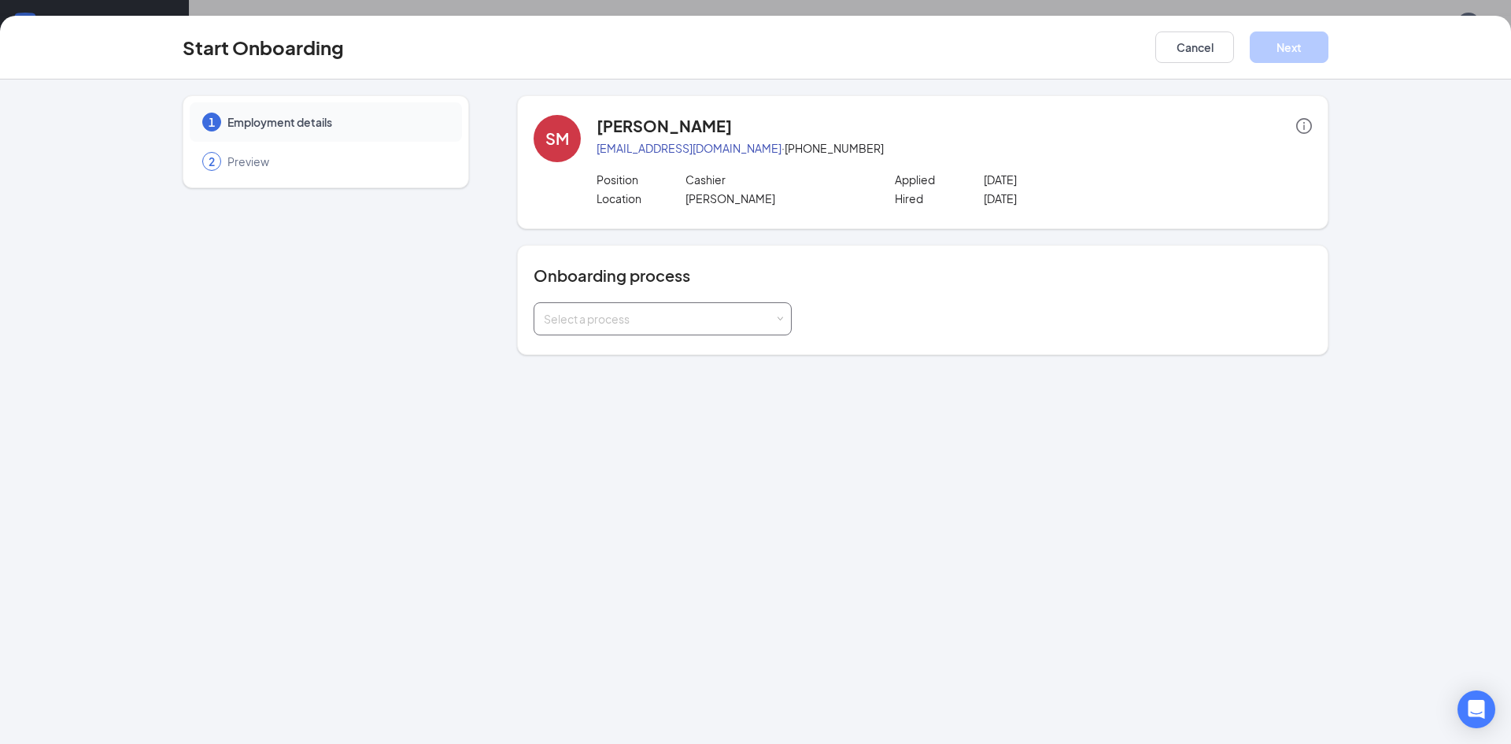
click at [768, 316] on div "Select a process" at bounding box center [659, 319] width 231 height 16
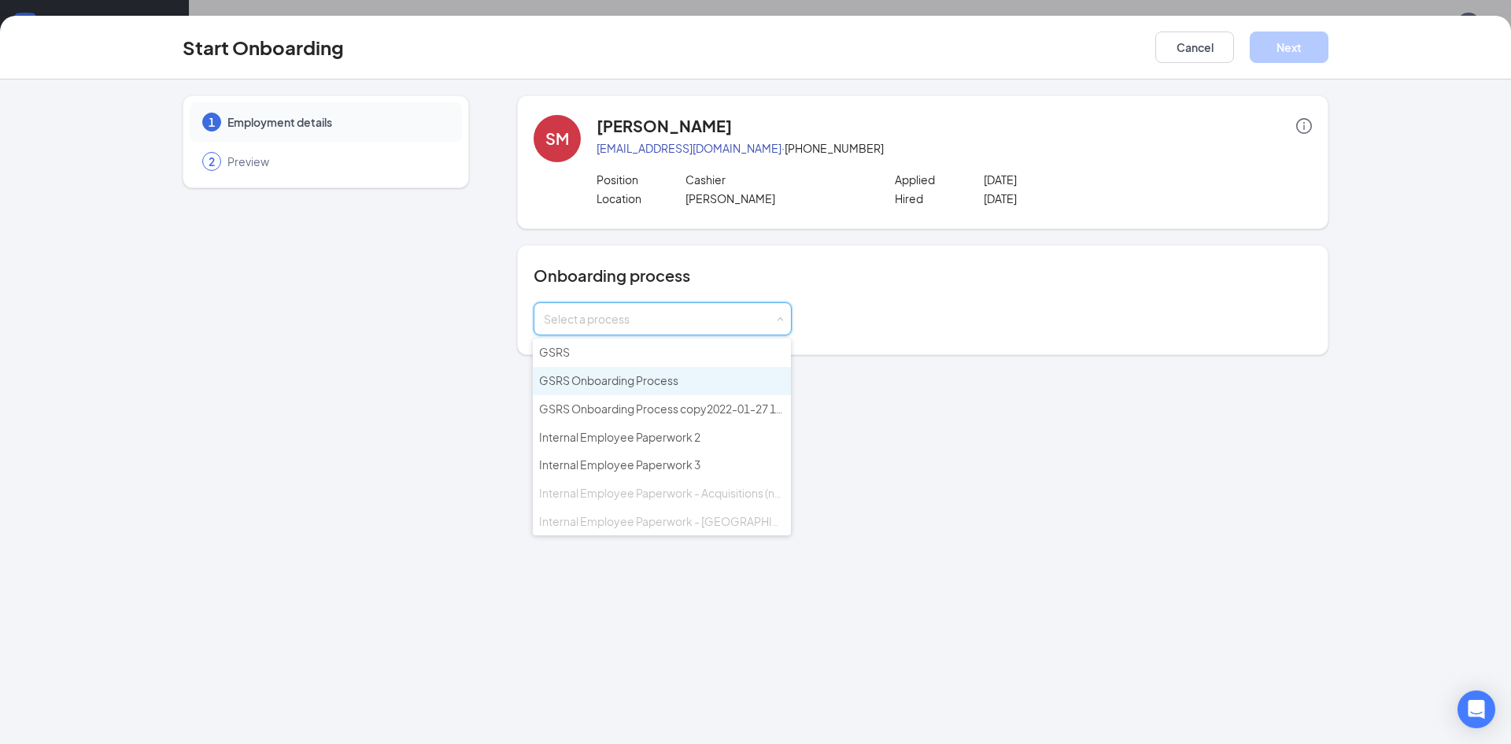
click at [705, 393] on li "GSRS Onboarding Process" at bounding box center [662, 381] width 258 height 28
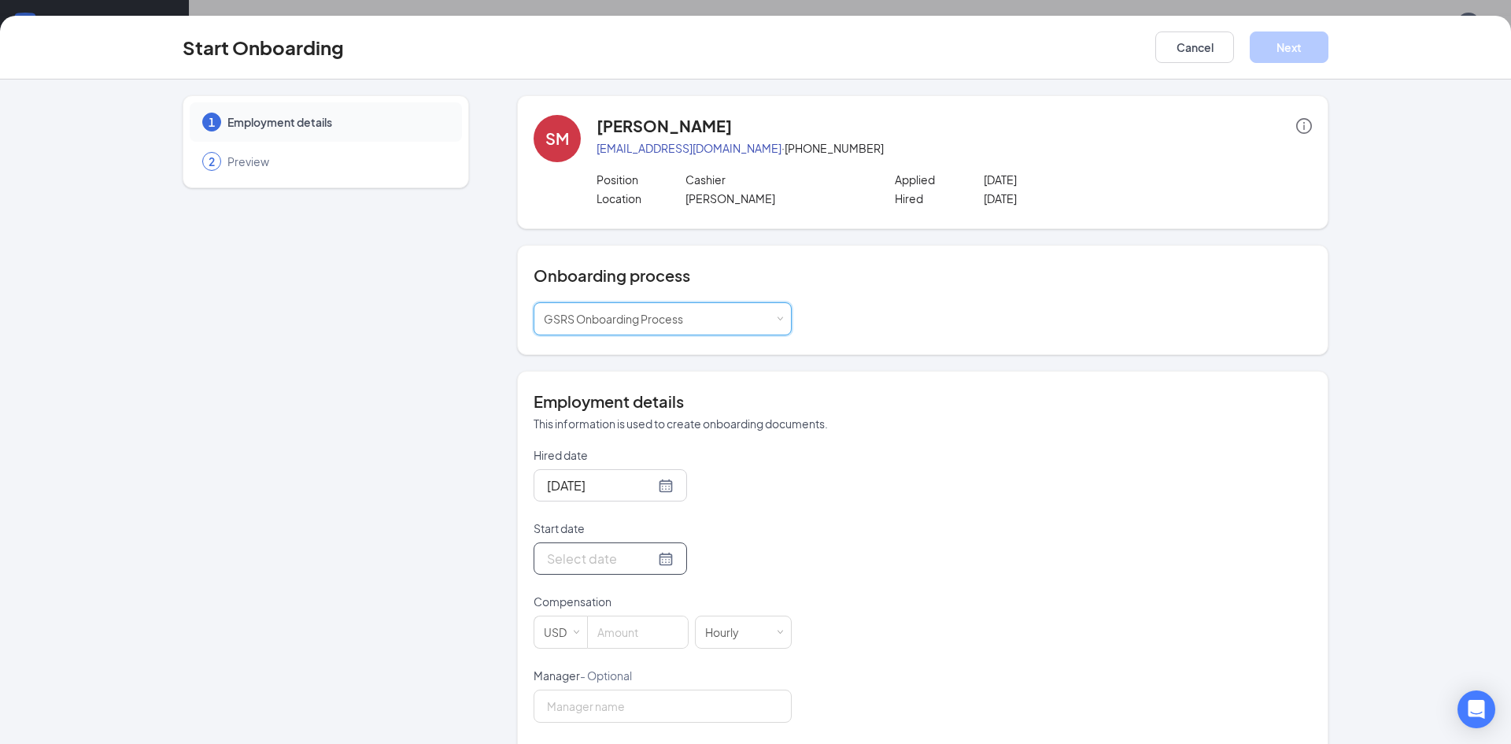
click at [652, 556] on input "Start date" at bounding box center [601, 558] width 108 height 20
type input "[DATE]"
click at [586, 425] on div "15" at bounding box center [585, 417] width 19 height 19
click at [630, 632] on input at bounding box center [638, 631] width 100 height 31
type input "16"
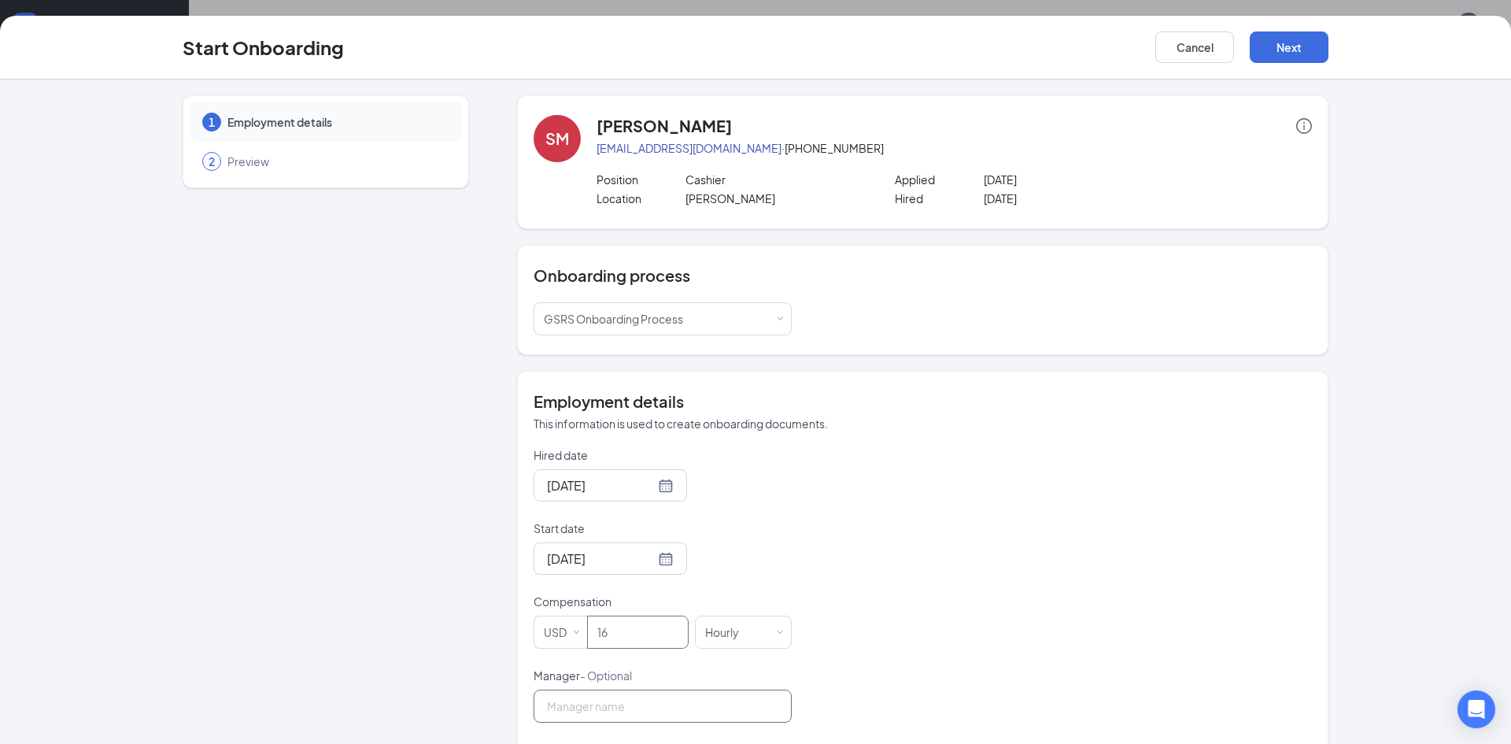
click at [590, 702] on input "Manager - Optional" at bounding box center [662, 705] width 258 height 33
type input "Deriyan Alexander"
click at [1298, 46] on button "Next" at bounding box center [1289, 46] width 79 height 31
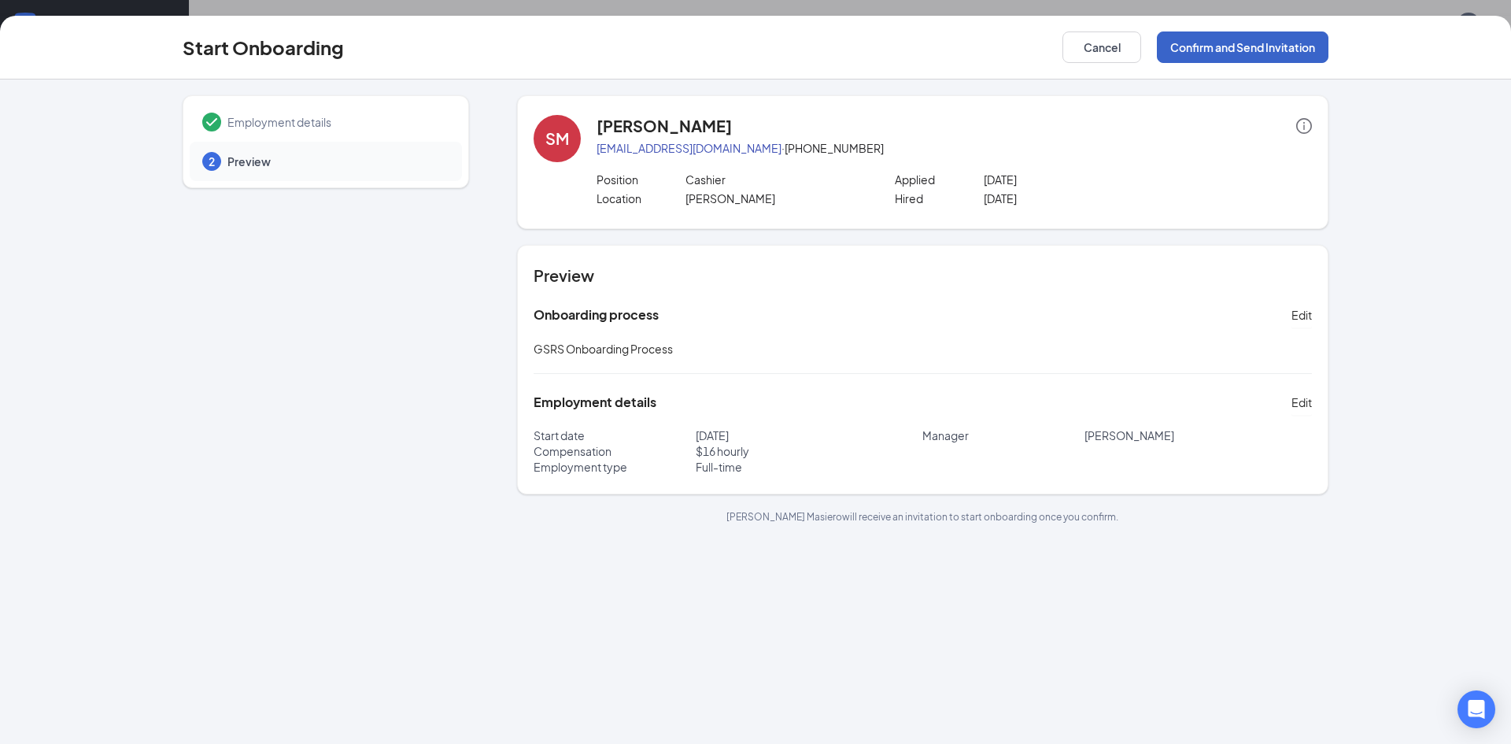
click at [1298, 46] on button "Confirm and Send Invitation" at bounding box center [1243, 46] width 172 height 31
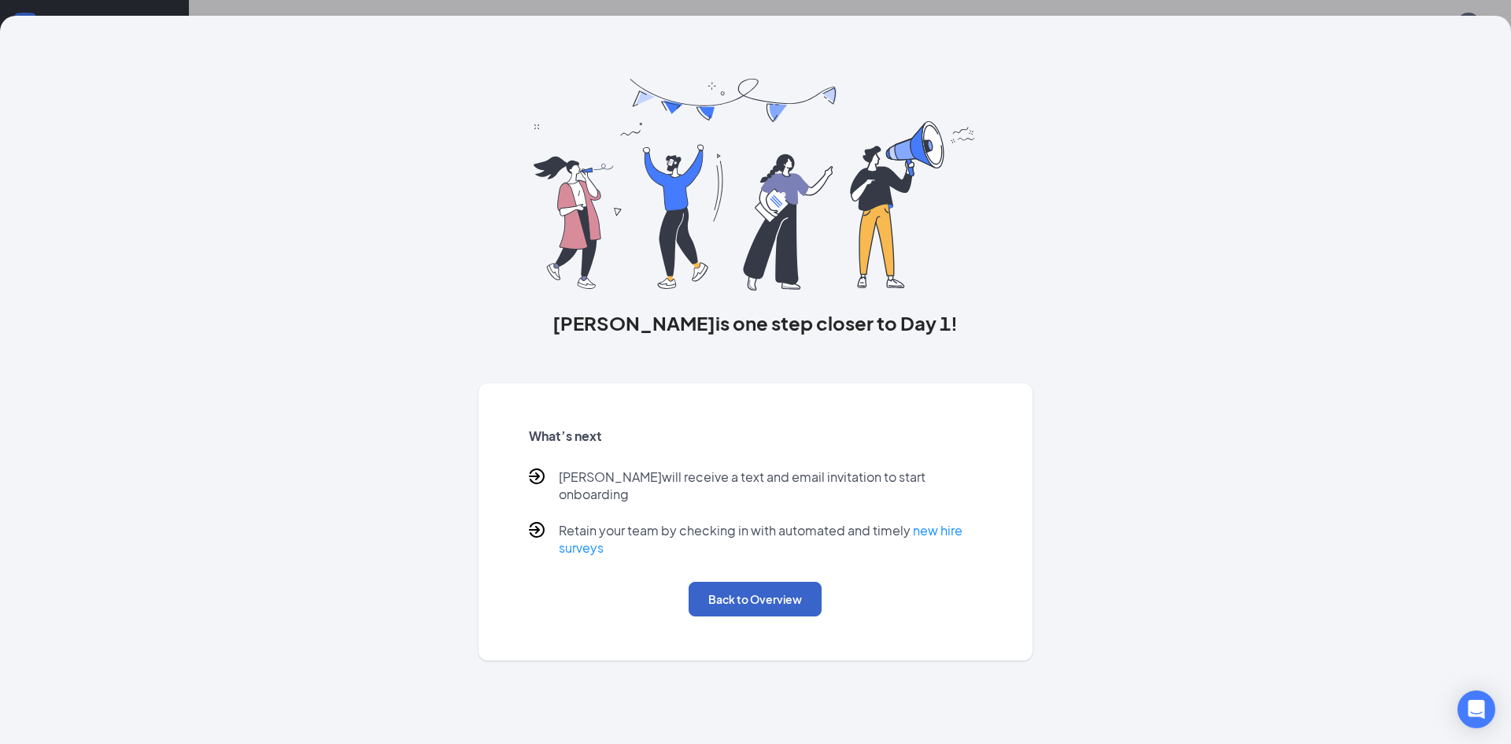
click at [790, 596] on button "Back to Overview" at bounding box center [755, 598] width 133 height 35
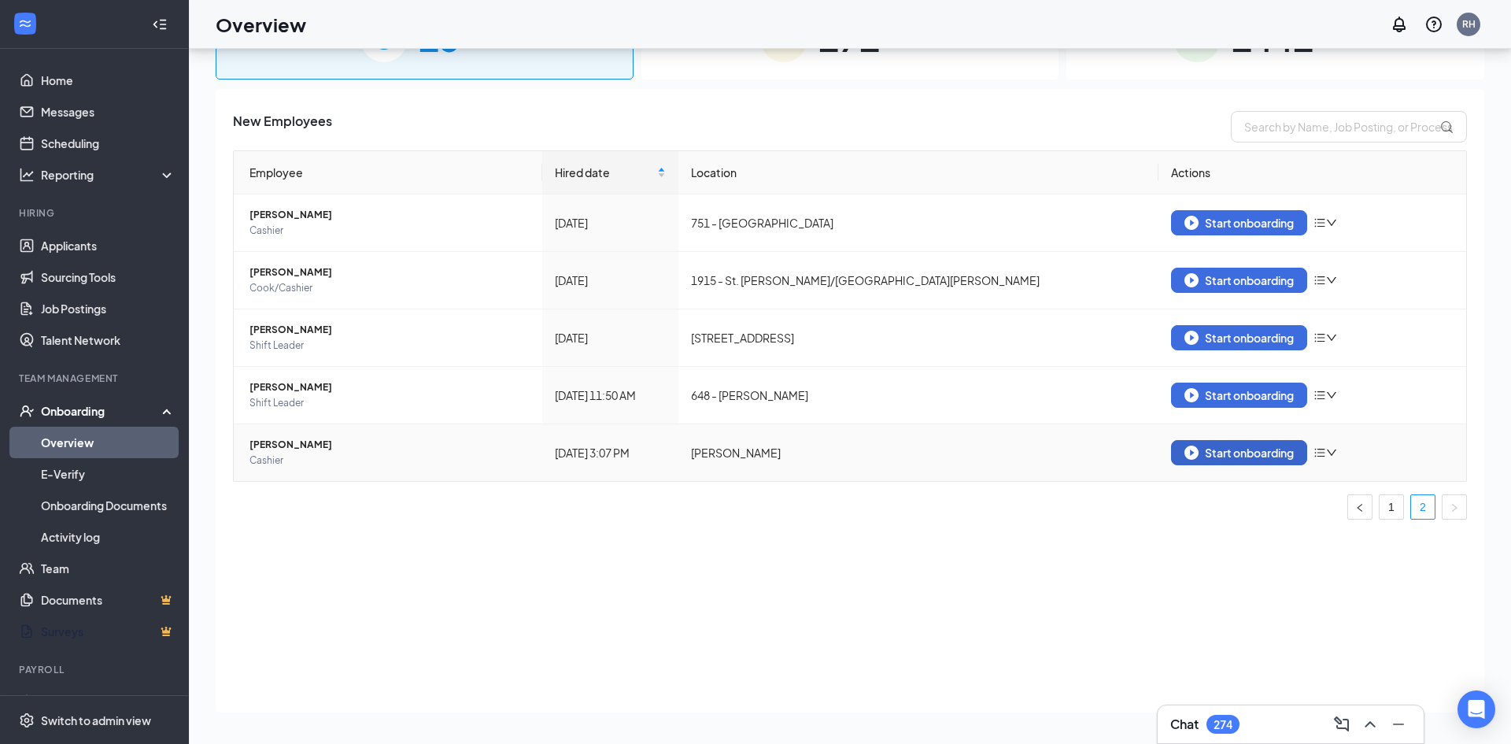
click at [1205, 459] on div "Start onboarding" at bounding box center [1238, 452] width 109 height 14
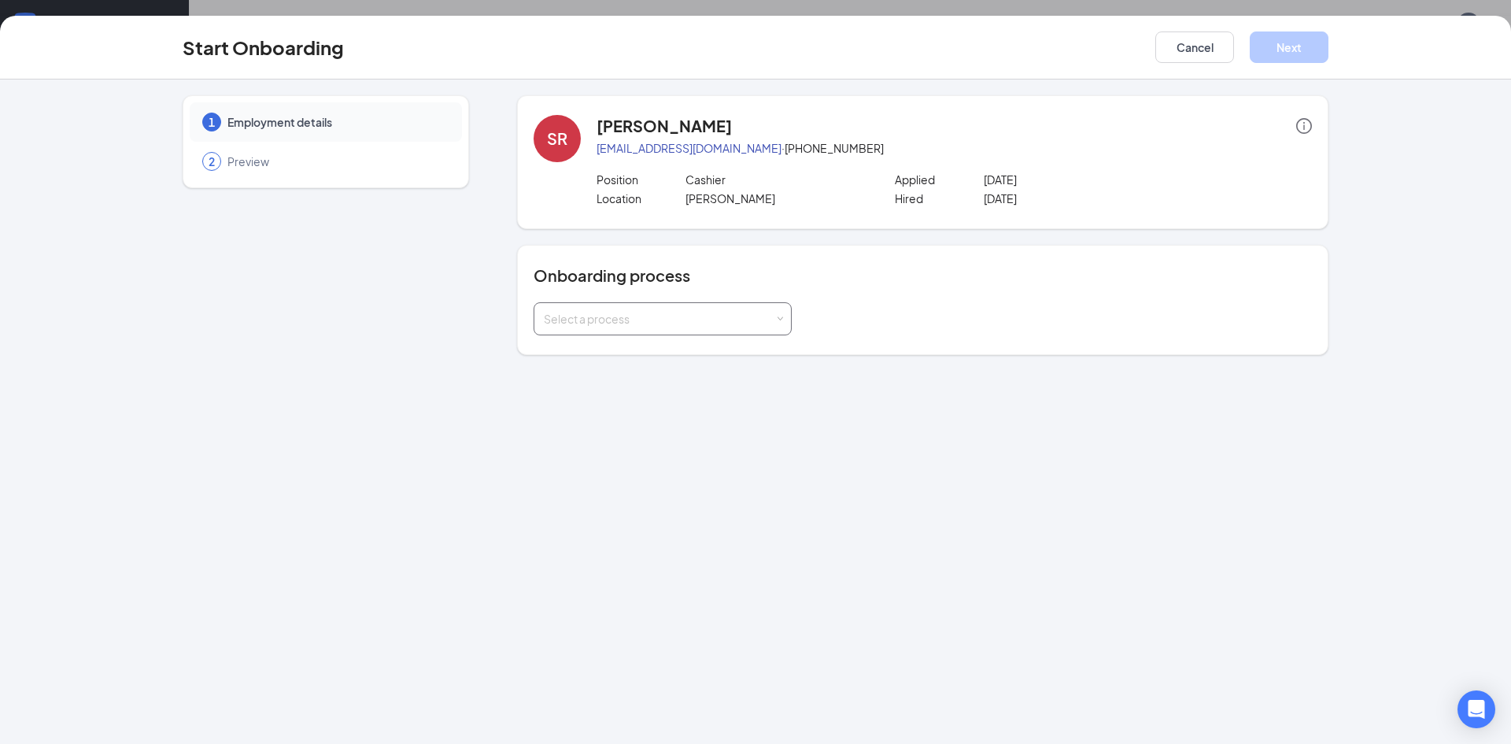
click at [751, 314] on div "Select a process" at bounding box center [659, 319] width 231 height 16
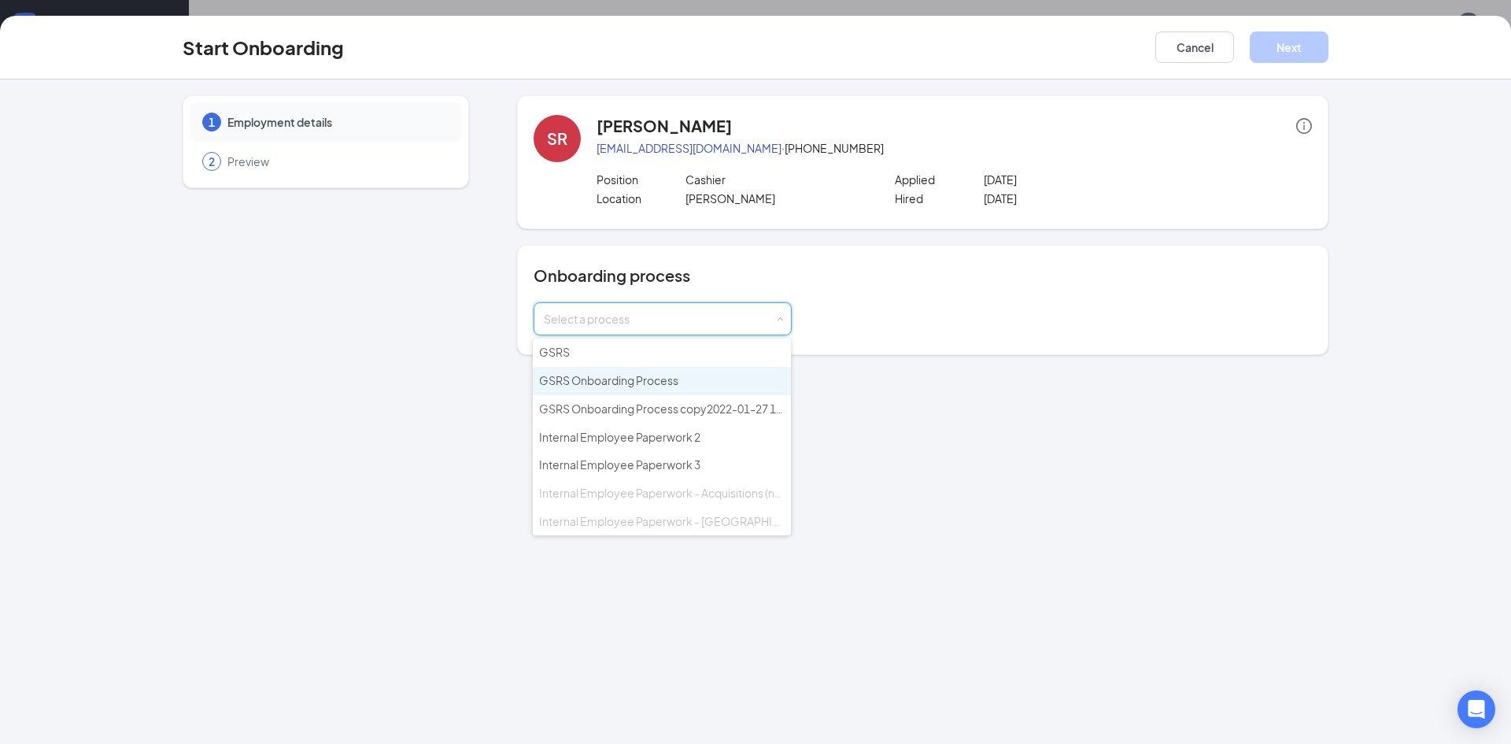
click at [644, 386] on span "GSRS Onboarding Process" at bounding box center [608, 380] width 139 height 14
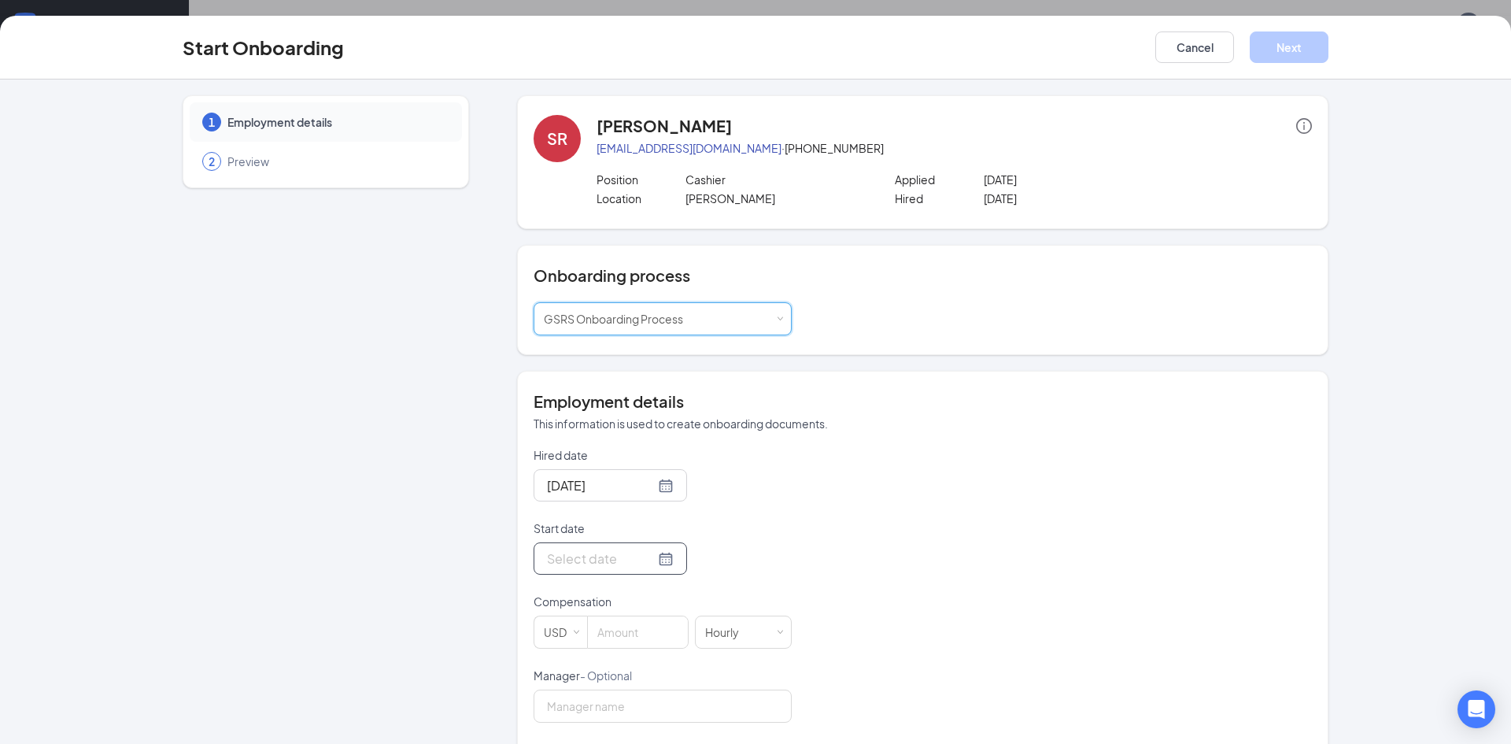
click at [646, 561] on input "Start date" at bounding box center [601, 558] width 108 height 20
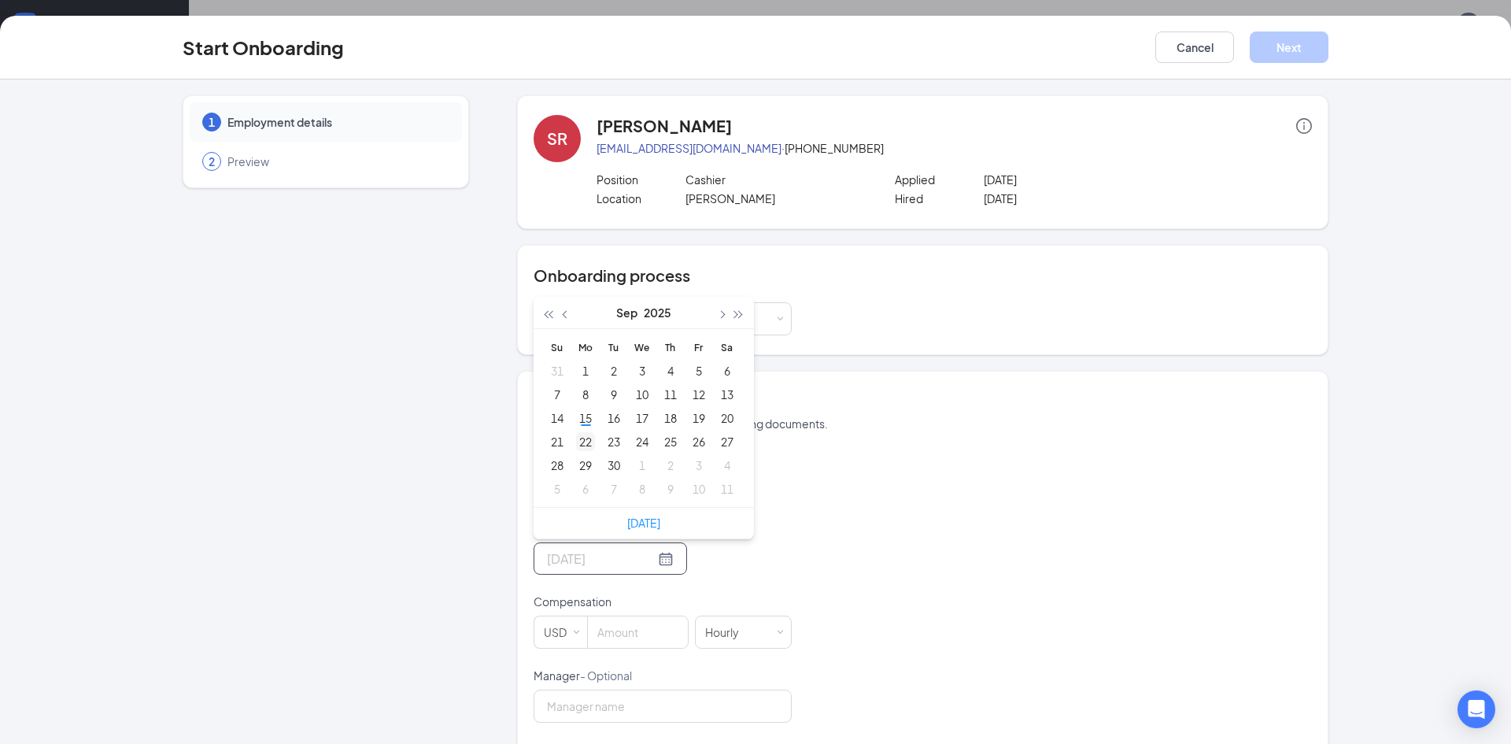
type input "Sep 22, 2025"
click at [590, 430] on td "22" at bounding box center [585, 442] width 28 height 24
click at [655, 646] on input at bounding box center [638, 631] width 100 height 31
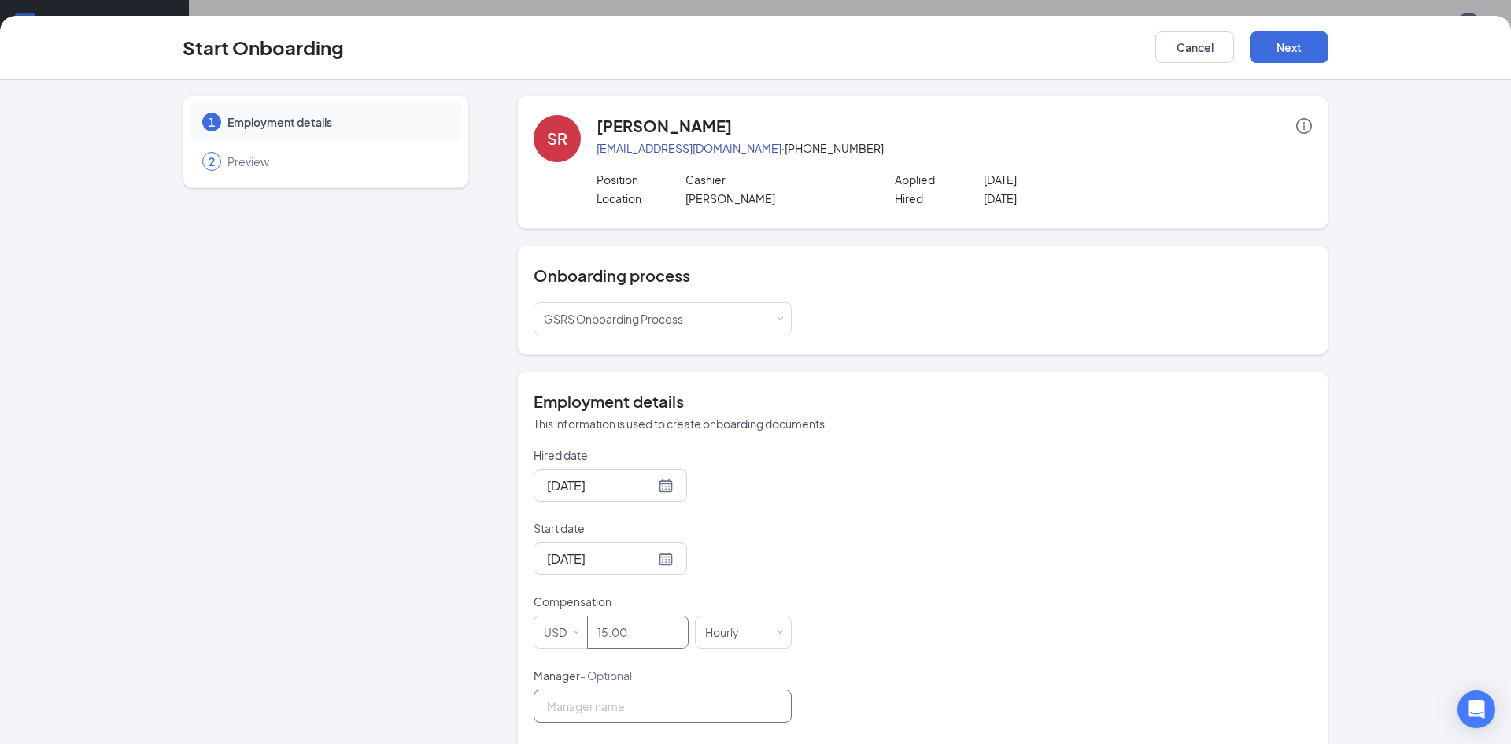
type input "15"
click at [585, 717] on input "Manager - Optional" at bounding box center [662, 705] width 258 height 33
type input "Deriyan Alexander"
click at [1276, 56] on button "Next" at bounding box center [1289, 46] width 79 height 31
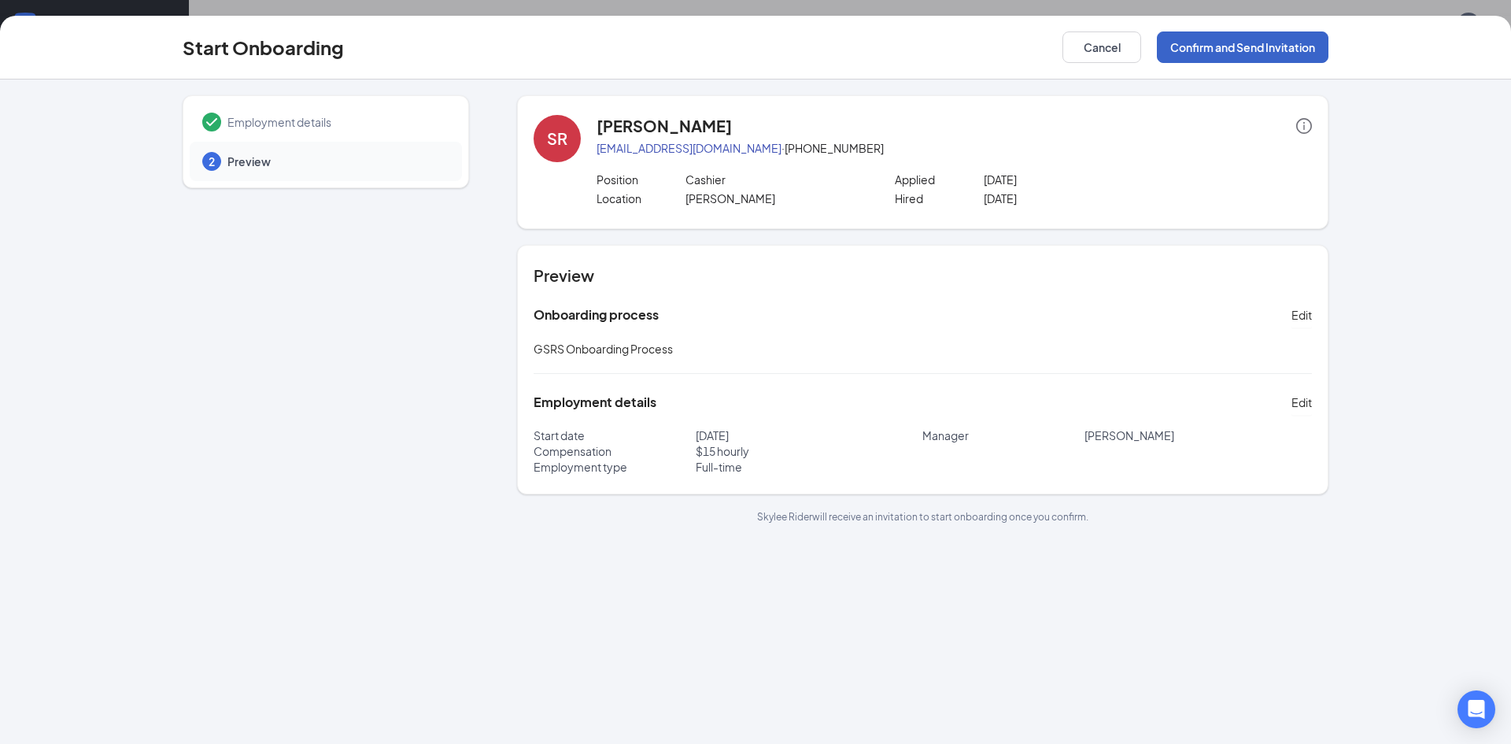
click at [1272, 42] on button "Confirm and Send Invitation" at bounding box center [1243, 46] width 172 height 31
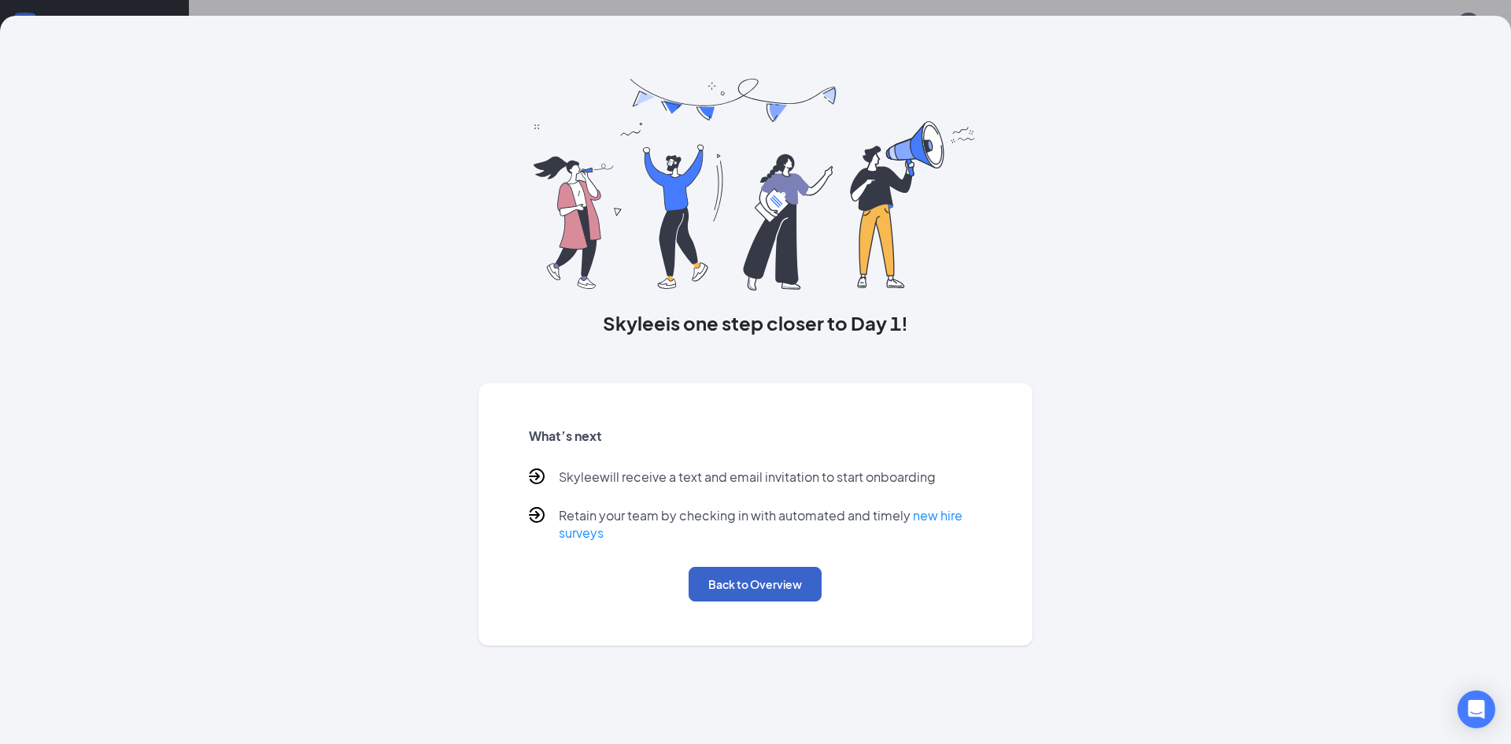
click at [754, 589] on button "Back to Overview" at bounding box center [755, 584] width 133 height 35
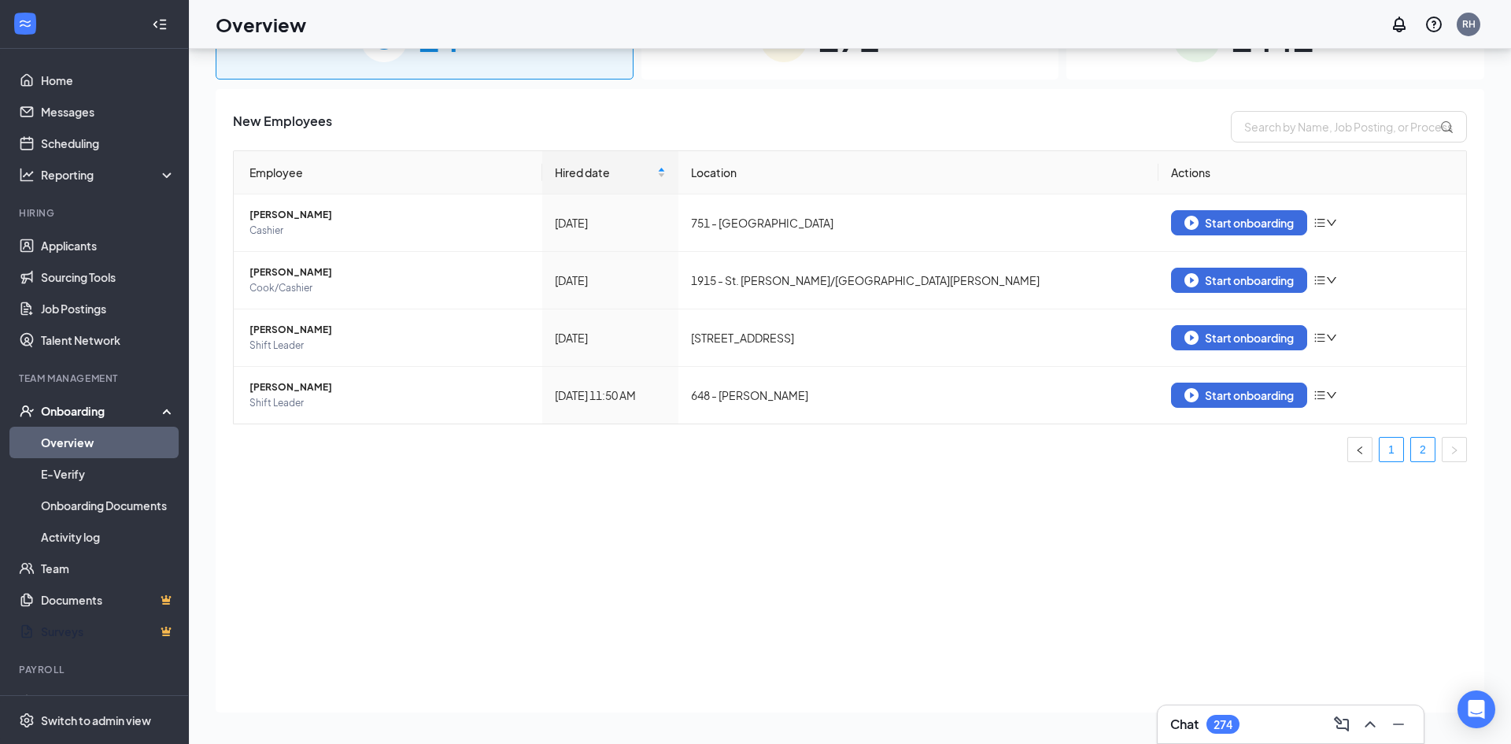
click at [1387, 453] on link "1" at bounding box center [1391, 449] width 24 height 24
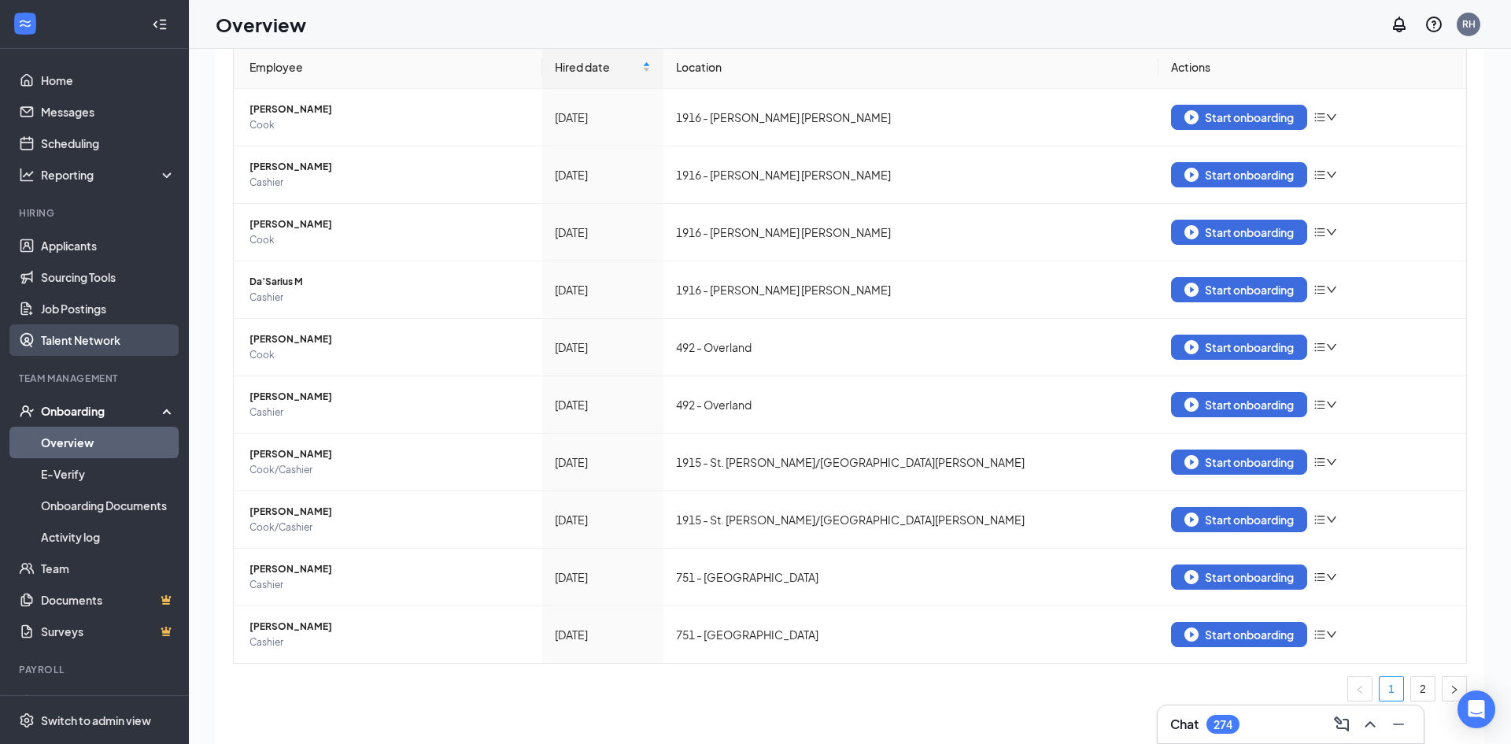
scroll to position [150, 0]
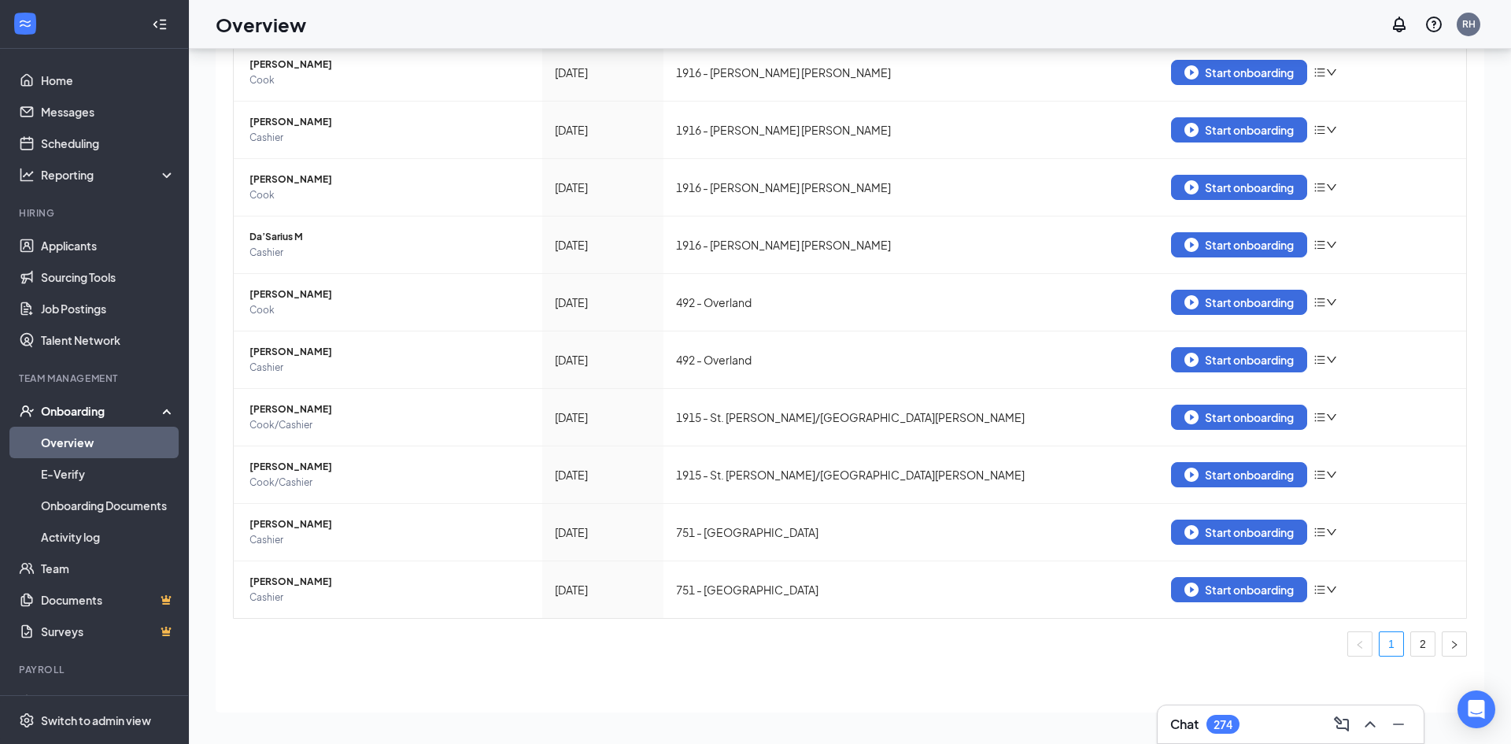
click at [93, 409] on div "Onboarding" at bounding box center [101, 411] width 121 height 16
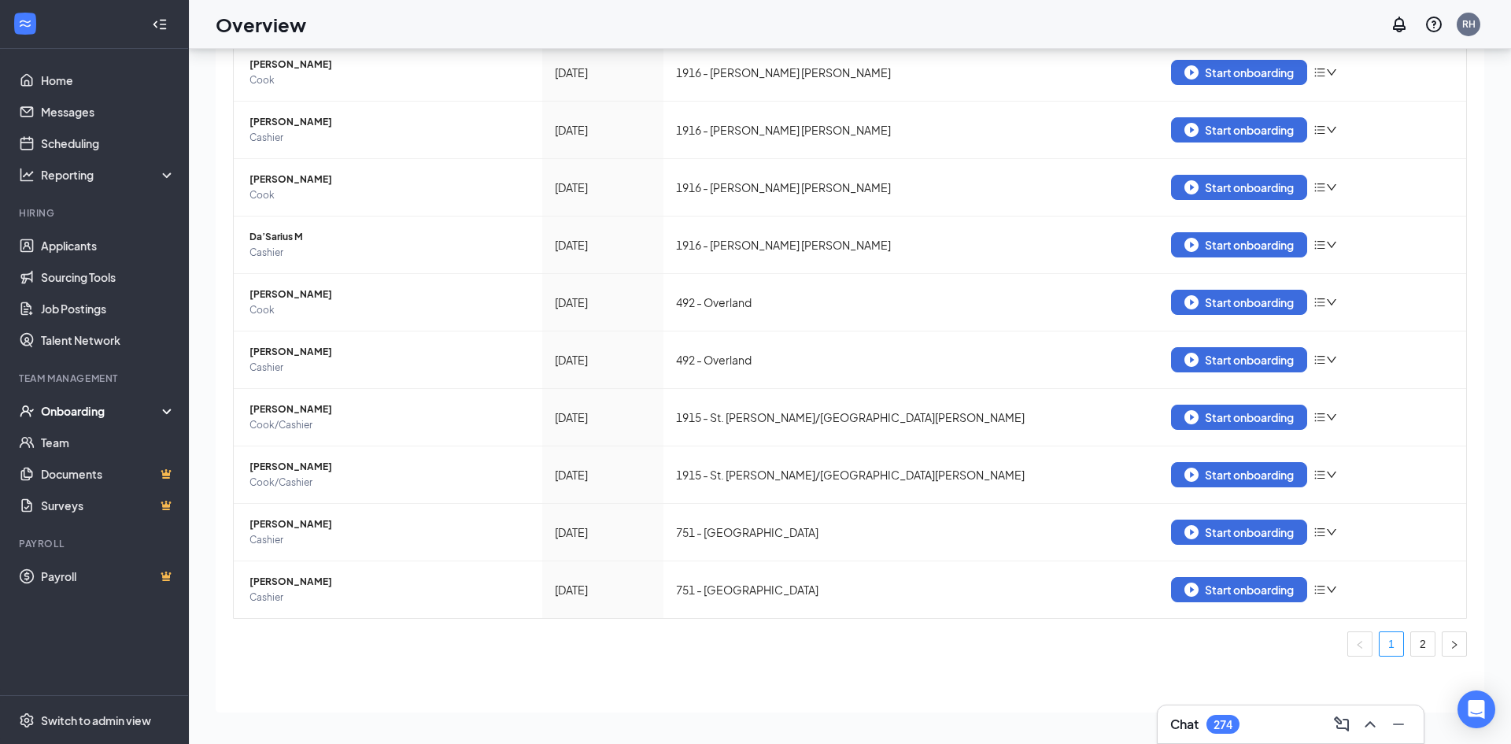
click at [231, 319] on div "New Employees Employee Hired date Location Actions Elvis Cangalovic Cook May 12…" at bounding box center [850, 325] width 1268 height 773
click at [92, 260] on link "Applicants" at bounding box center [108, 245] width 135 height 31
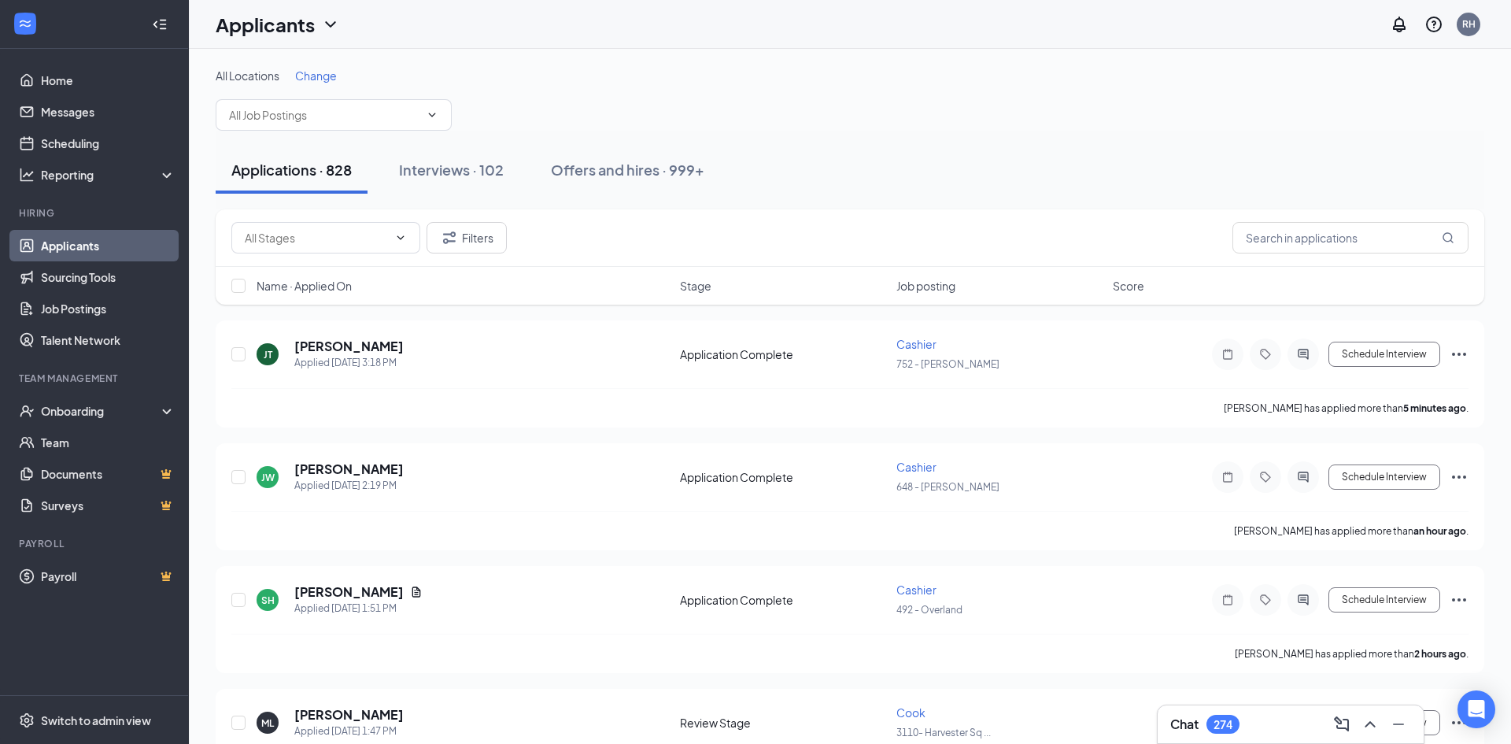
click at [317, 72] on span "Change" at bounding box center [316, 75] width 42 height 14
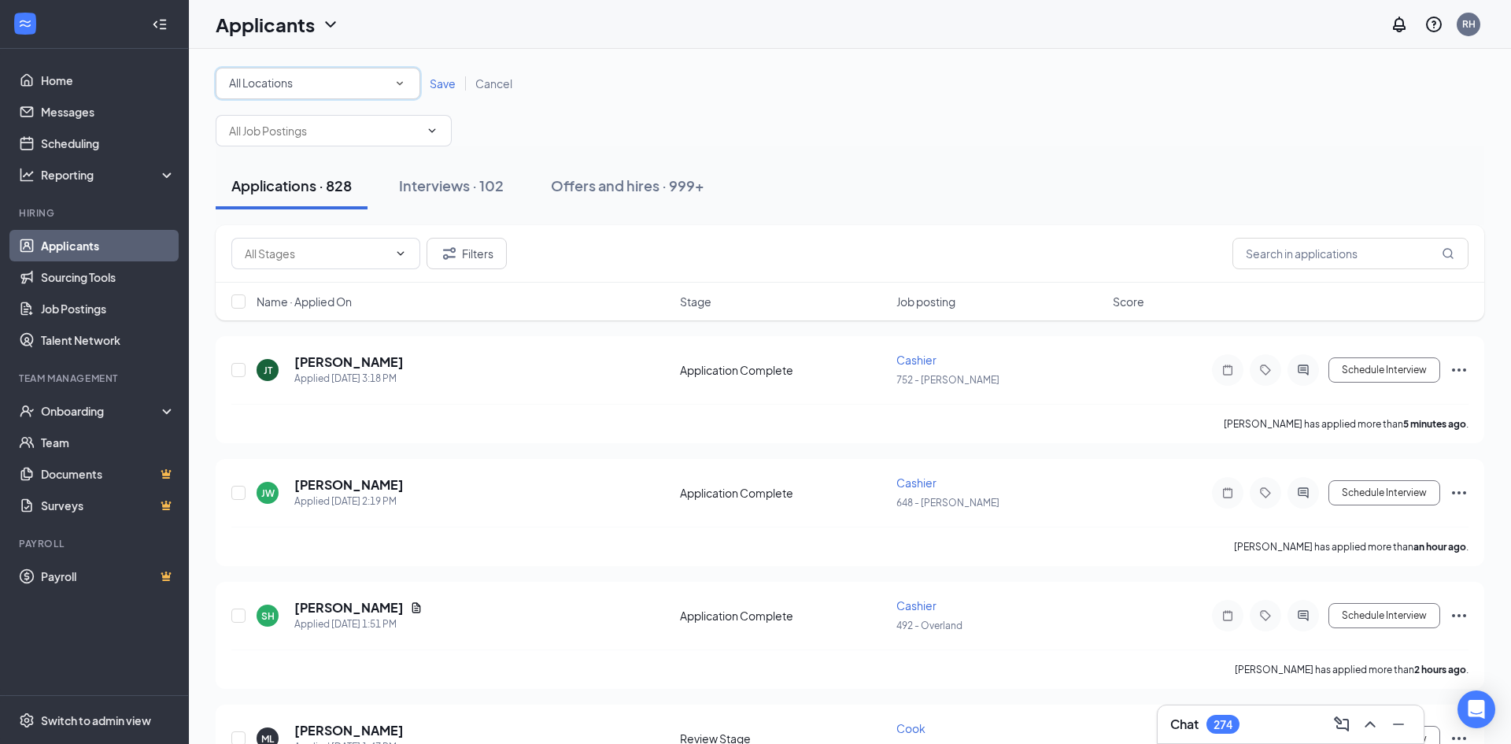
click at [314, 90] on div "All Locations" at bounding box center [318, 83] width 178 height 19
type input "al"
click at [240, 201] on span "[PERSON_NAME]" at bounding box center [273, 203] width 90 height 14
click at [445, 86] on span "Save" at bounding box center [443, 83] width 26 height 14
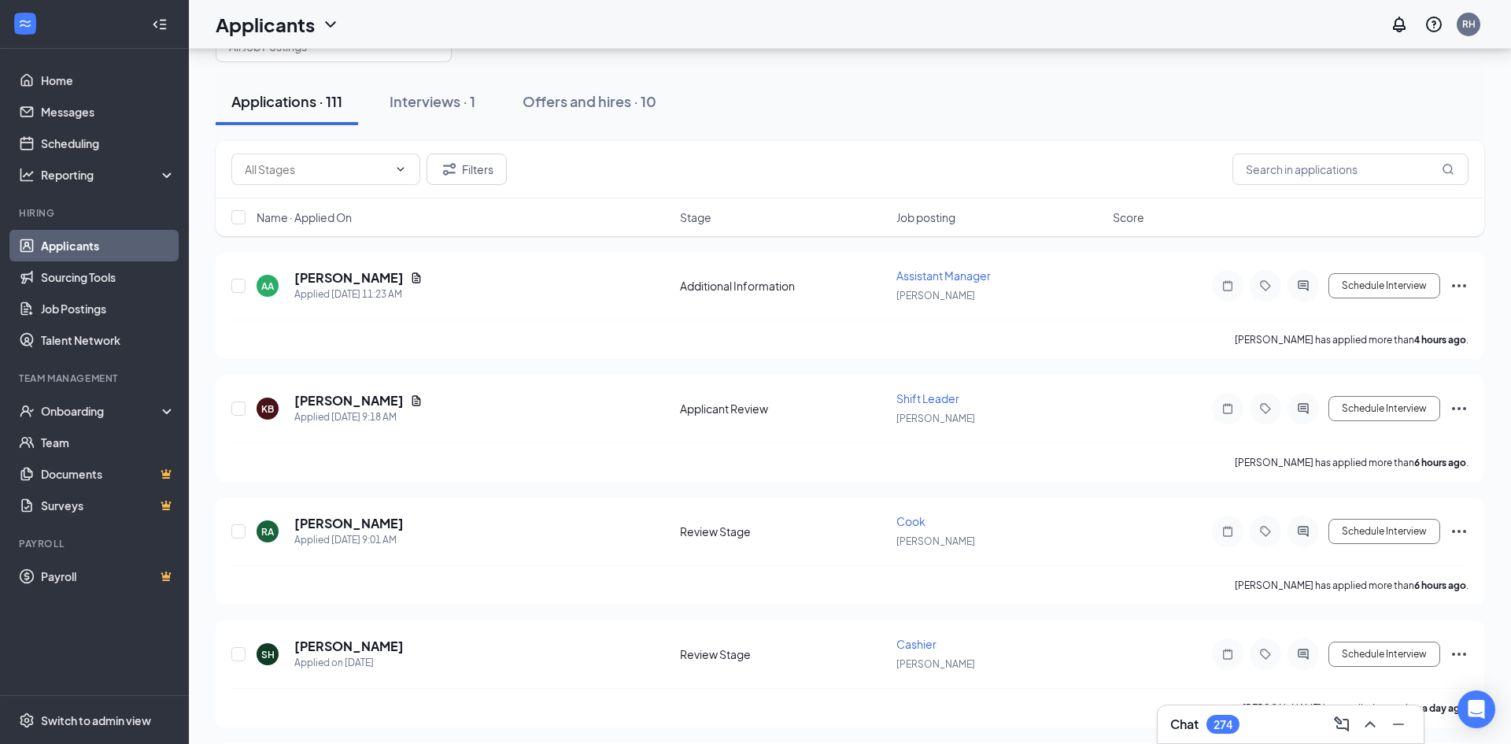
scroll to position [63, 0]
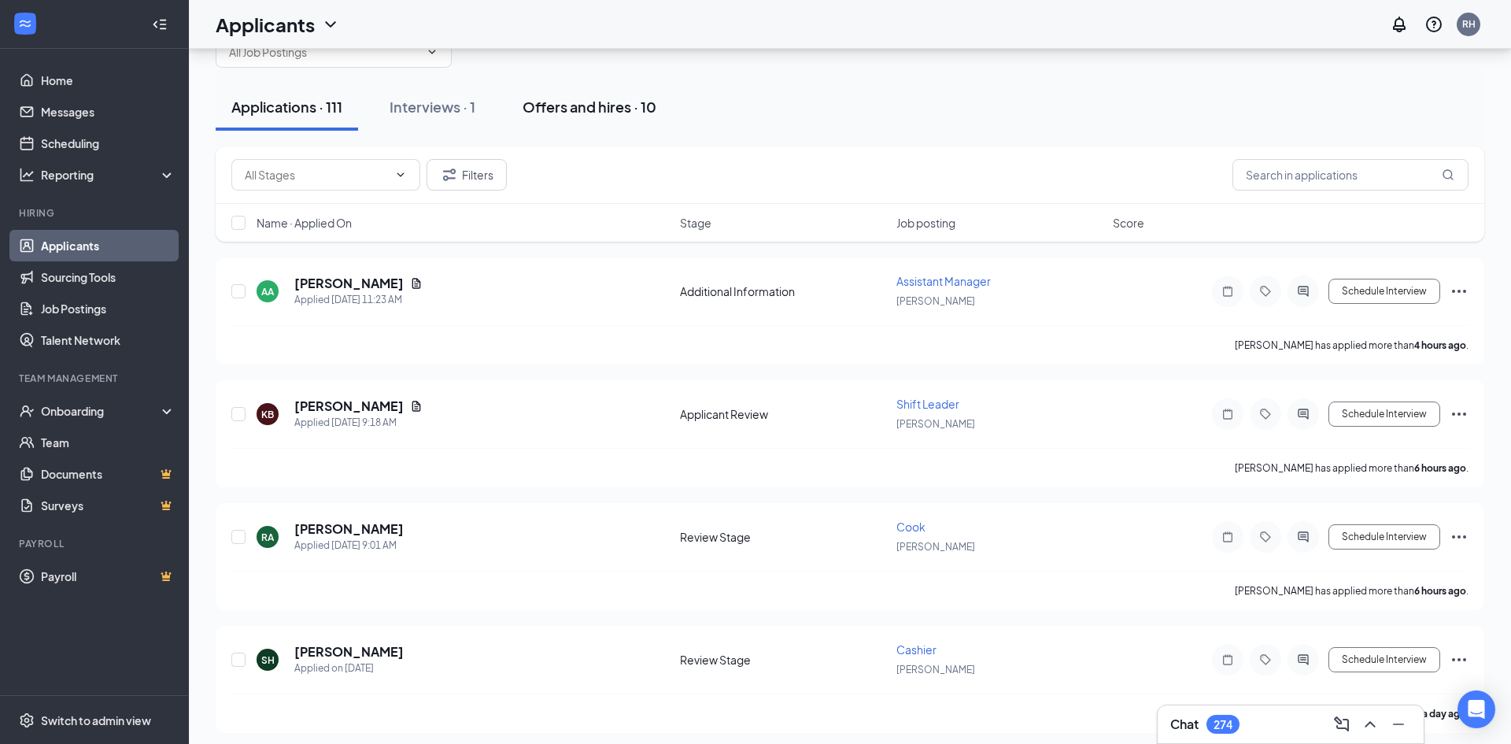
click at [569, 116] on button "Offers and hires · 10" at bounding box center [589, 106] width 165 height 47
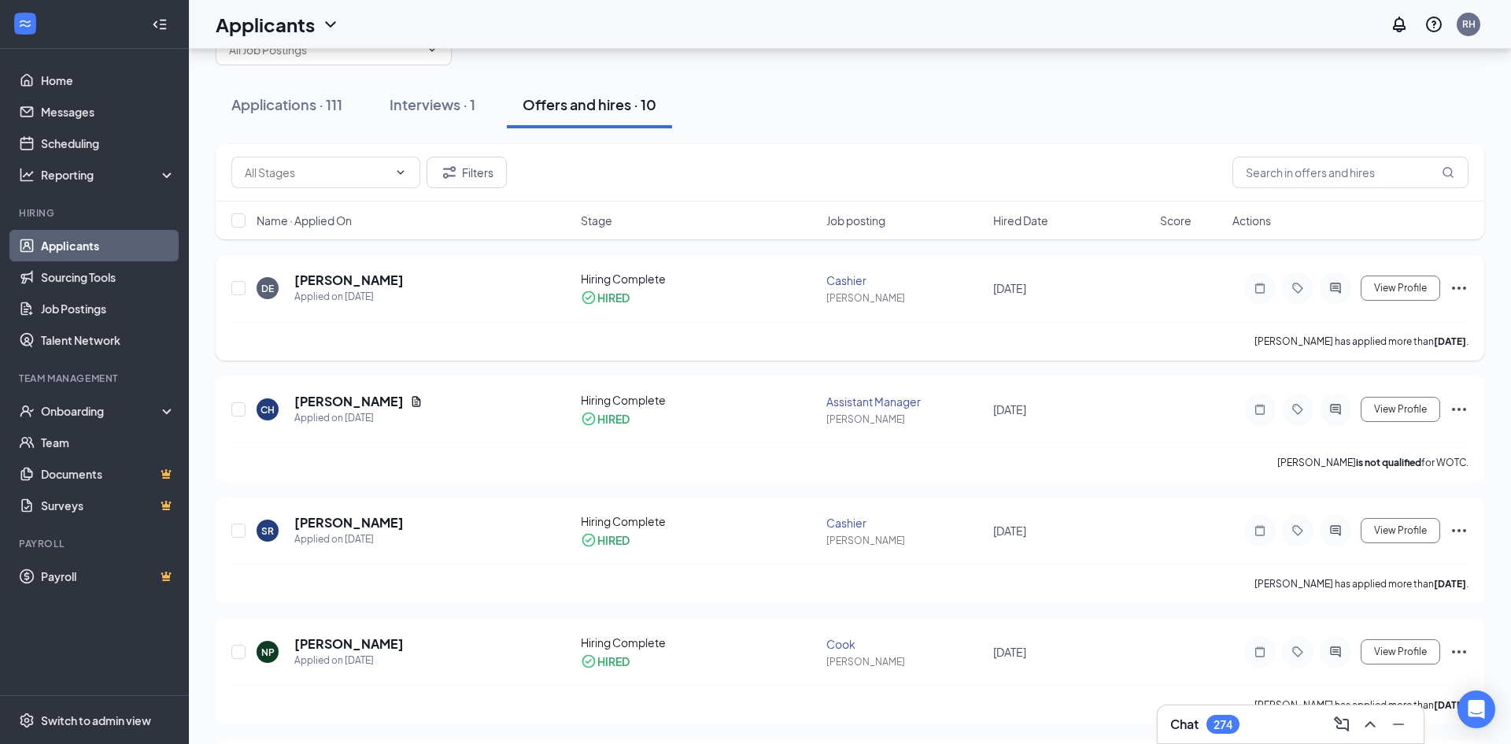
scroll to position [36, 0]
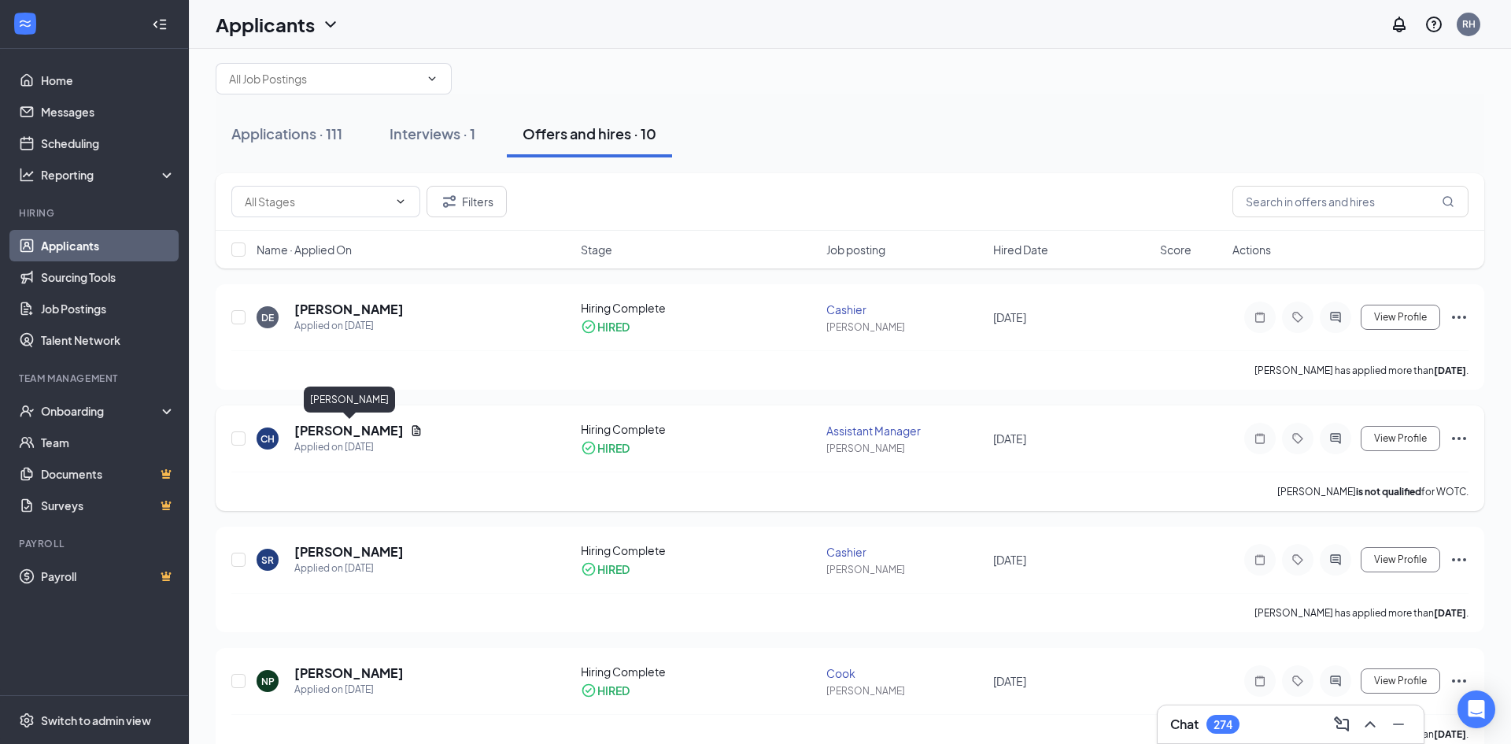
click at [395, 433] on h5 "Chantelle Holliday" at bounding box center [348, 430] width 109 height 17
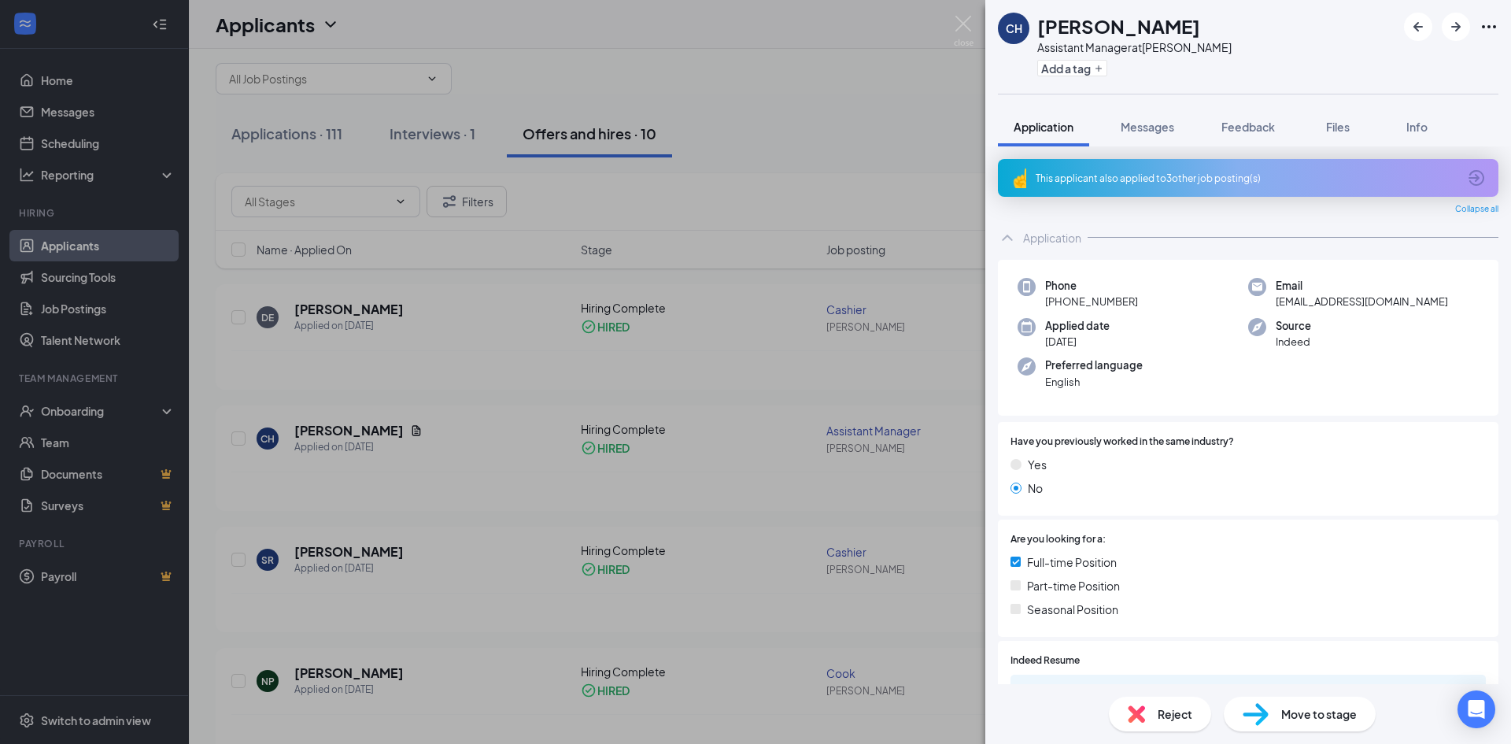
click at [481, 463] on div "CH Chantelle Holliday Assistant Manager at Alton Add a tag Application Messages…" at bounding box center [755, 372] width 1511 height 744
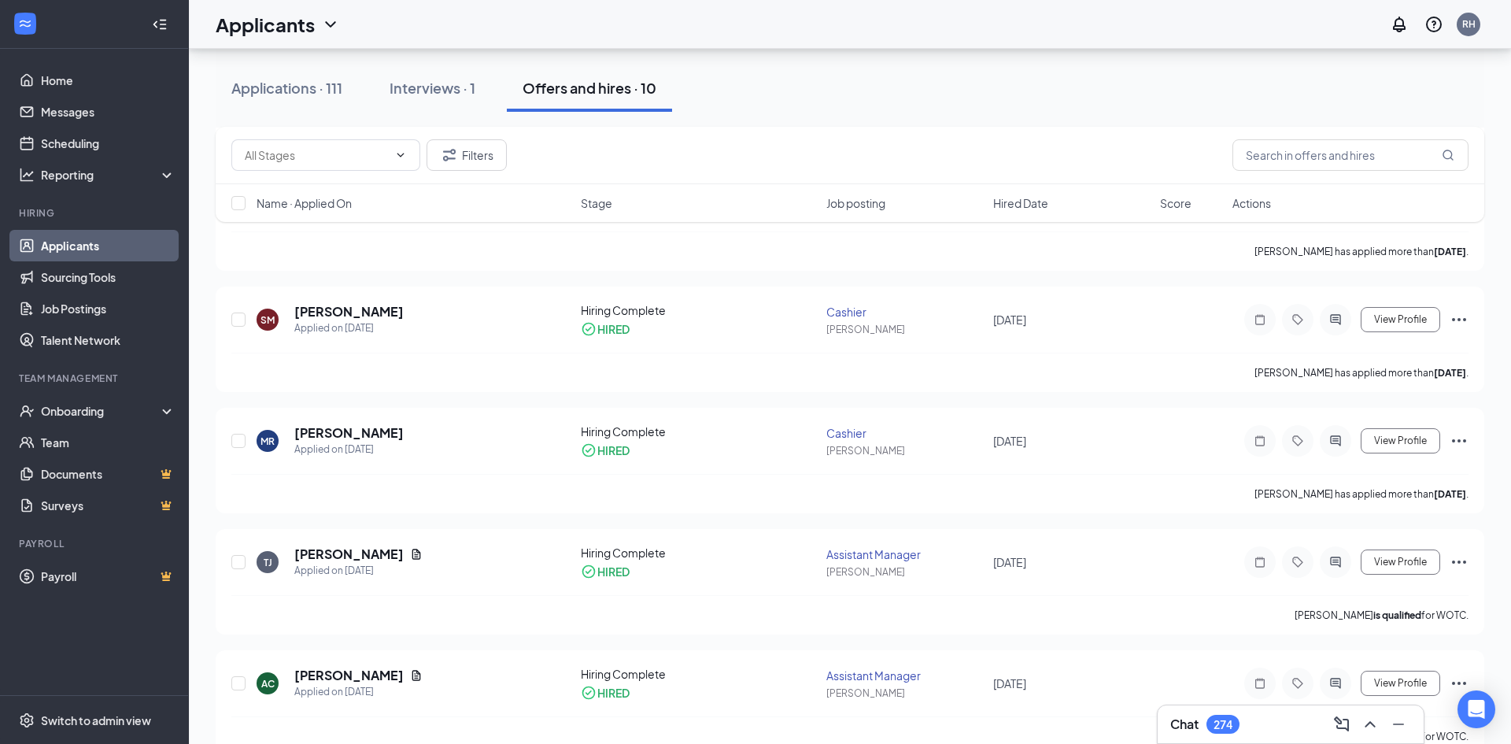
scroll to position [792, 0]
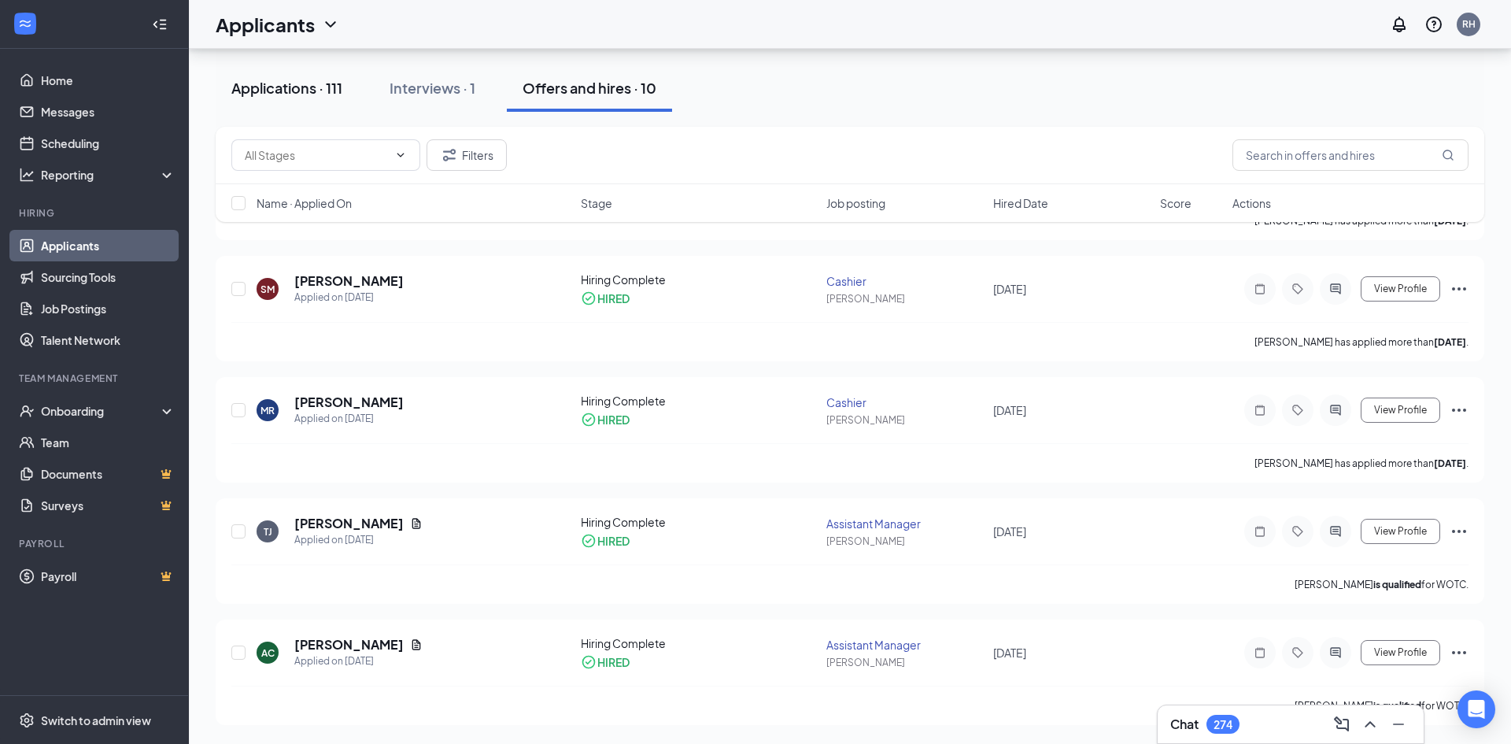
click at [275, 92] on div "Applications · 111" at bounding box center [286, 88] width 111 height 20
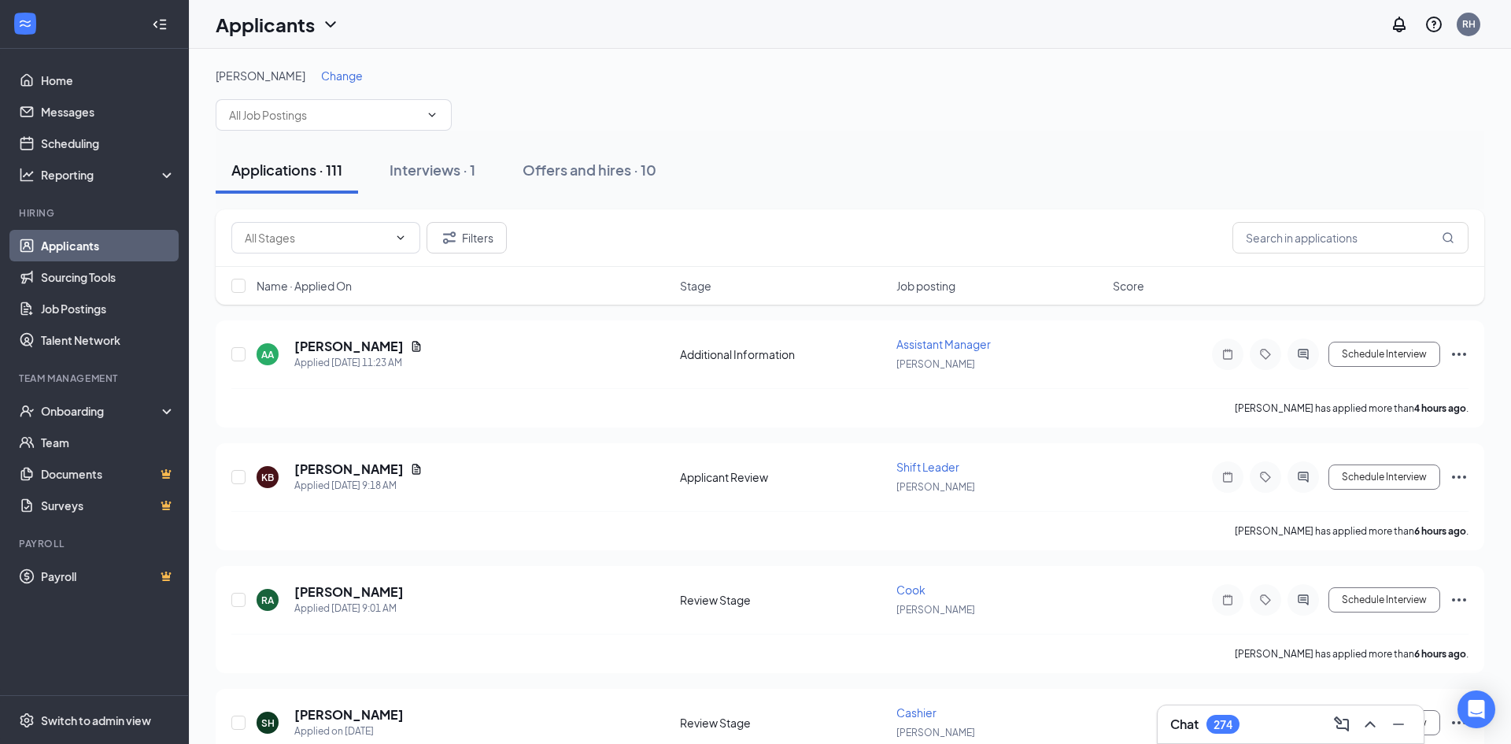
click at [576, 319] on div "Filters Name · Applied On Stage Job posting Score" at bounding box center [850, 264] width 1268 height 111
